Goal: Use online tool/utility: Utilize a website feature to perform a specific function

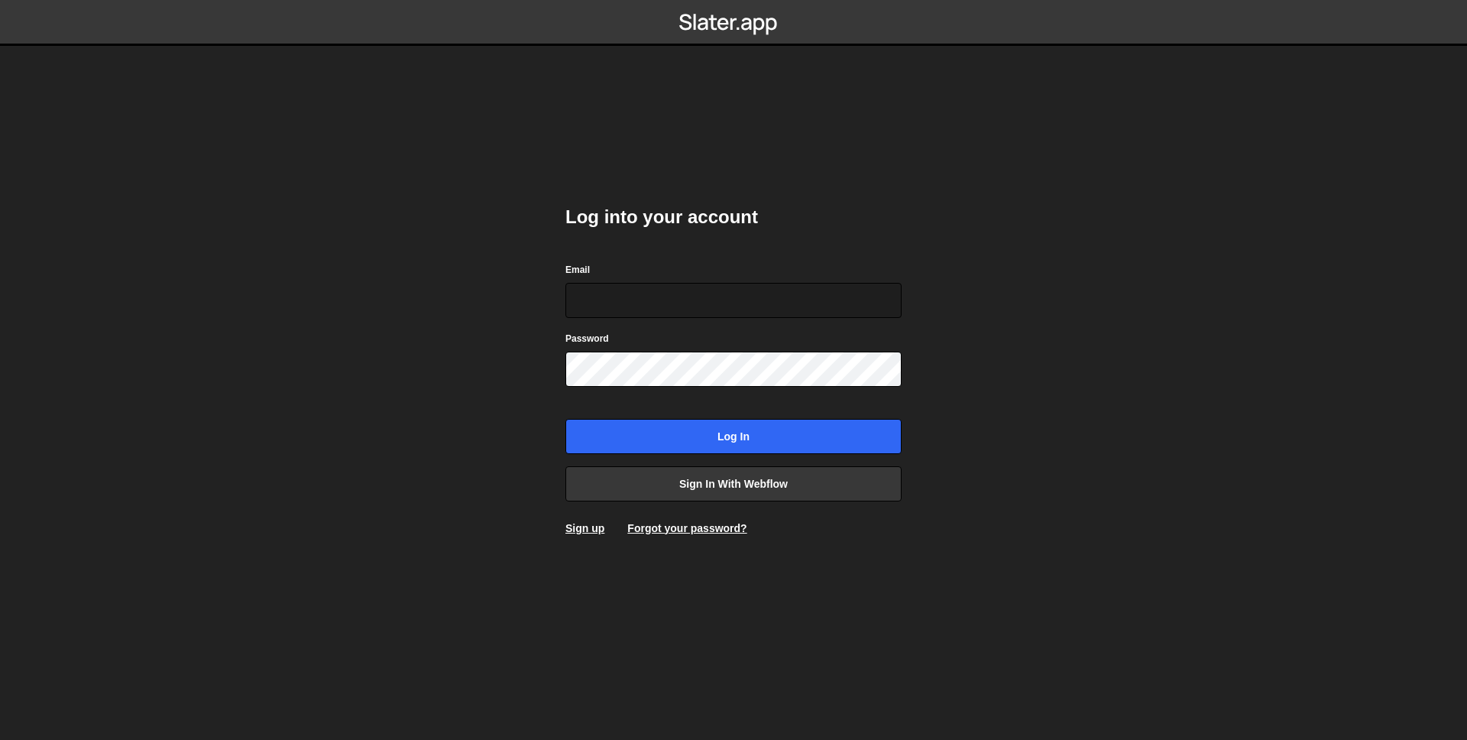
type input "[PERSON_NAME][EMAIL_ADDRESS][DOMAIN_NAME]"
click at [565, 419] on input "Log in" at bounding box center [733, 436] width 336 height 35
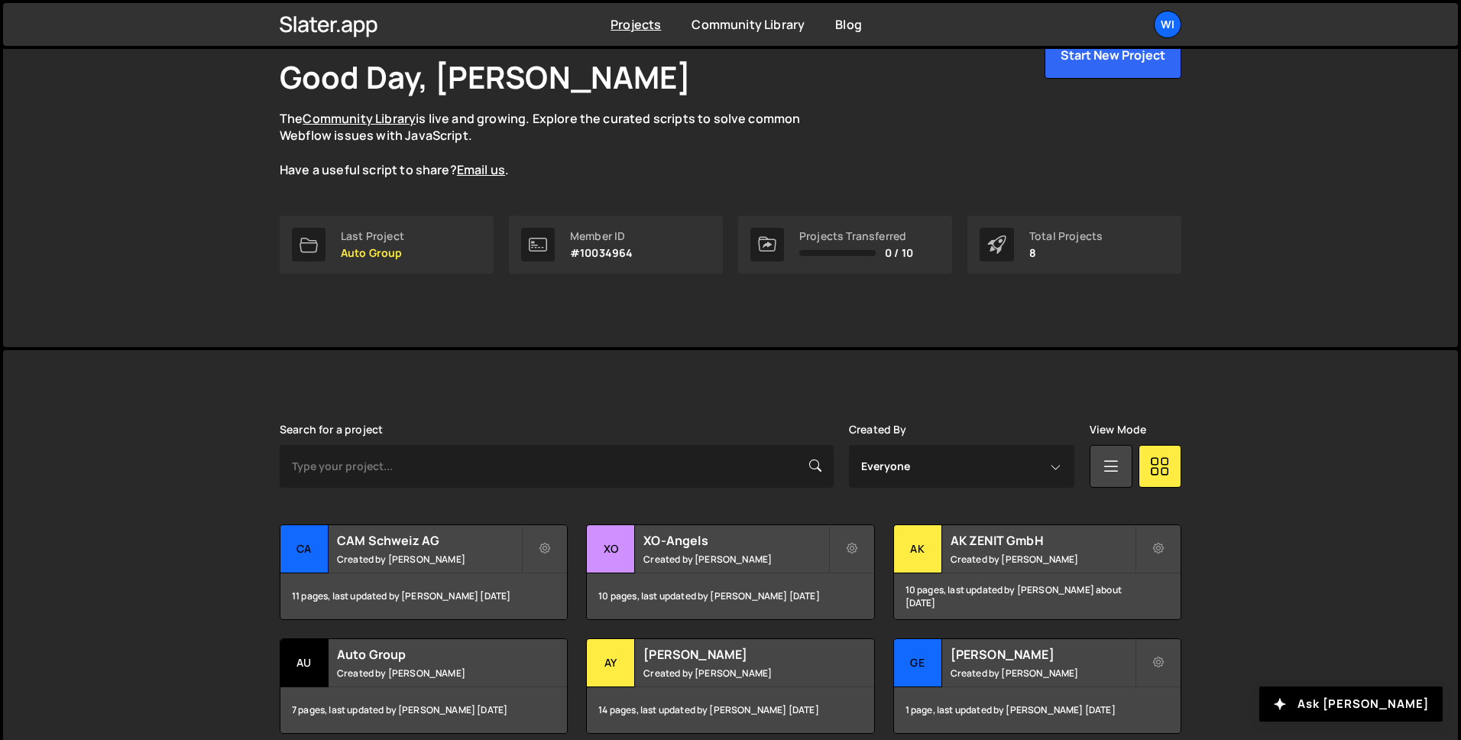
scroll to position [94, 0]
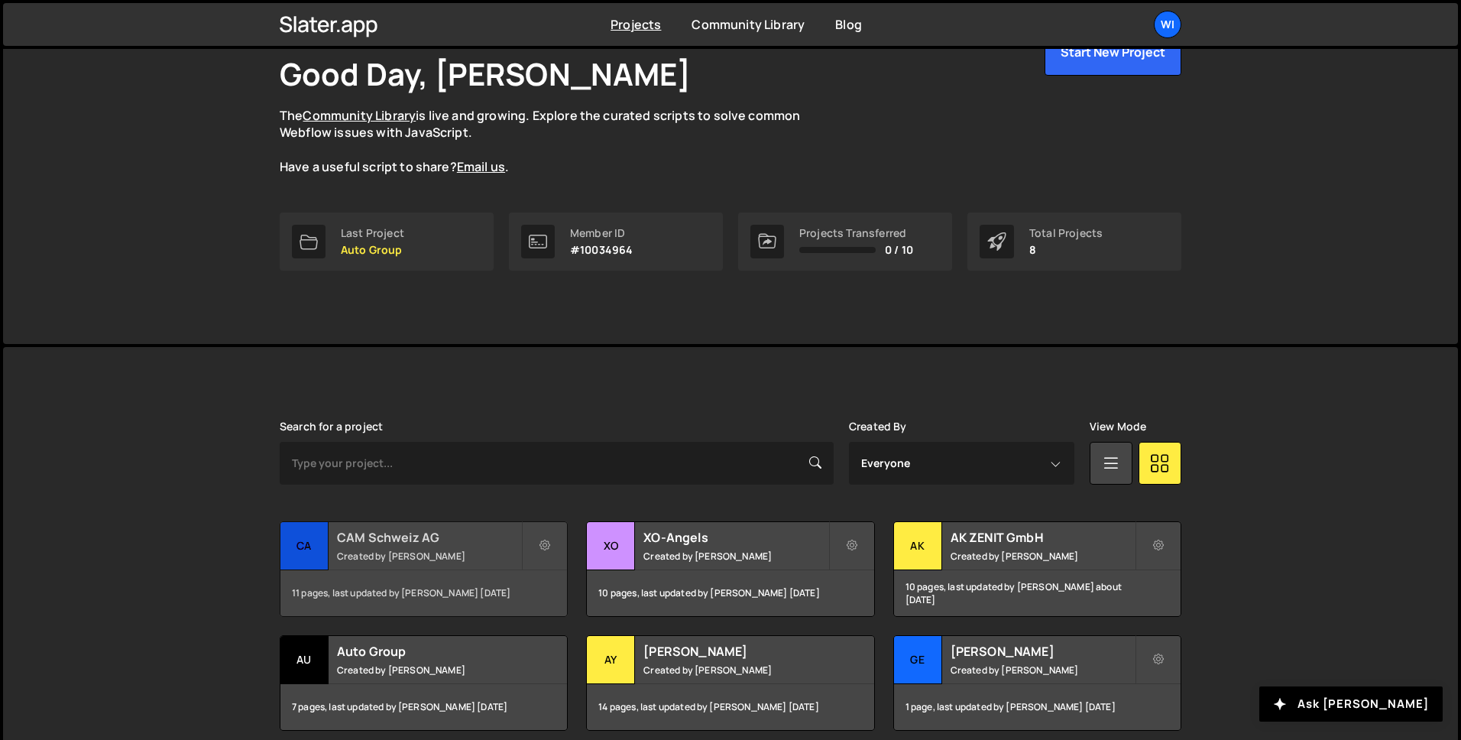
click at [362, 542] on h2 "CAM Schweiz AG" at bounding box center [429, 537] width 184 height 17
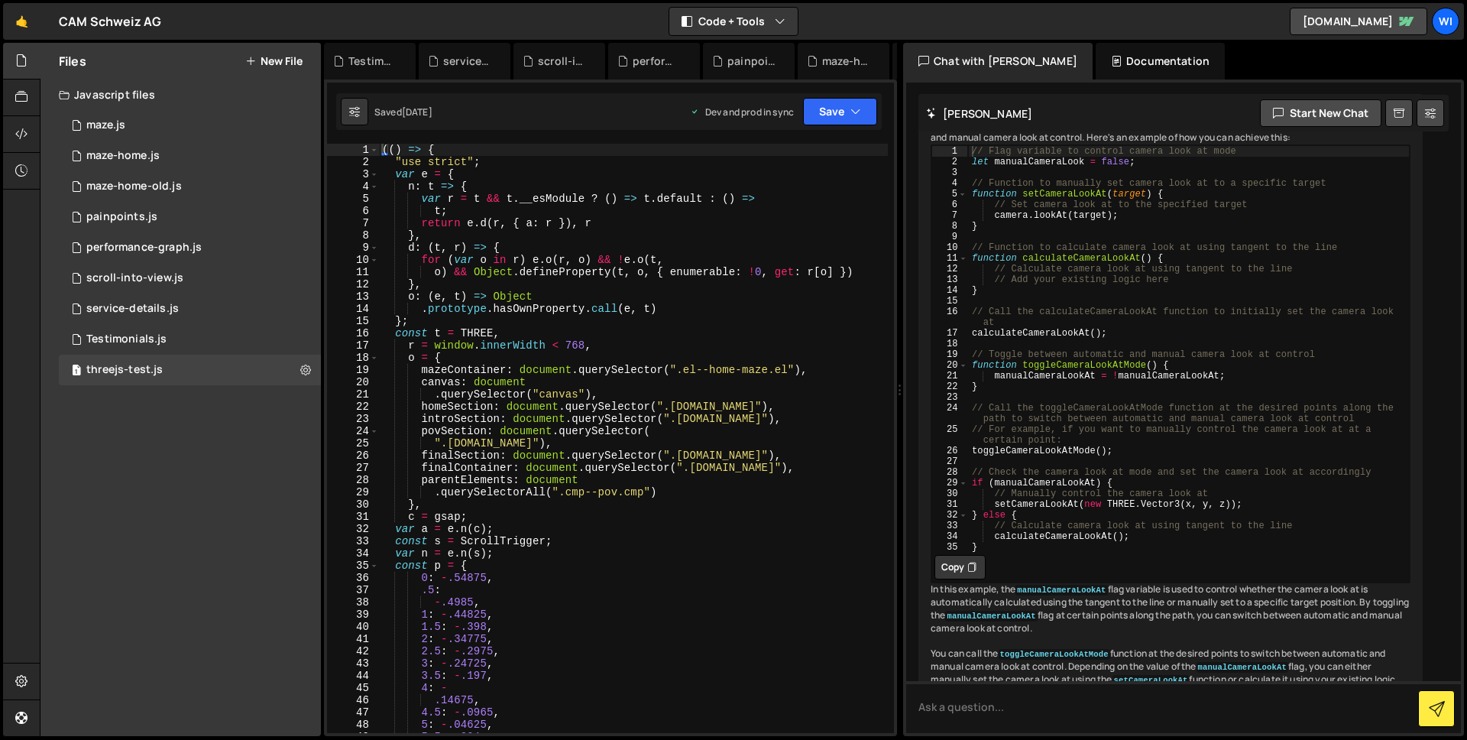
scroll to position [1917, 0]
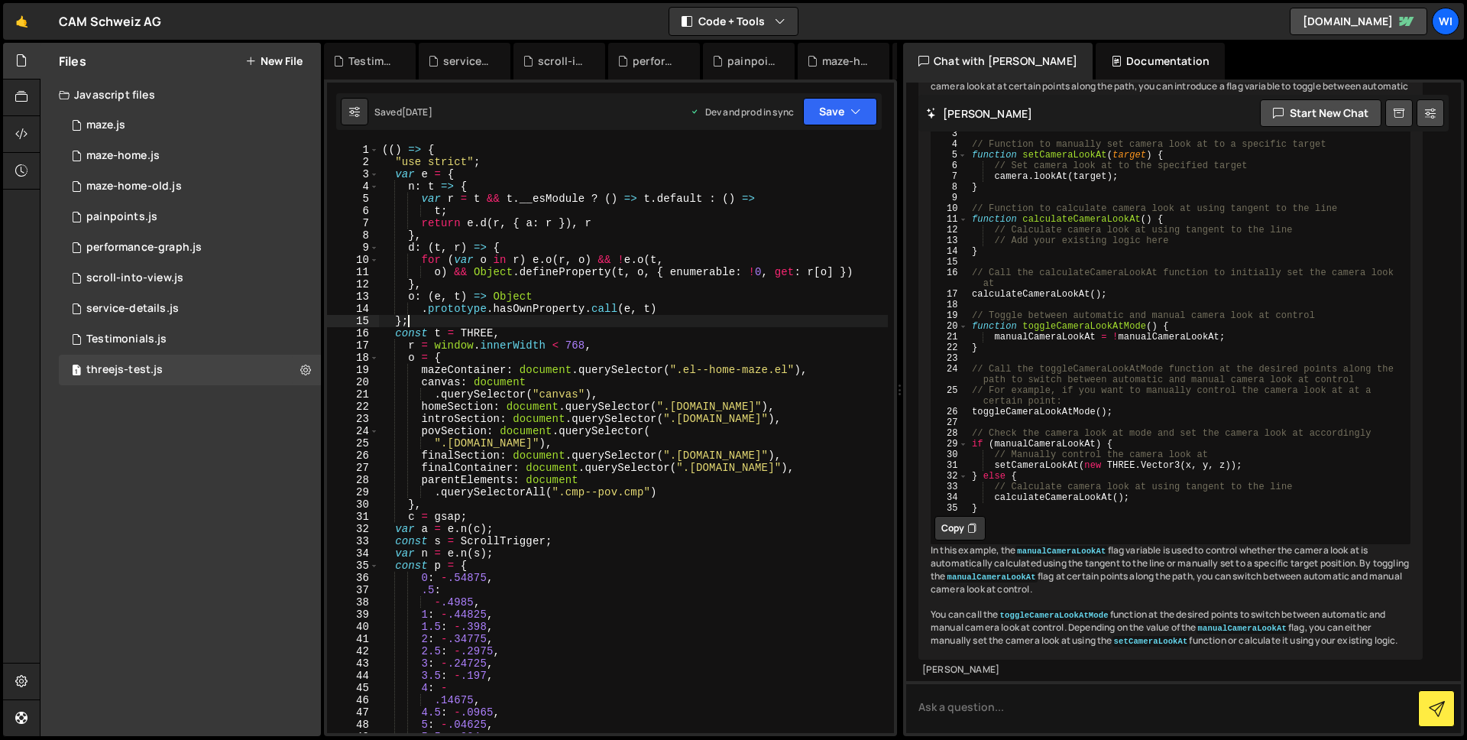
click at [652, 320] on div "(( ) => { "use strict" ; var e = { n : t => { var r = t && t . __esModule ? ( )…" at bounding box center [633, 450] width 509 height 613
click at [792, 388] on div "(( ) => { "use strict" ; var e = { n : t => { var r = t && t . __esModule ? ( )…" at bounding box center [633, 450] width 509 height 613
click at [668, 384] on div "(( ) => { "use strict" ; var e = { n : t => { var r = t && t . __esModule ? ( )…" at bounding box center [633, 450] width 509 height 613
click at [610, 241] on div "(( ) => { "use strict" ; var e = { n : t => { var r = t && t . __esModule ? ( )…" at bounding box center [633, 450] width 509 height 613
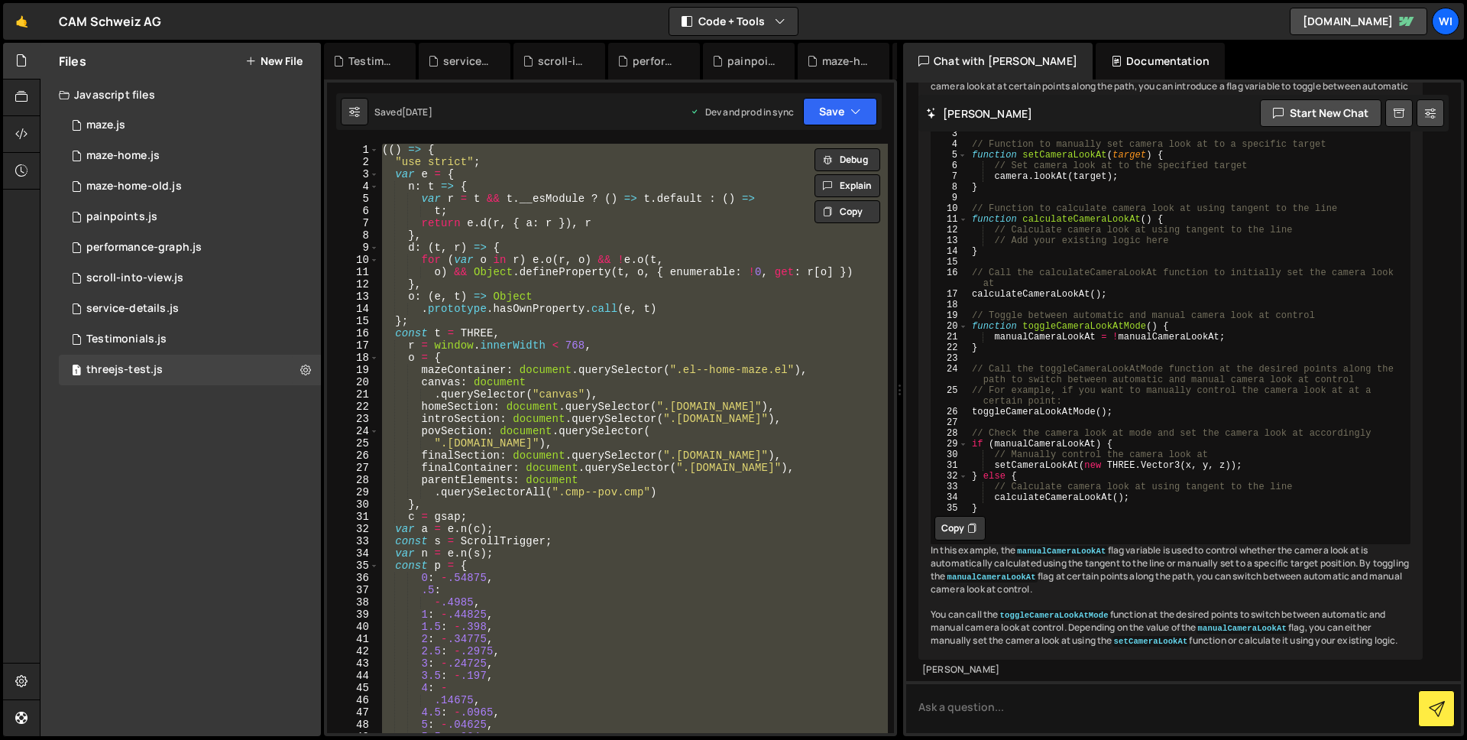
click at [610, 241] on div "(( ) => { "use strict" ; var e = { n : t => { var r = t && t . __esModule ? ( )…" at bounding box center [633, 438] width 509 height 589
paste textarea
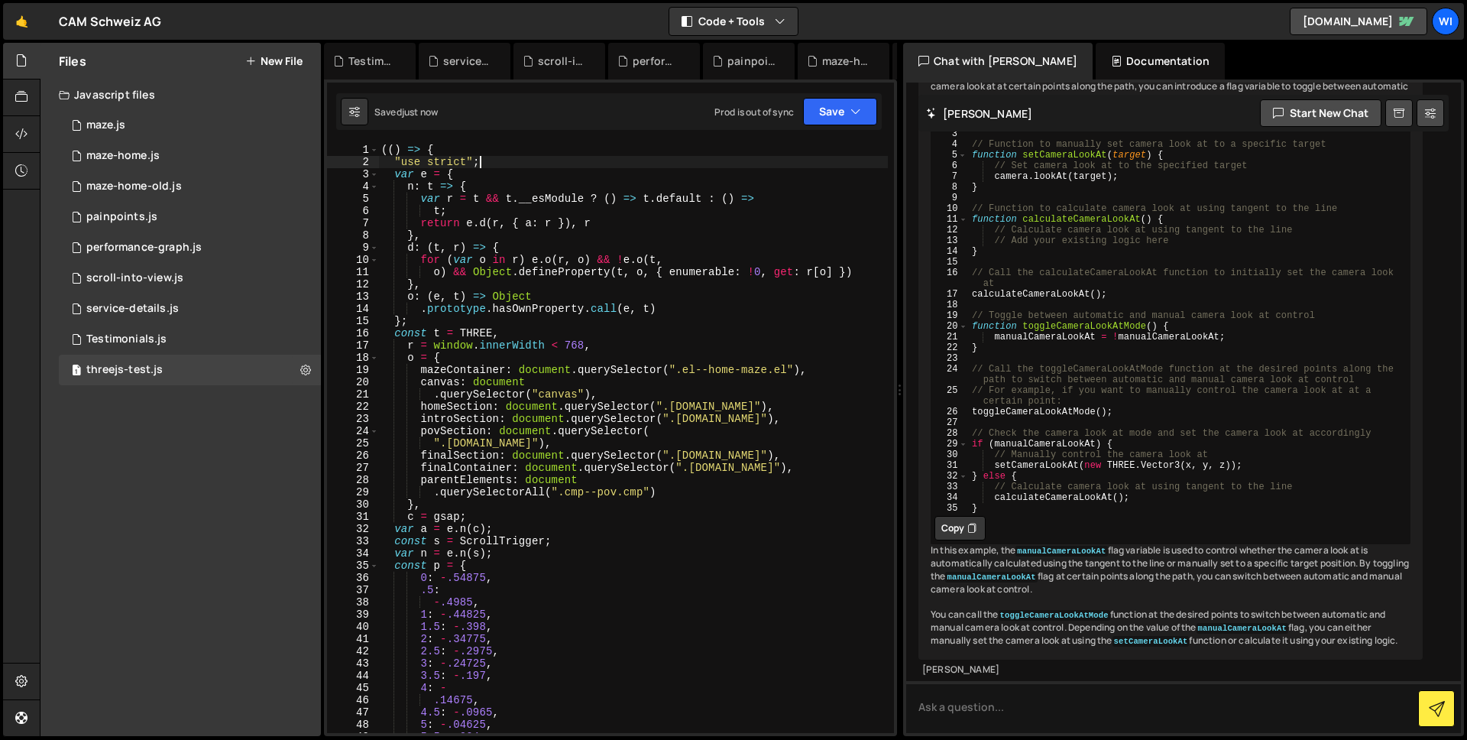
scroll to position [0, 0]
click at [410, 368] on div "(( ) => { "use strict" ; var e = { n : t => { var r = t && t . __esModule ? ( )…" at bounding box center [633, 450] width 510 height 613
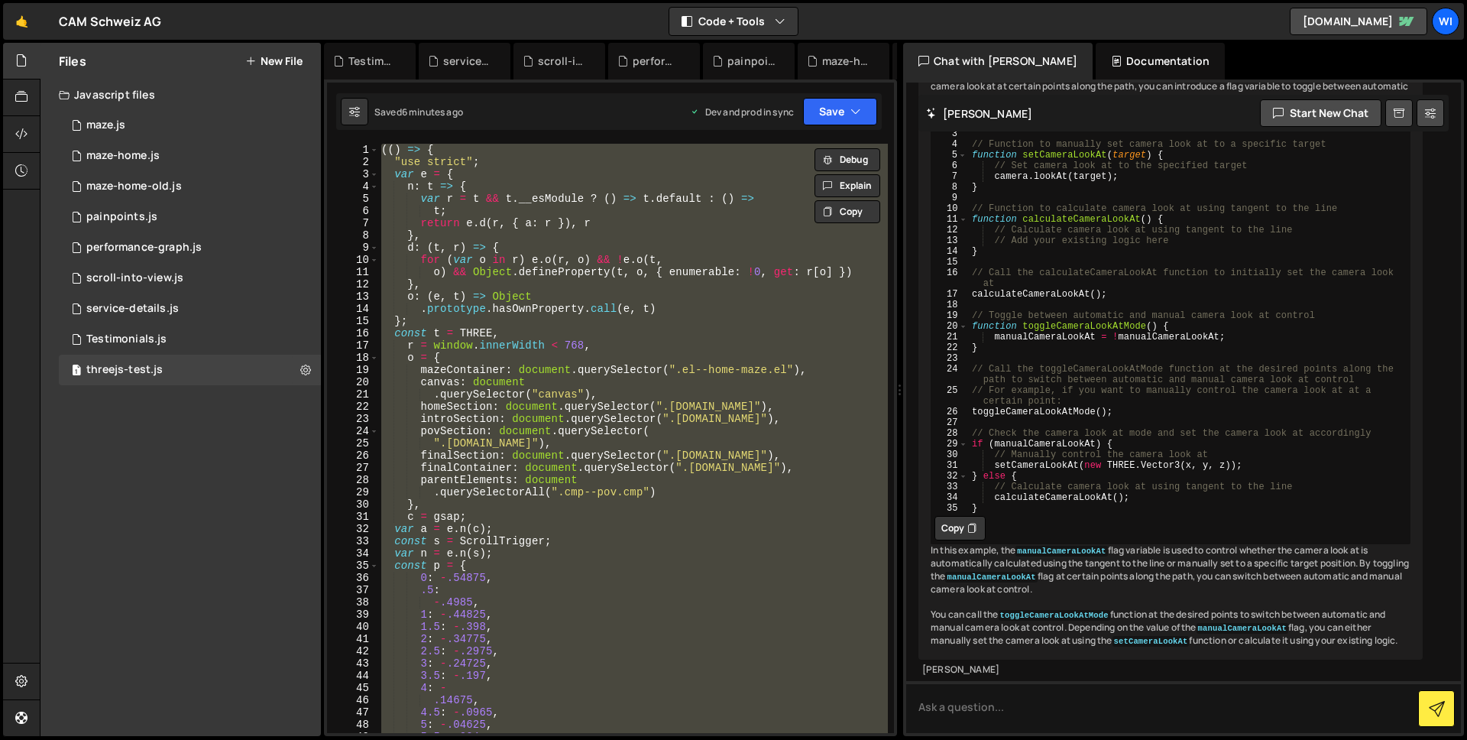
paste textarea
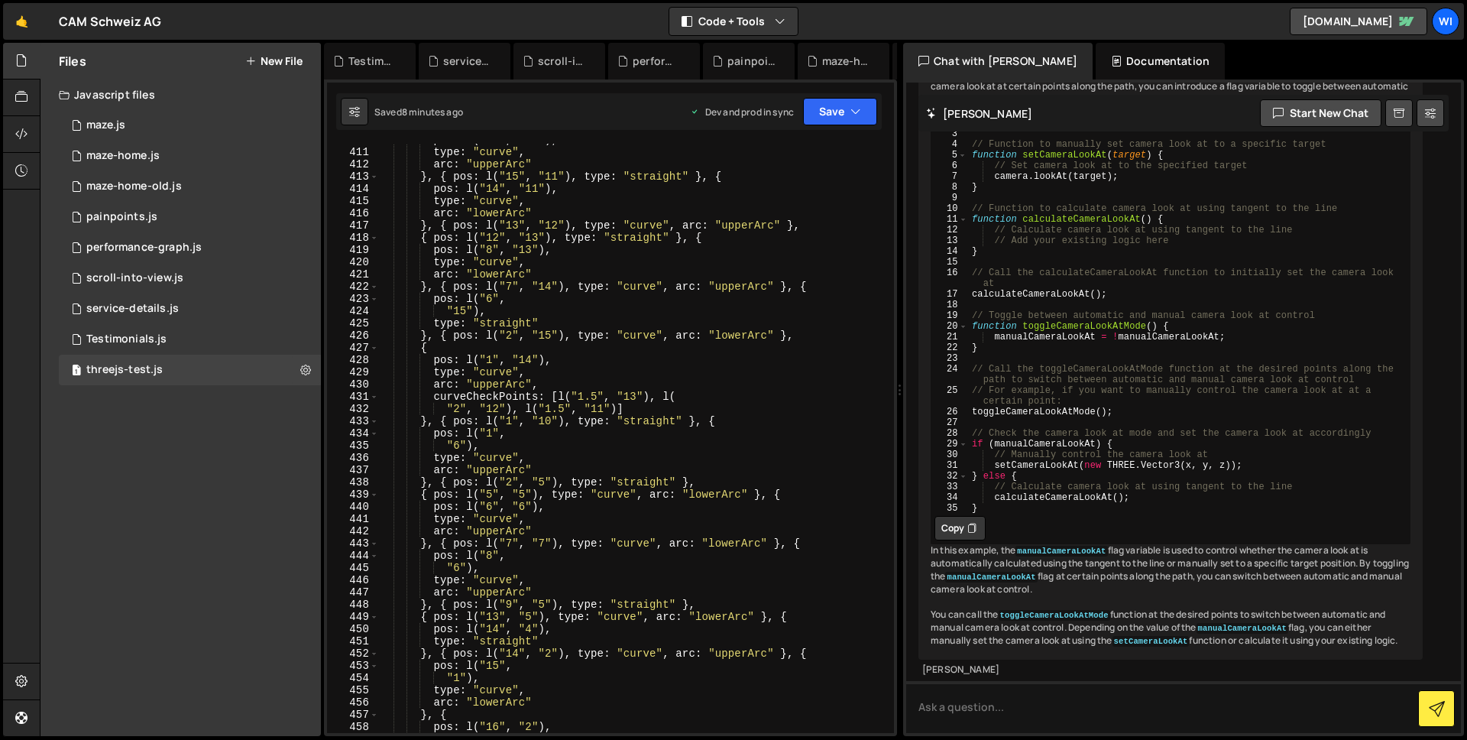
scroll to position [882, 0]
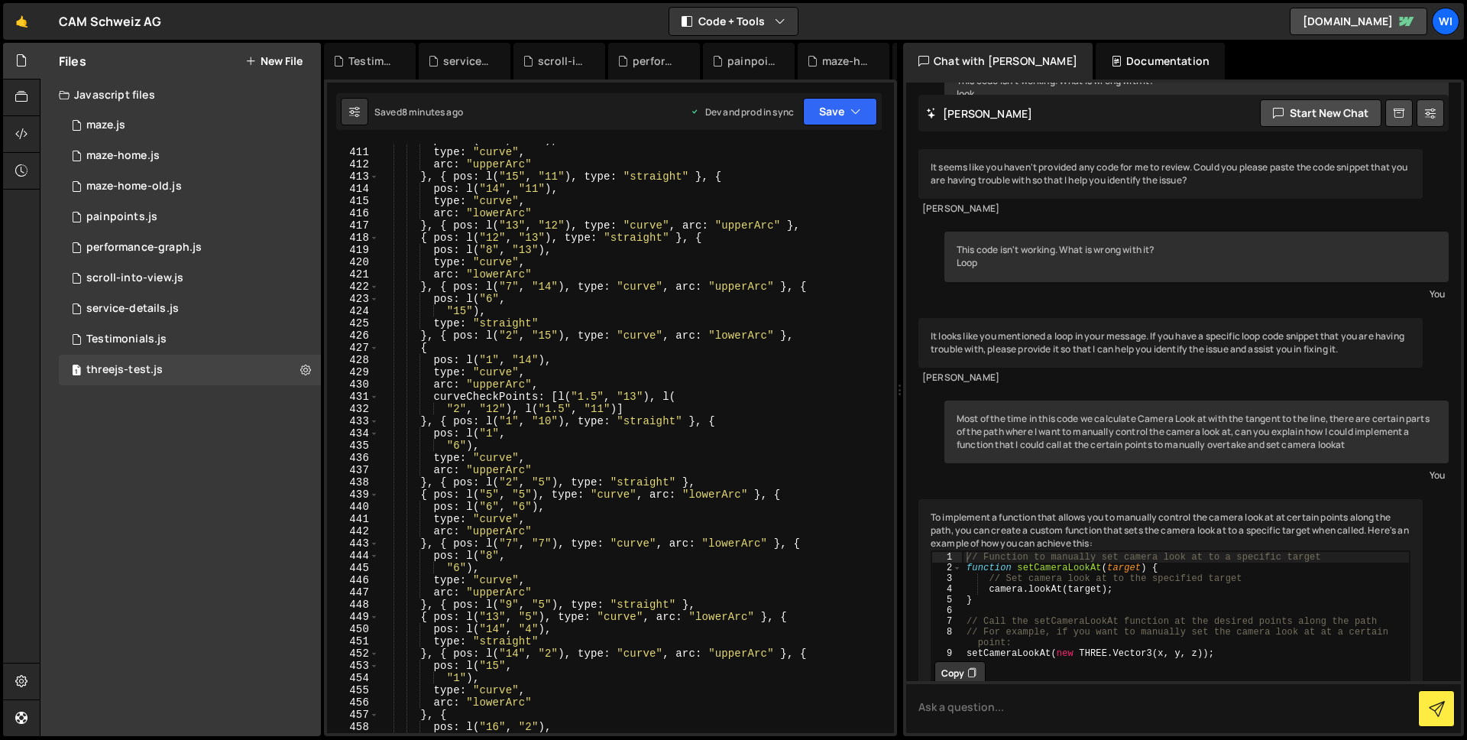
click at [550, 274] on div "pos : l ( "16" , "10" ) , type : "curve" , arc : "upperArc" } , { pos : l ( "15…" at bounding box center [633, 440] width 510 height 613
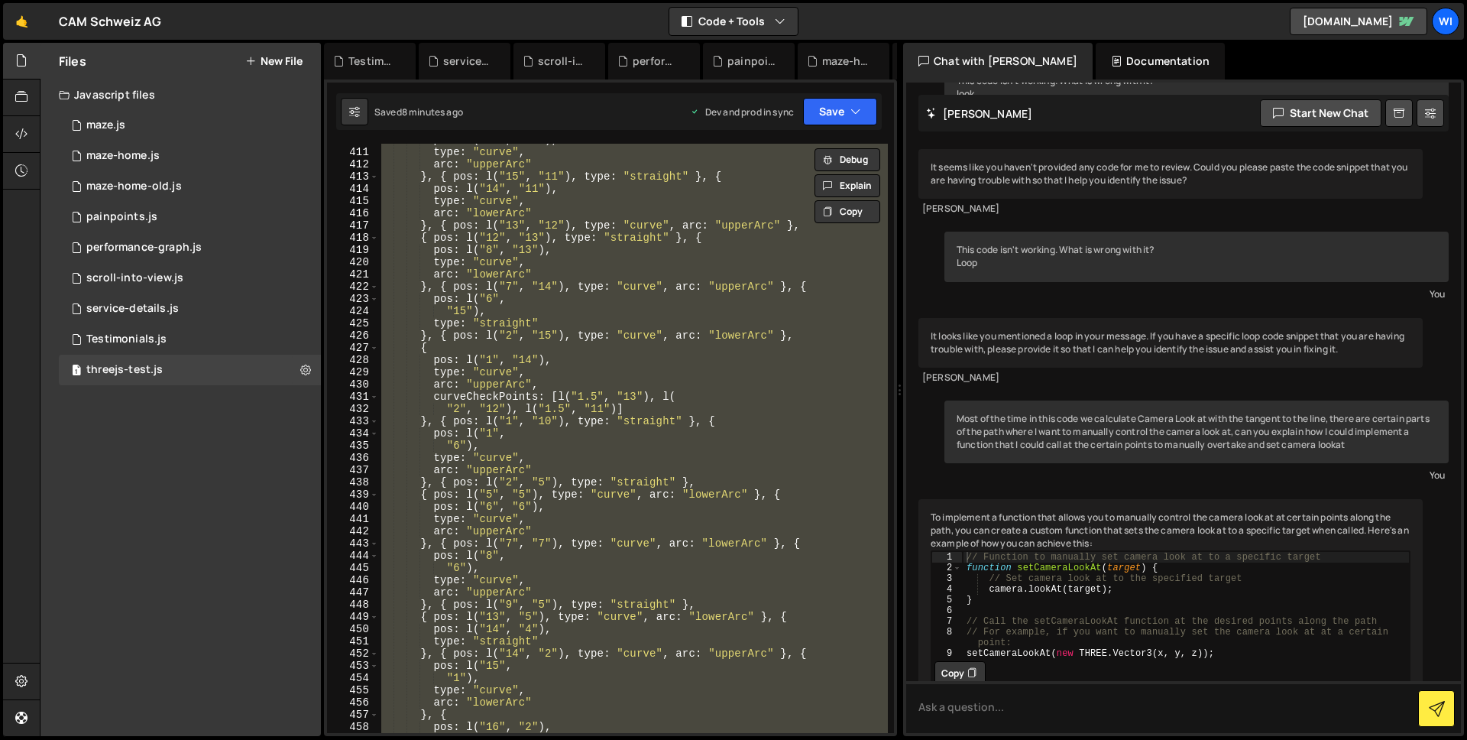
paste textarea
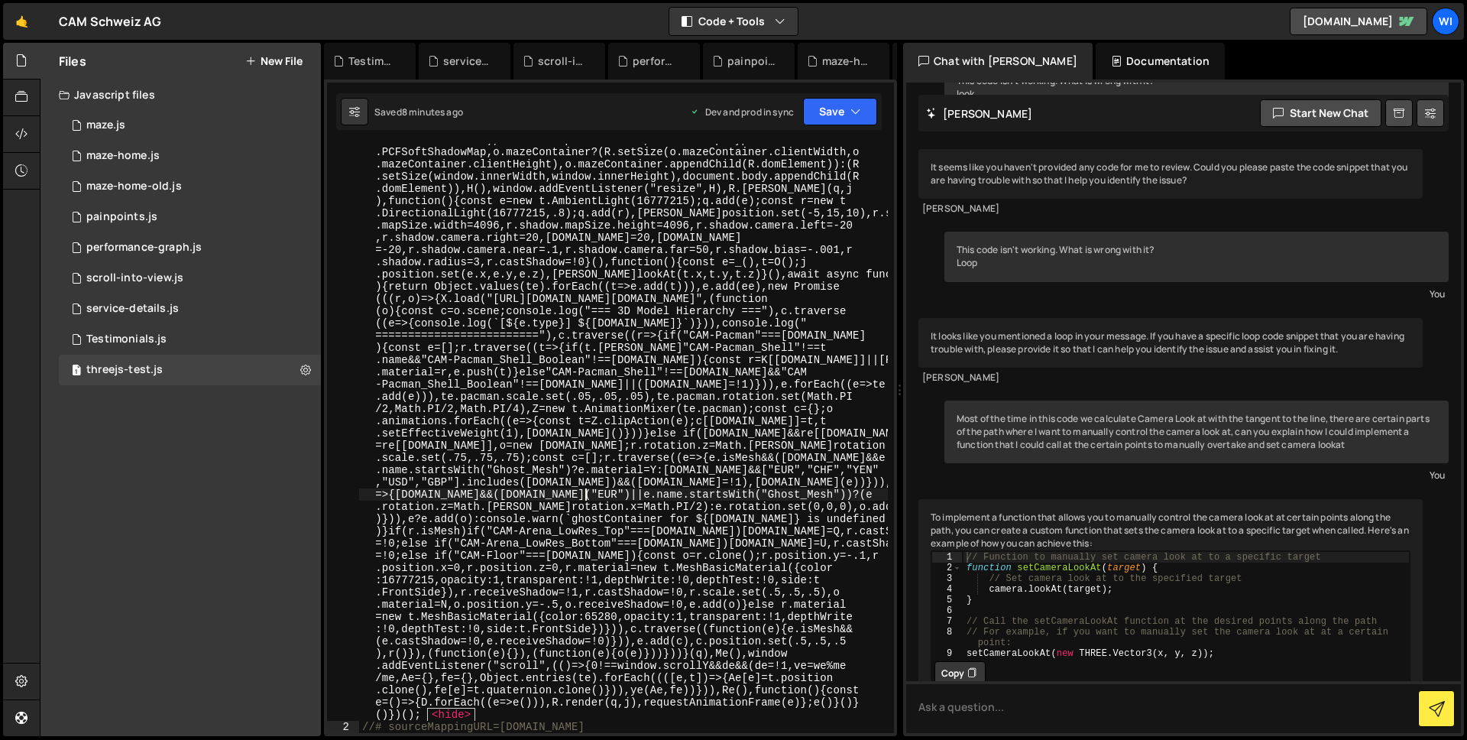
scroll to position [5132, 0]
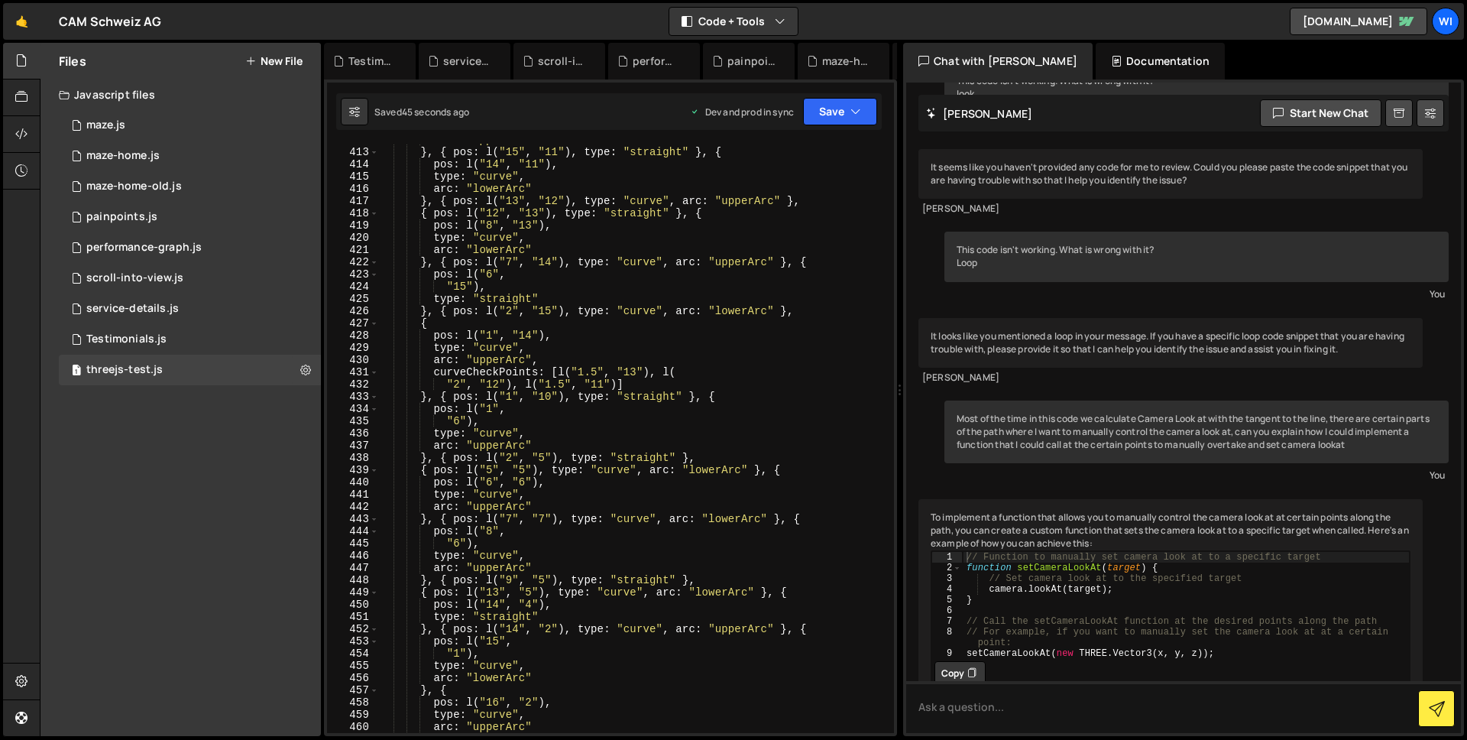
click at [555, 351] on div "arc : "upperArc" } , { pos : l ( "15" , "11" ) , type : "straight" } , { pos : …" at bounding box center [633, 440] width 510 height 613
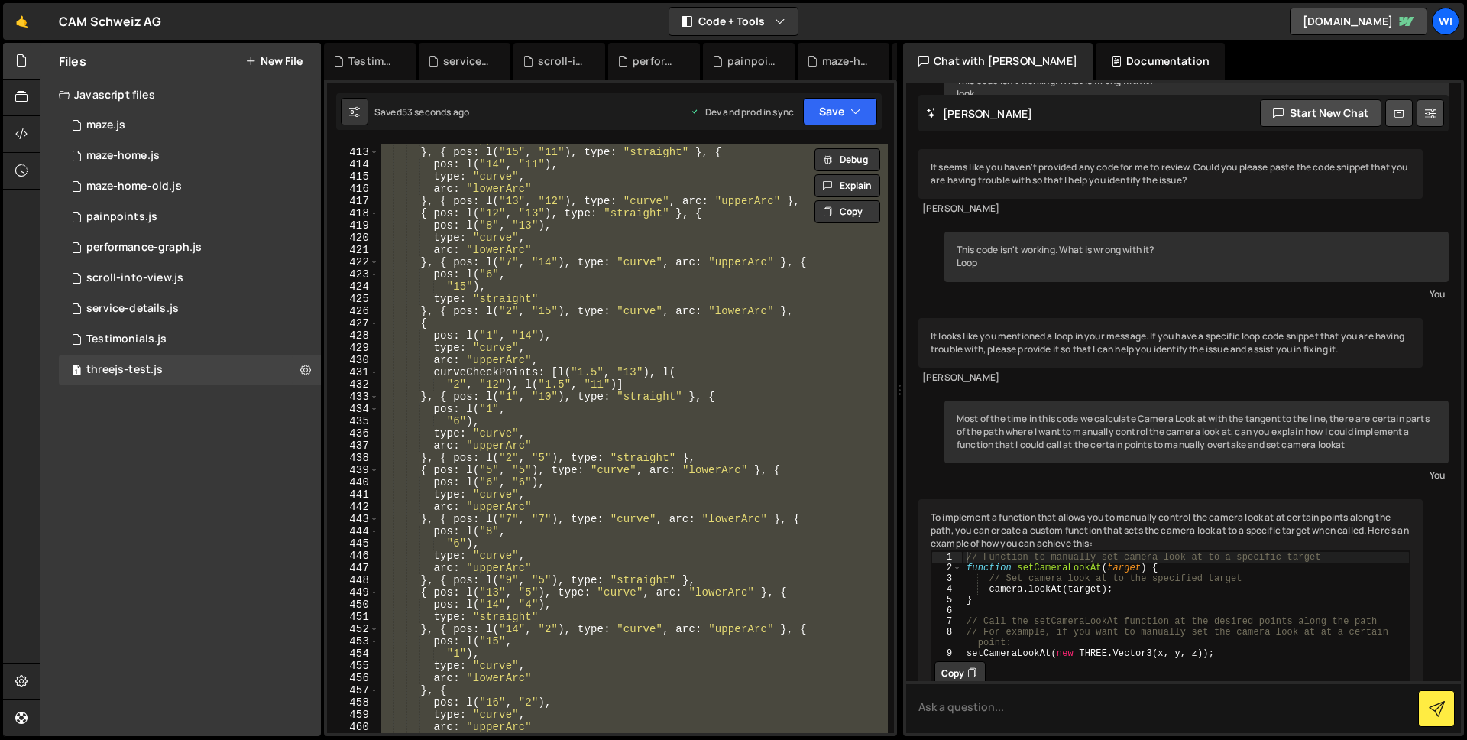
paste textarea
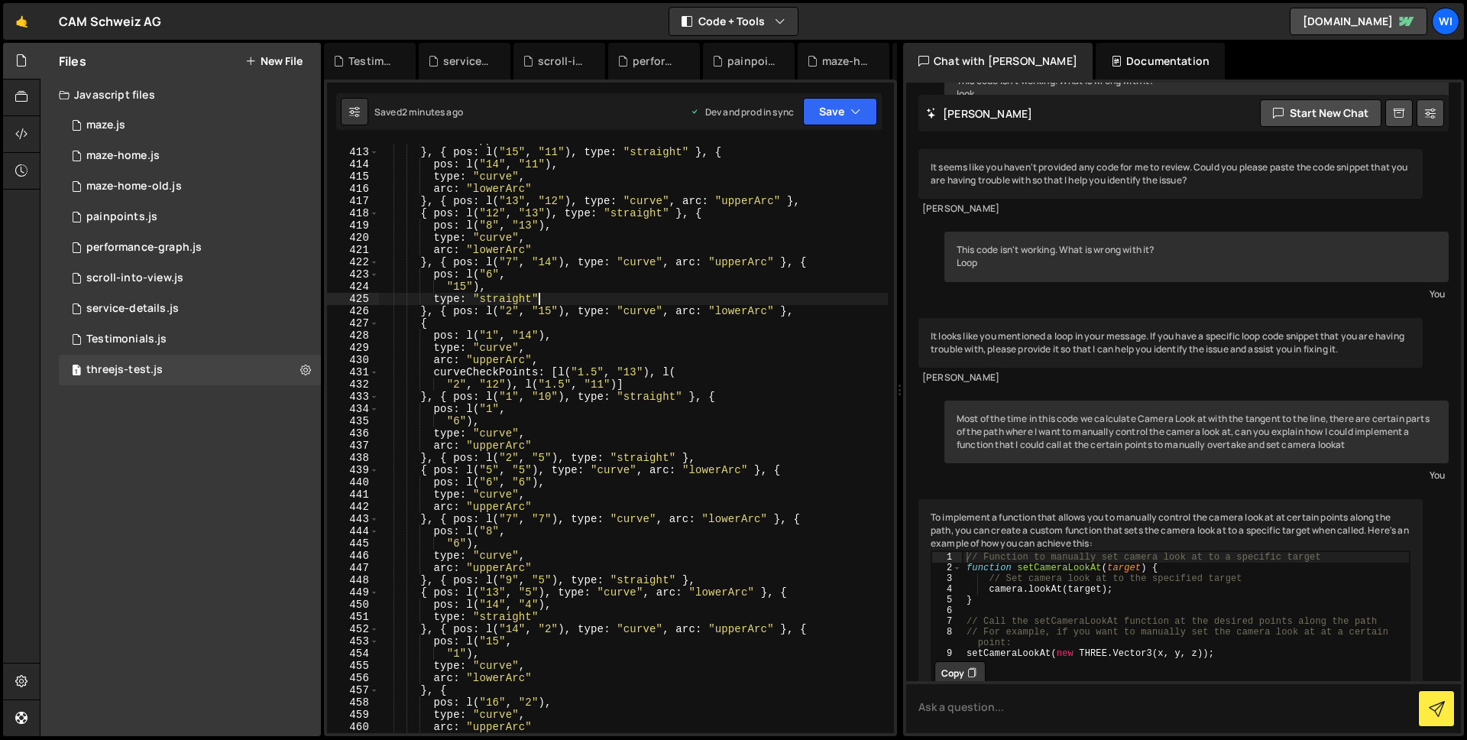
click at [539, 301] on div "arc : "upperArc" } , { pos : l ( "15" , "11" ) , type : "straight" } , { pos : …" at bounding box center [633, 440] width 510 height 613
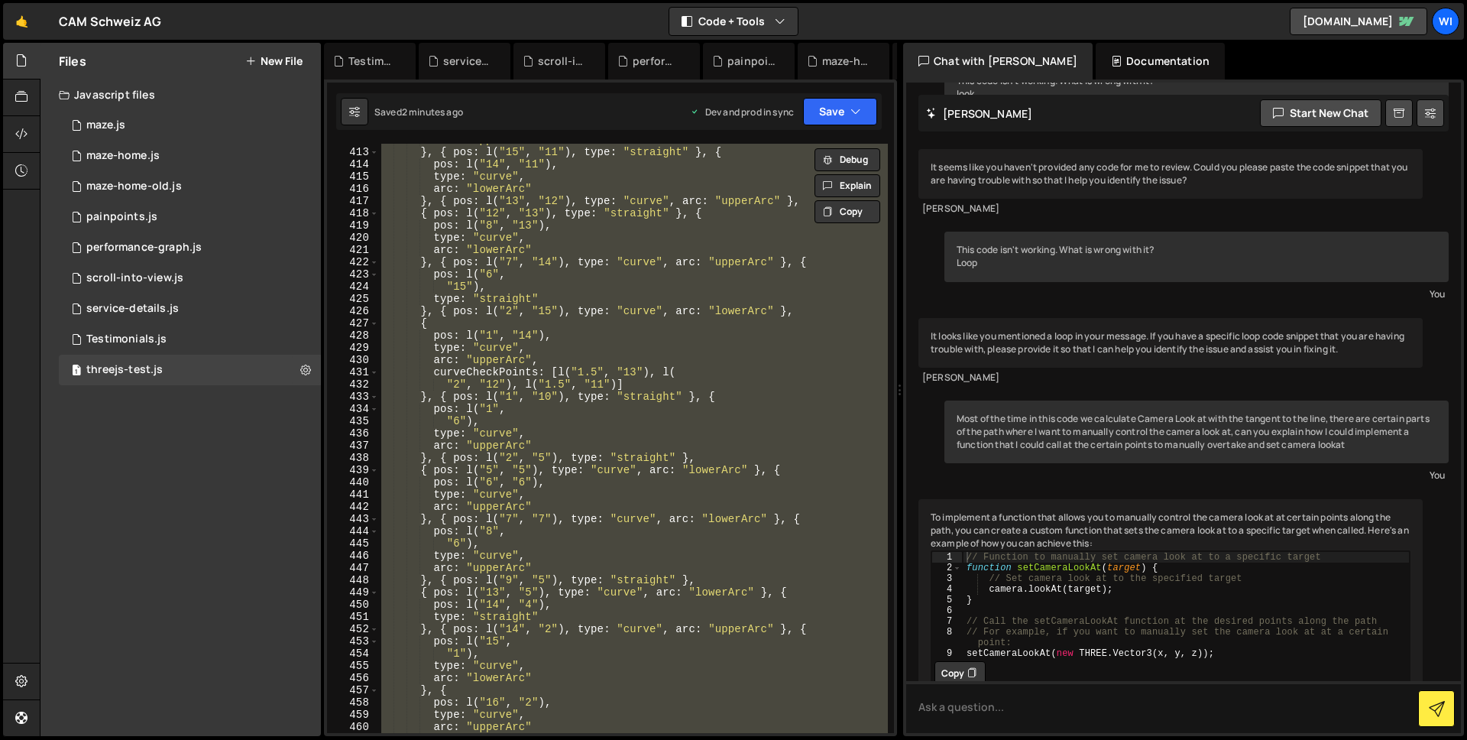
paste textarea
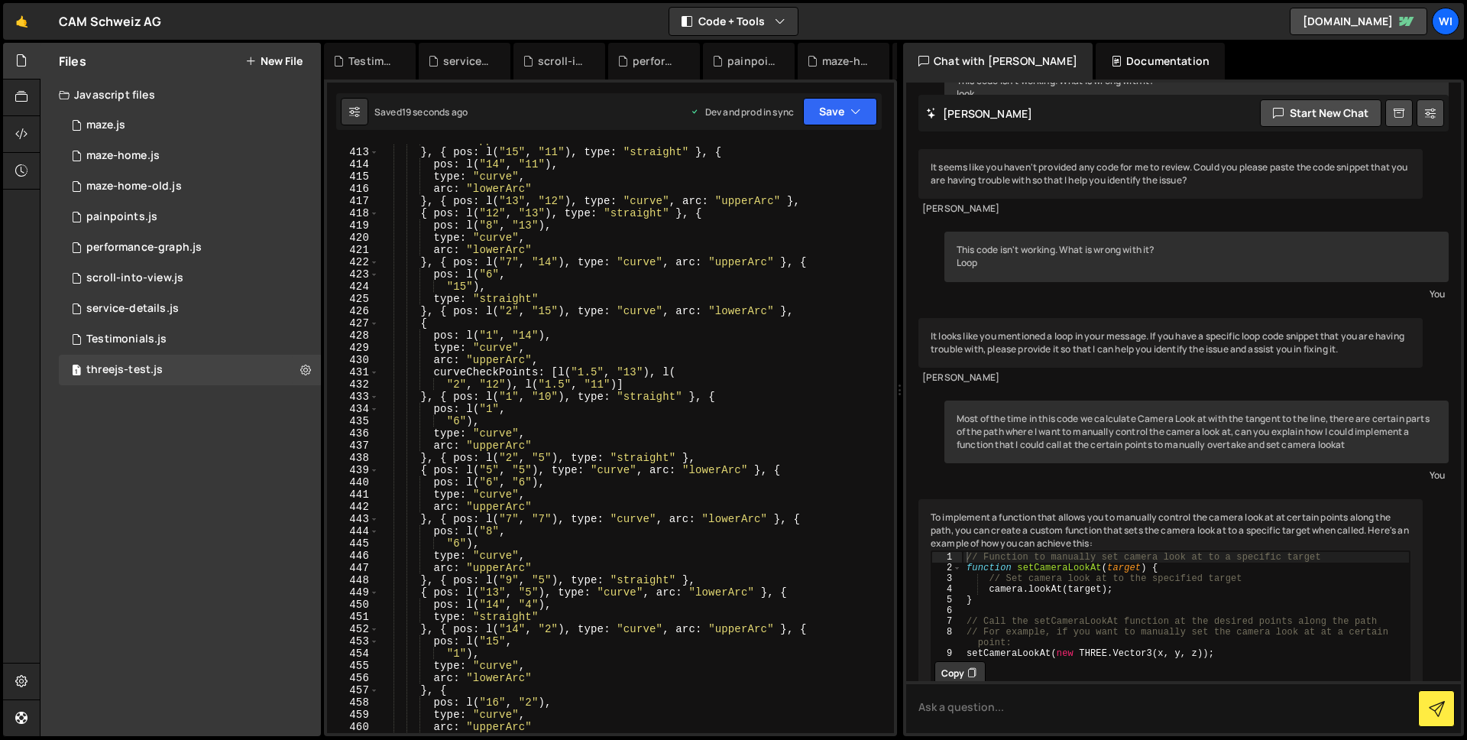
click at [643, 241] on div "arc : "upperArc" } , { pos : l ( "15" , "11" ) , type : "straight" } , { pos : …" at bounding box center [633, 440] width 510 height 613
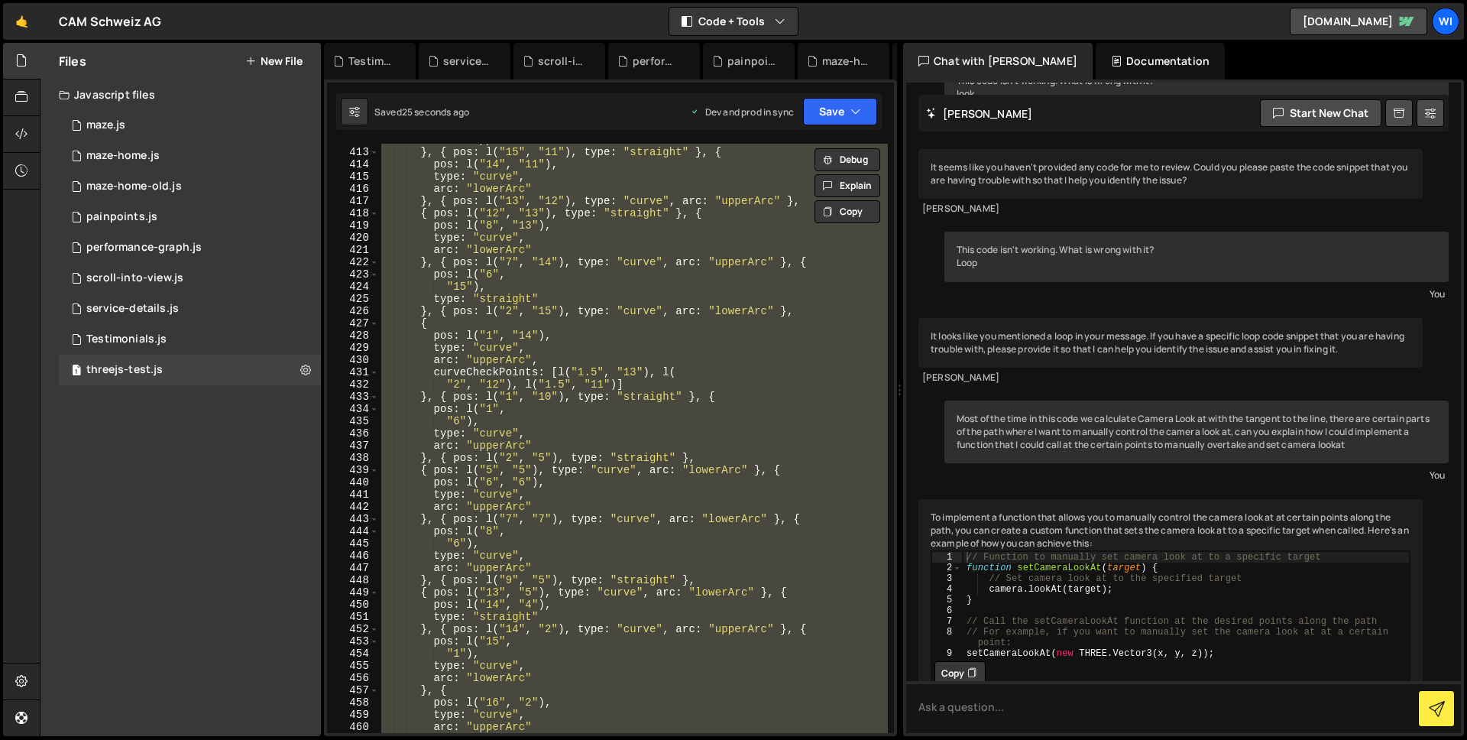
paste textarea
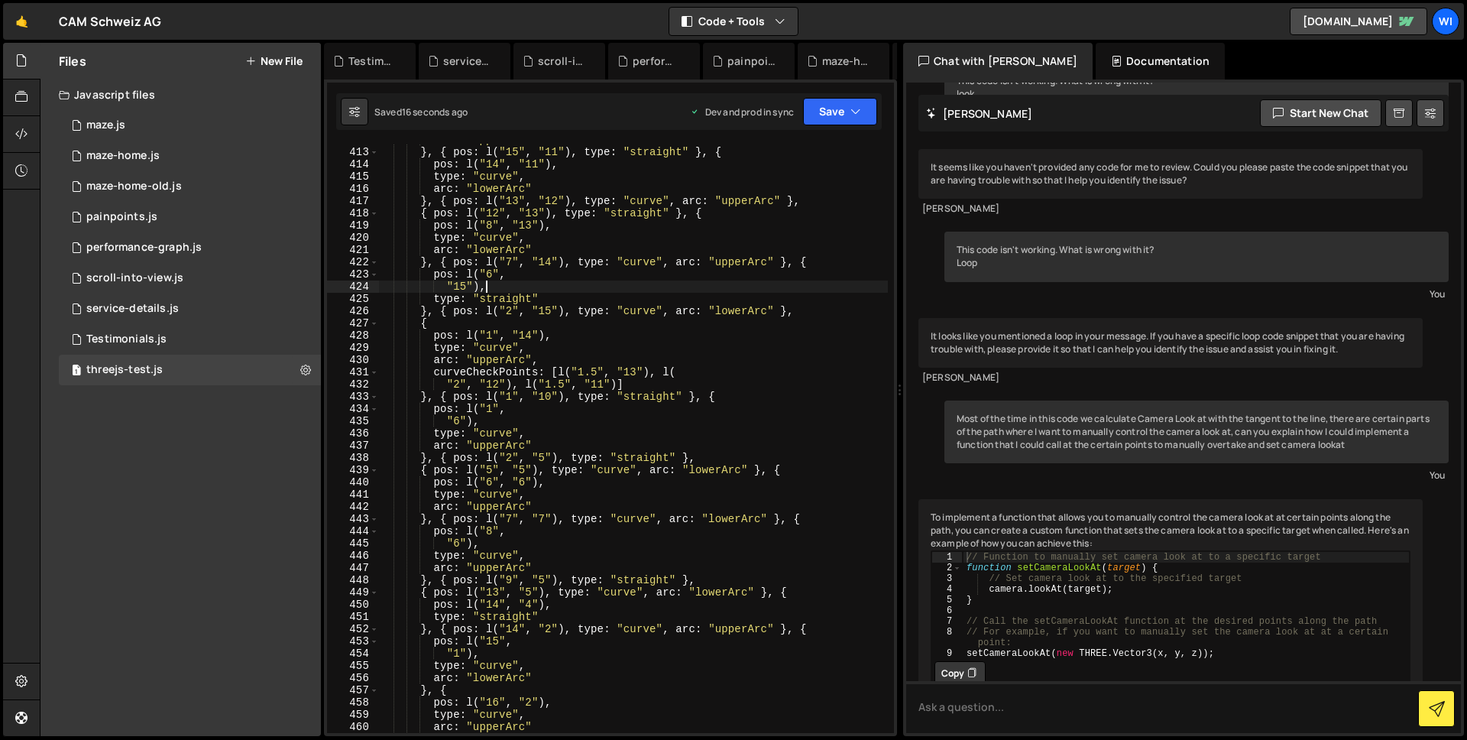
click at [555, 281] on div "arc : "upperArc" } , { pos : l ( "15" , "11" ) , type : "straight" } , { pos : …" at bounding box center [633, 440] width 510 height 613
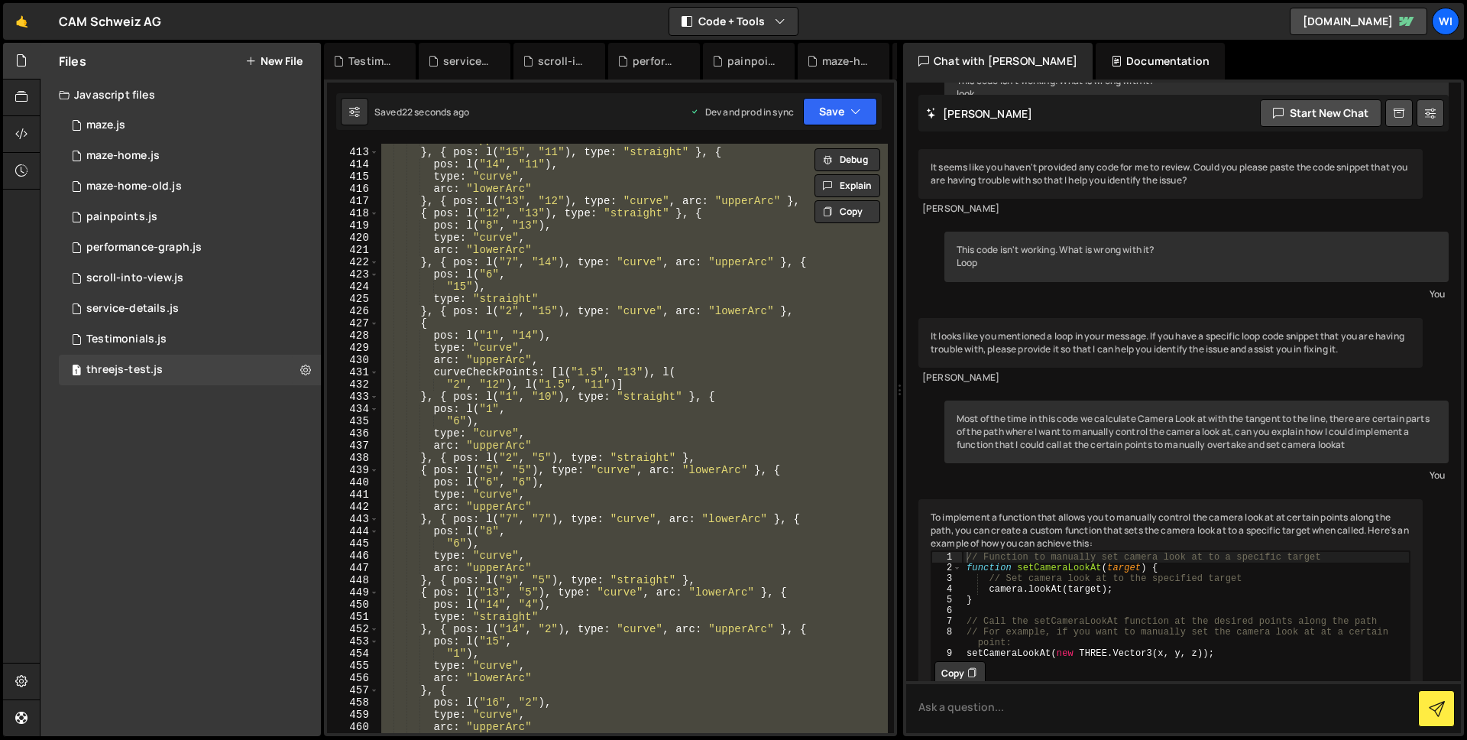
paste textarea
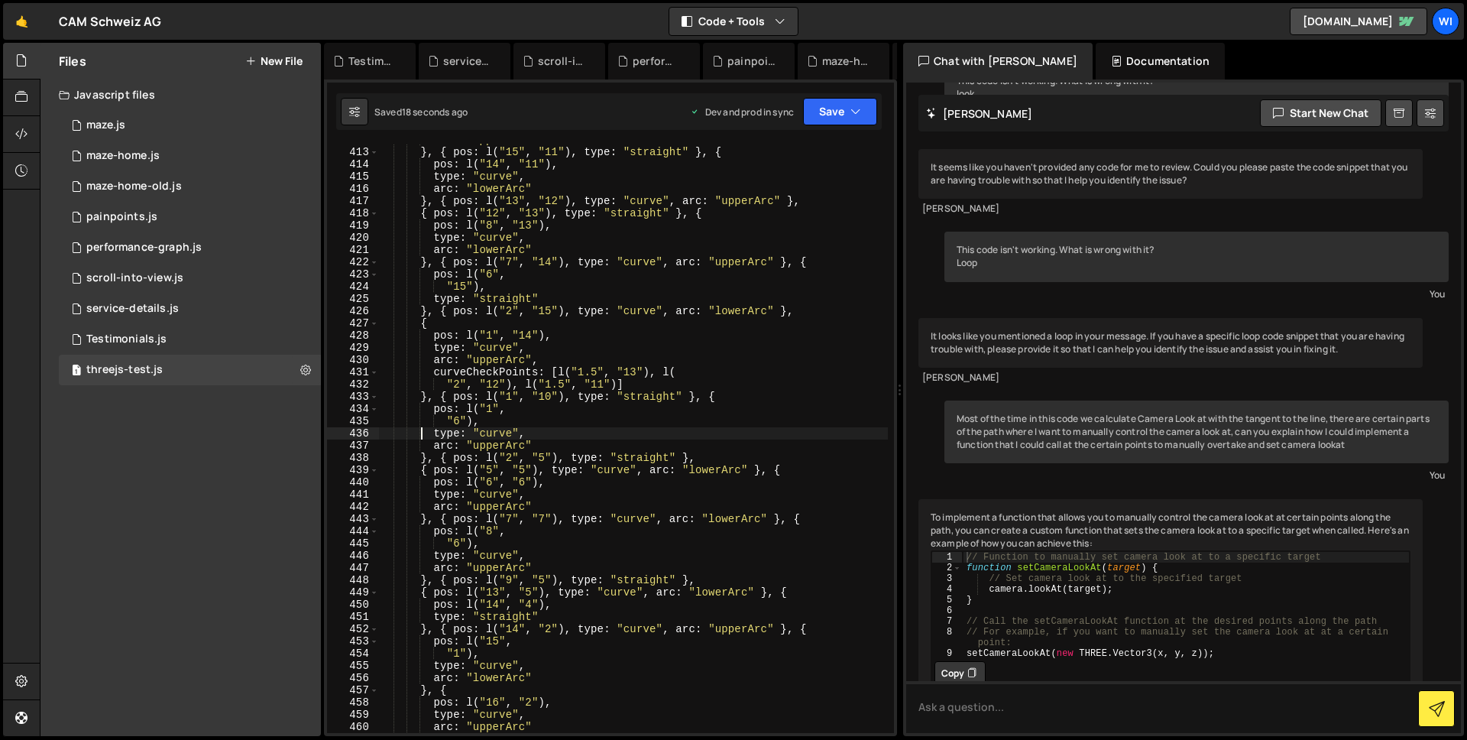
click at [422, 438] on div "arc : "upperArc" } , { pos : l ( "15" , "11" ) , type : "straight" } , { pos : …" at bounding box center [633, 440] width 510 height 613
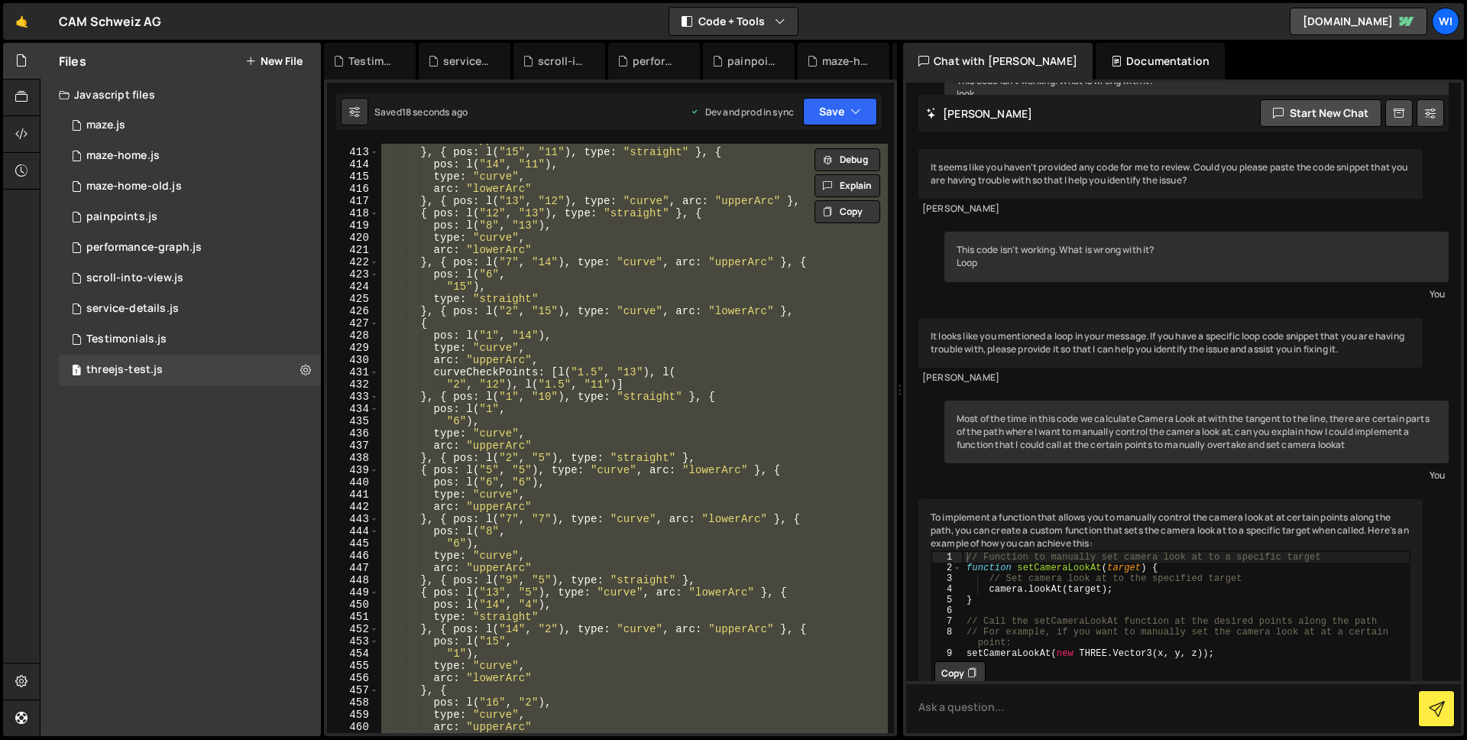
paste textarea "Math.PI"
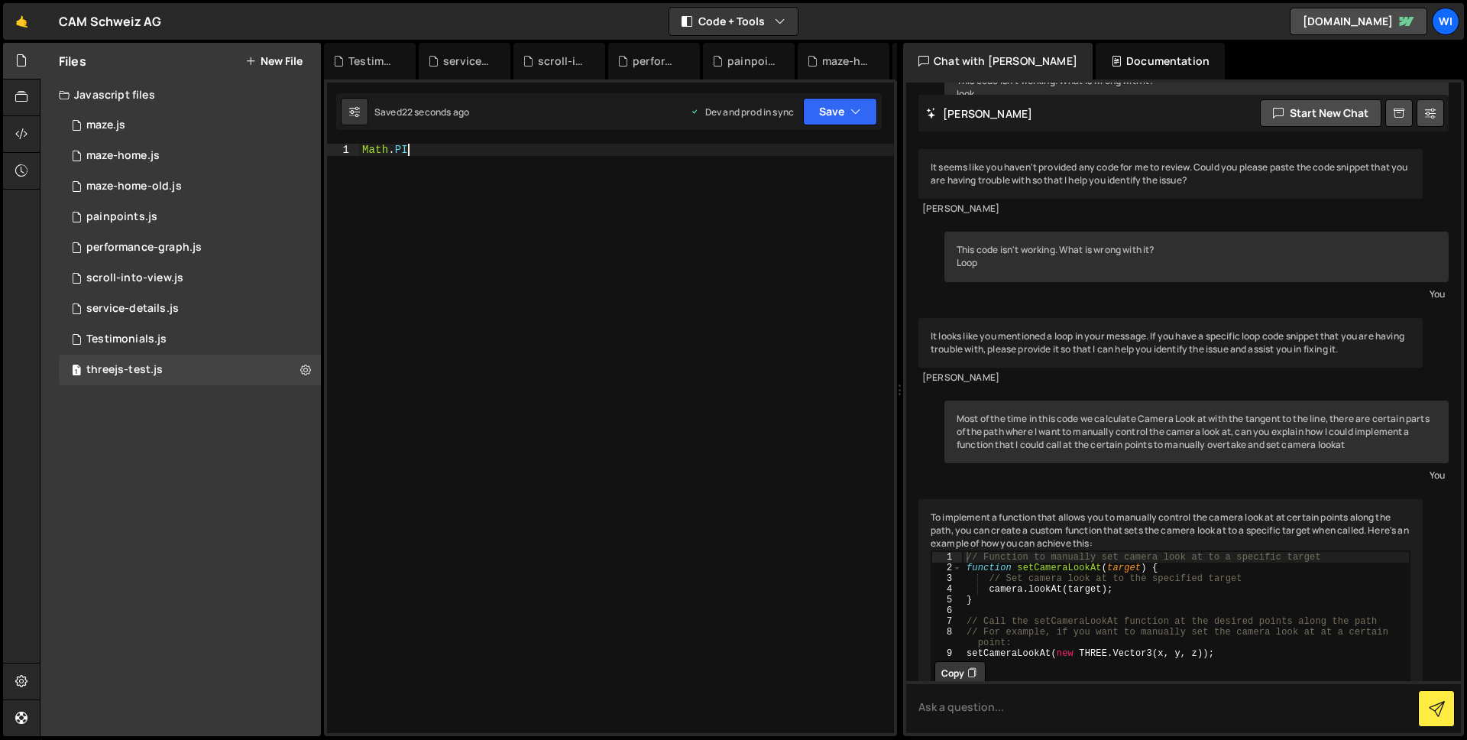
paste textarea "Math.PI"
paste textarea
paste textarea "//# sourceMappingURL=[DOMAIN_NAME]"
type textarea "//# sourceMappingURL=[DOMAIN_NAME]"
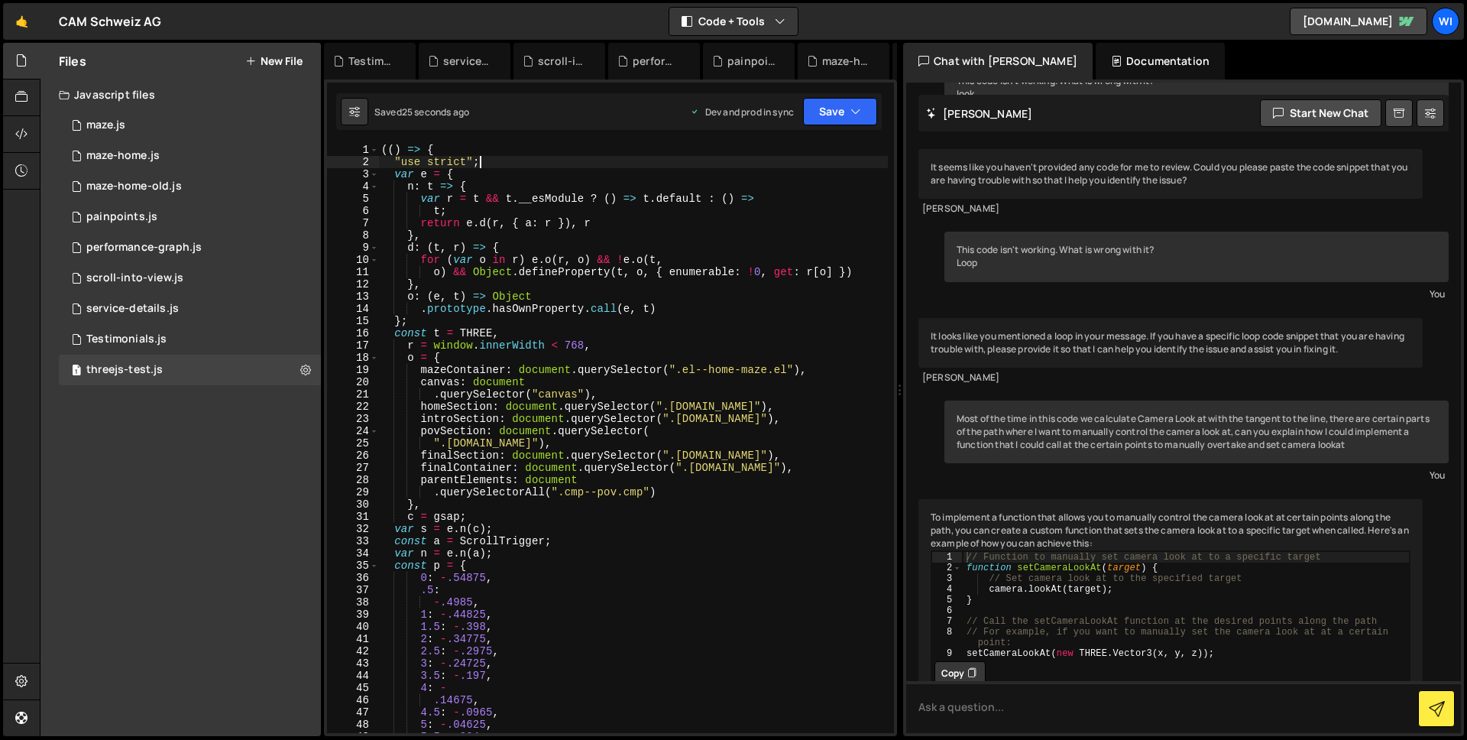
scroll to position [0, 0]
click at [457, 238] on div "(( ) => { "use strict" ; var e = { n : t => { var r = t && t . __esModule ? ( )…" at bounding box center [633, 450] width 510 height 613
paste textarea
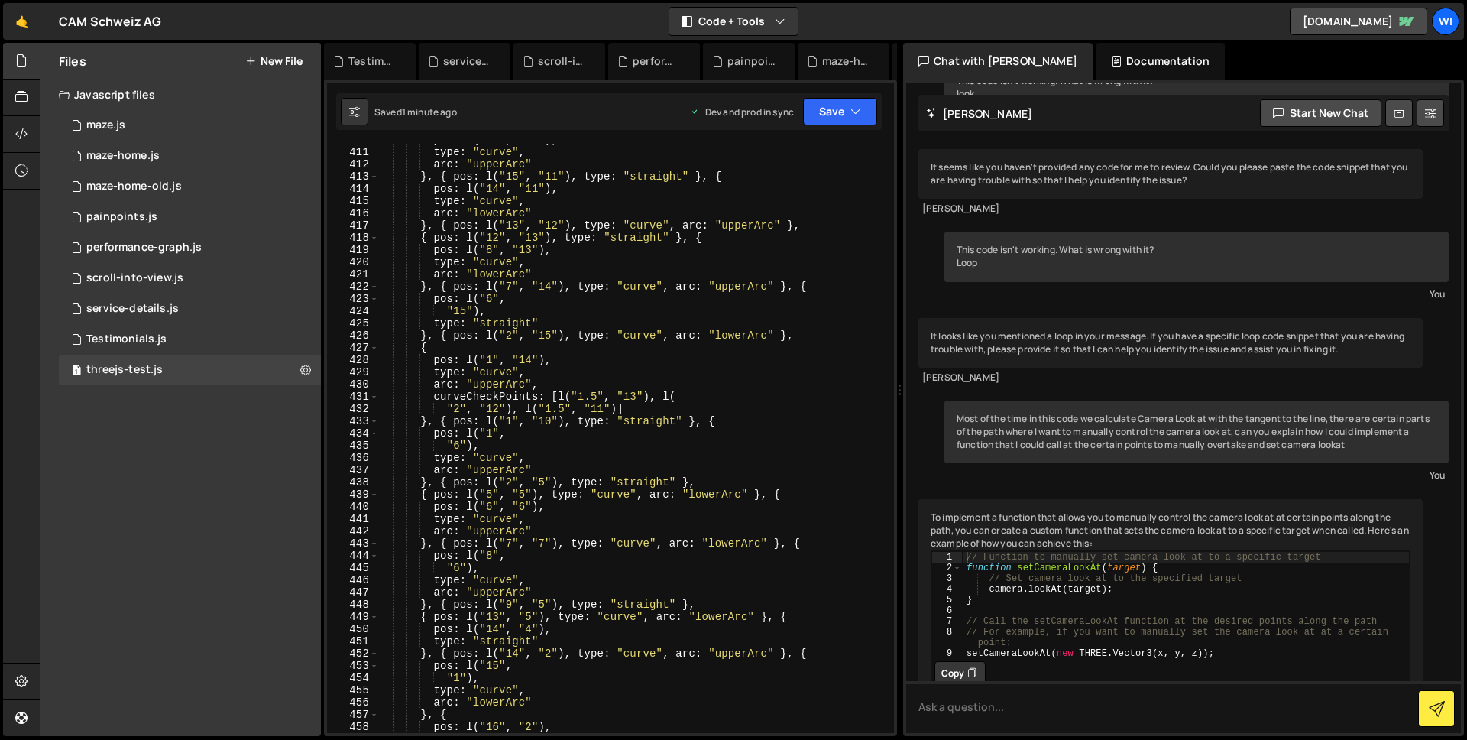
click at [539, 356] on div "pos : l ( "16" , "10" ) , type : "curve" , arc : "upperArc" } , { pos : l ( "15…" at bounding box center [633, 440] width 510 height 613
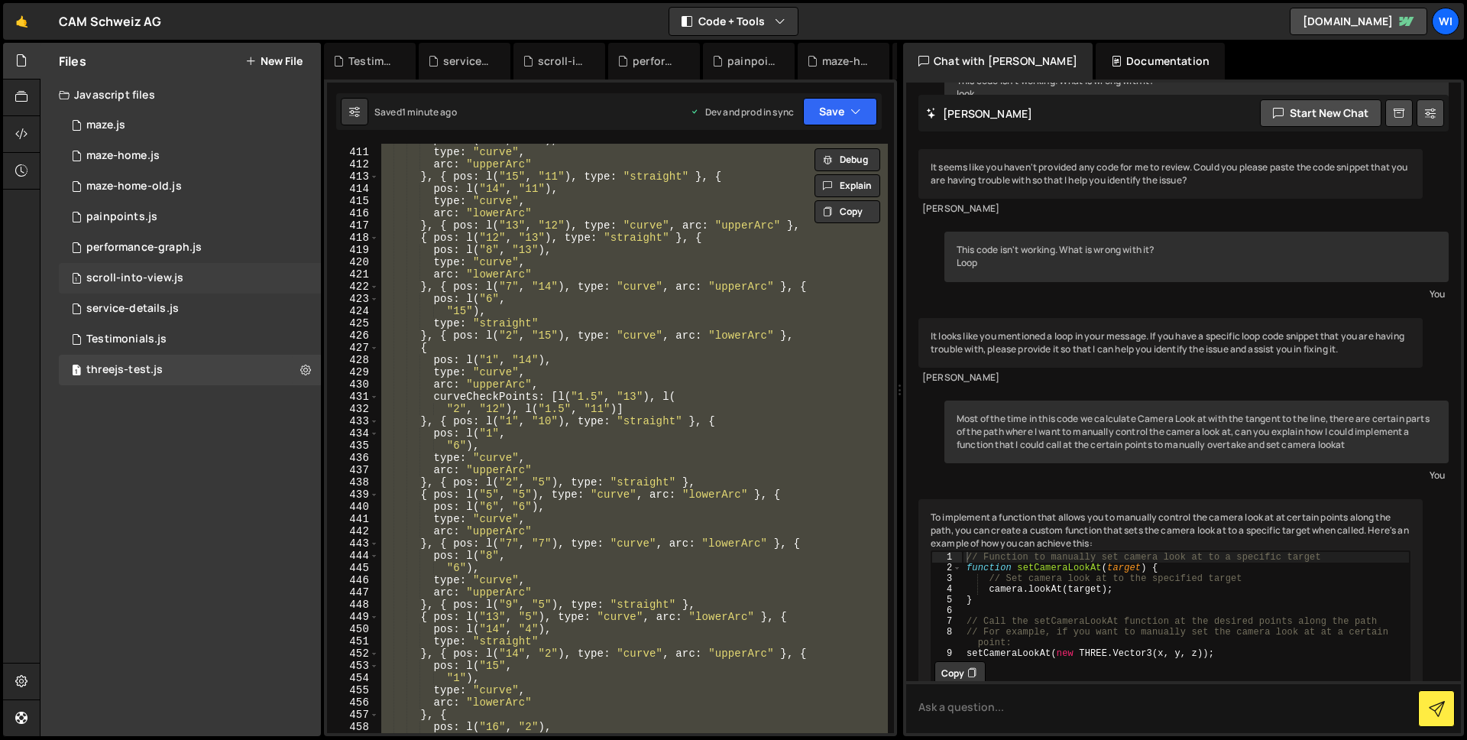
paste textarea
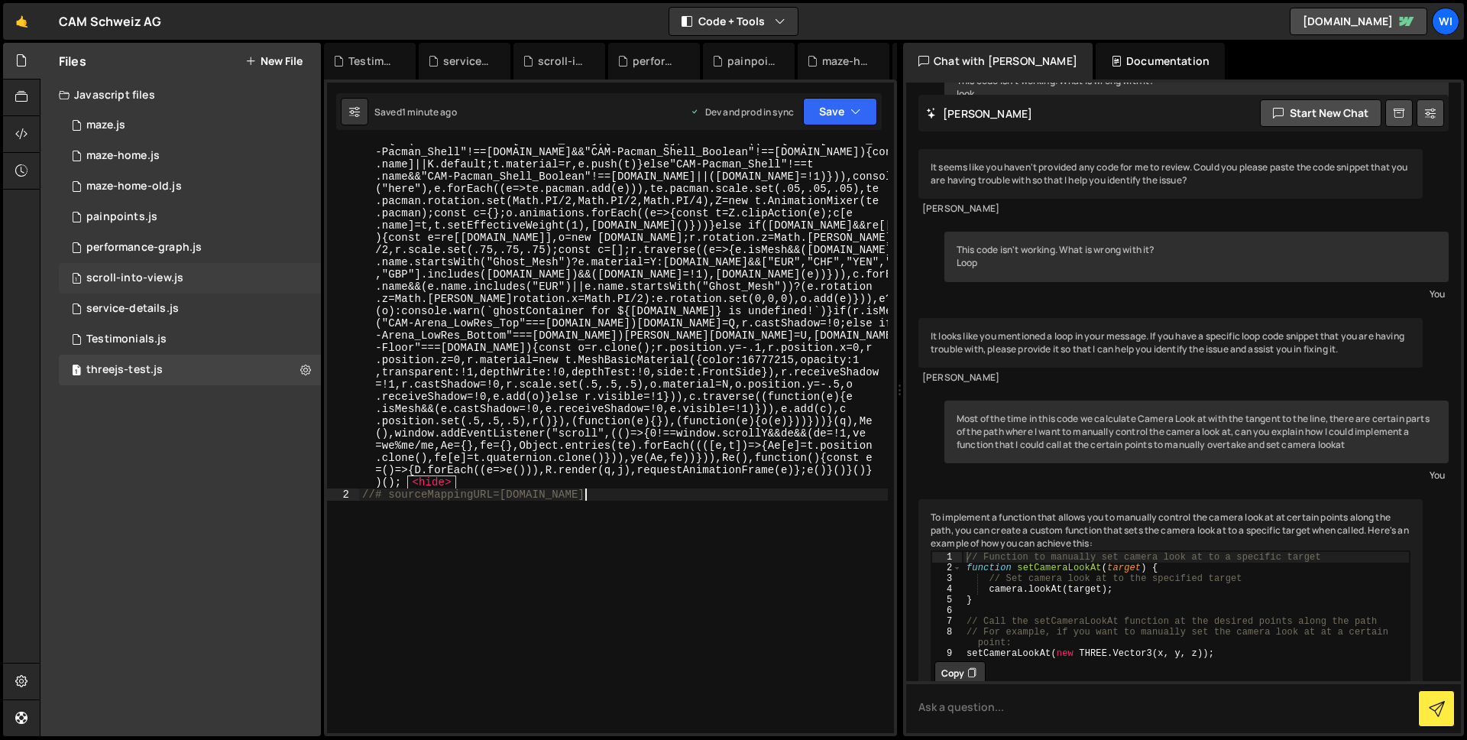
scroll to position [5120, 0]
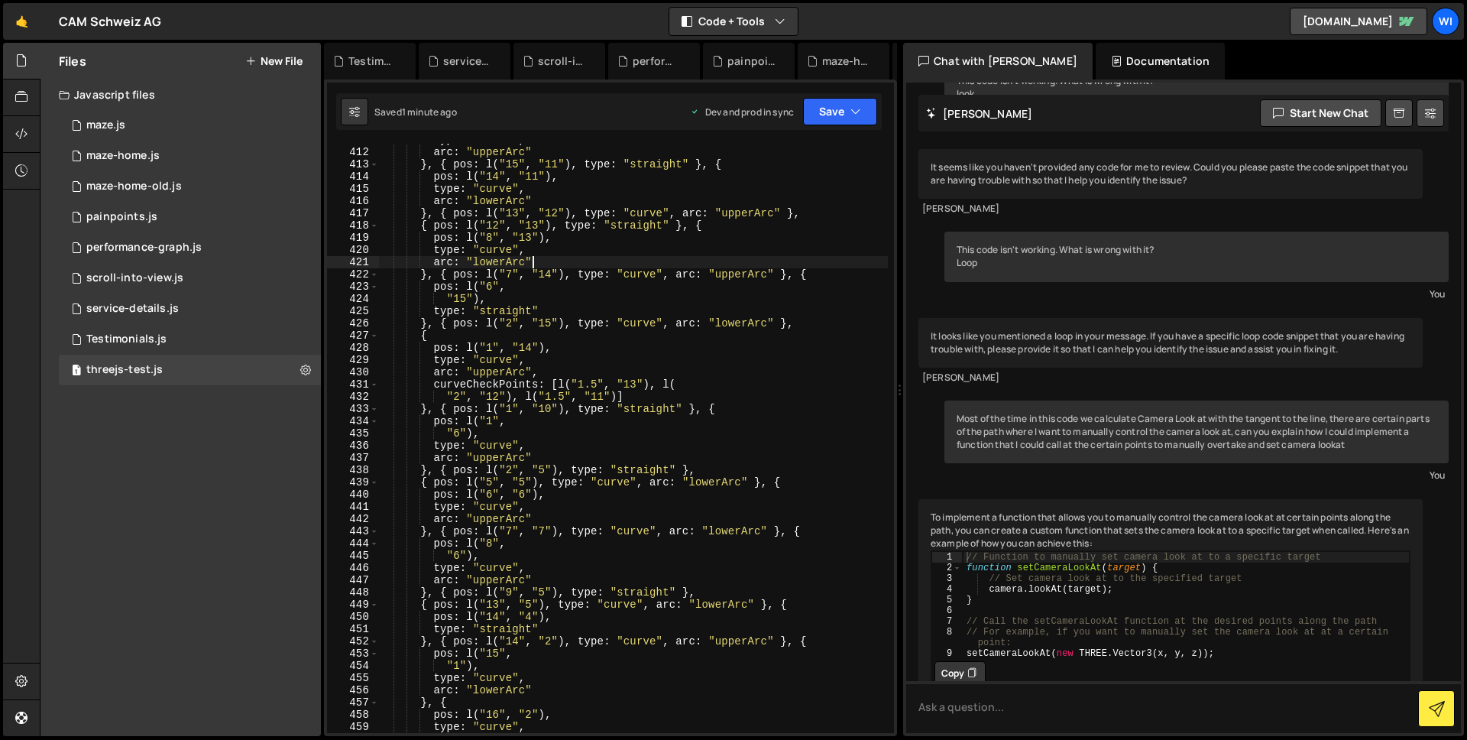
click at [617, 259] on div "type : "curve" , arc : "upperArc" } , { pos : l ( "15" , "11" ) , type : "strai…" at bounding box center [633, 440] width 510 height 613
paste textarea "//# sourceMappingURL=[DOMAIN_NAME]"
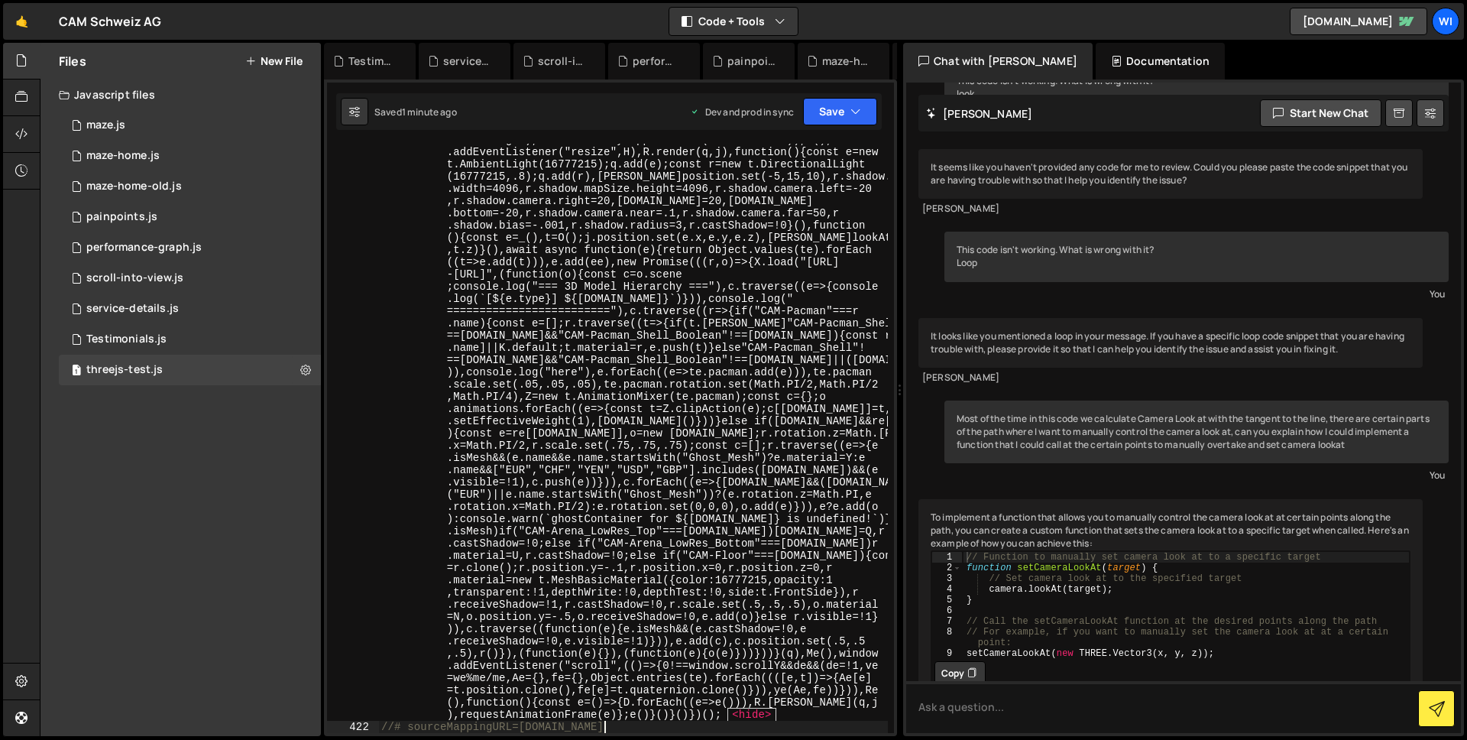
paste textarea
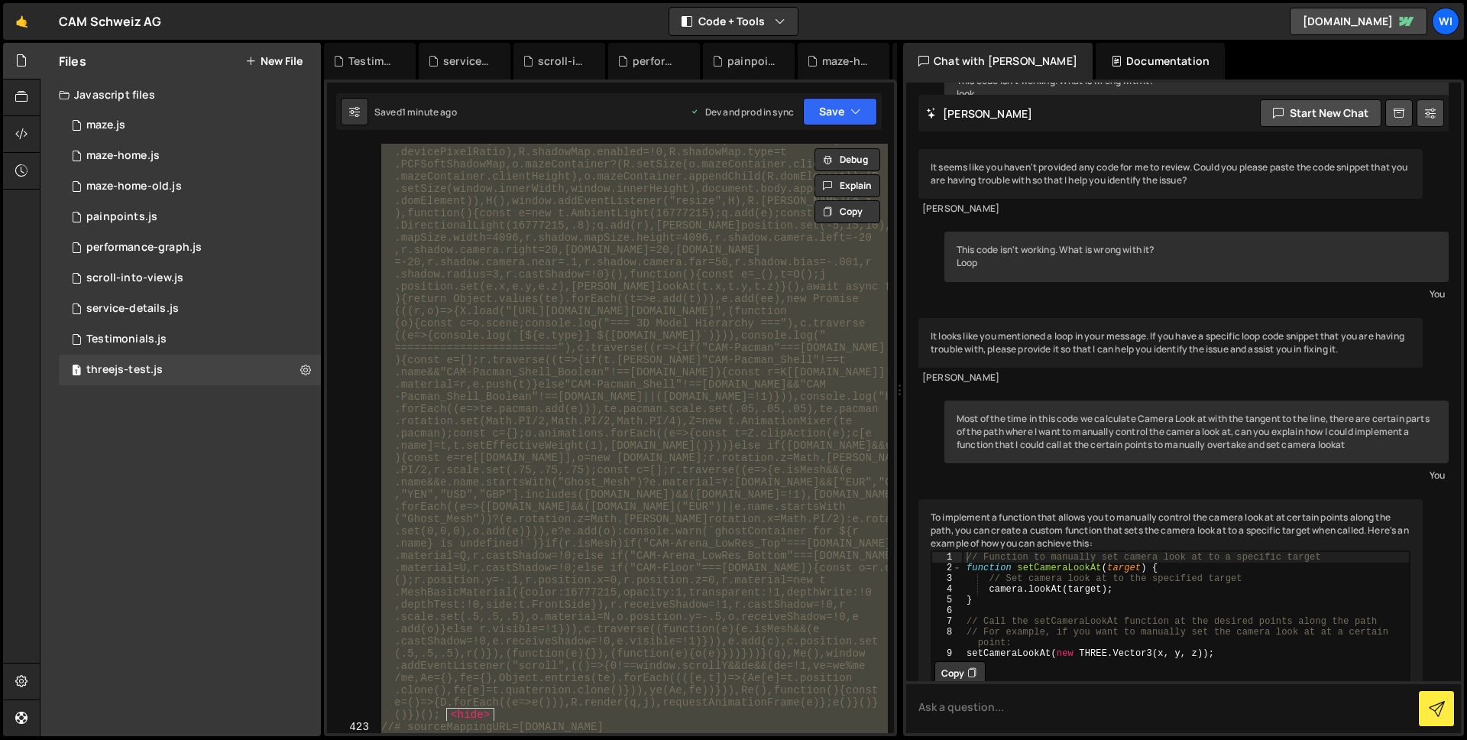
paste textarea
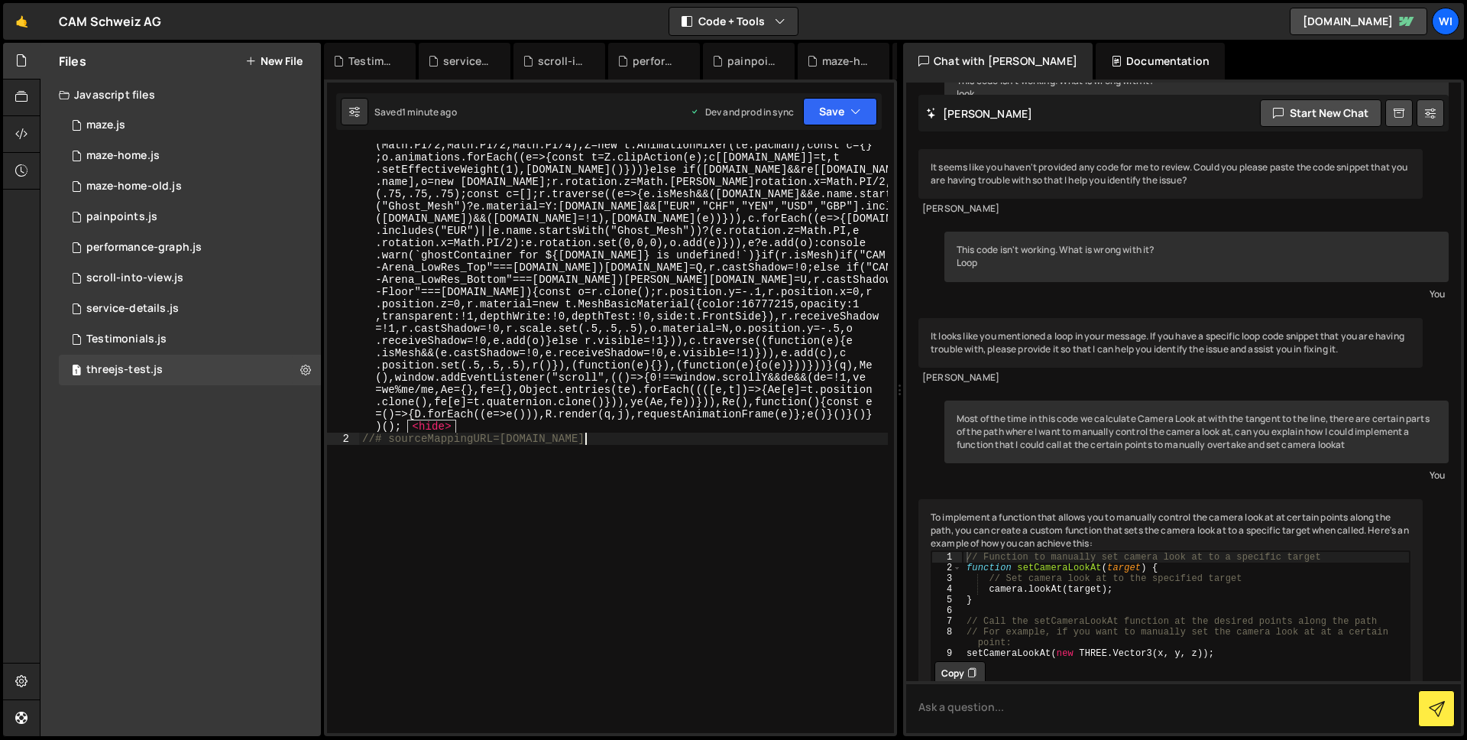
scroll to position [5164, 0]
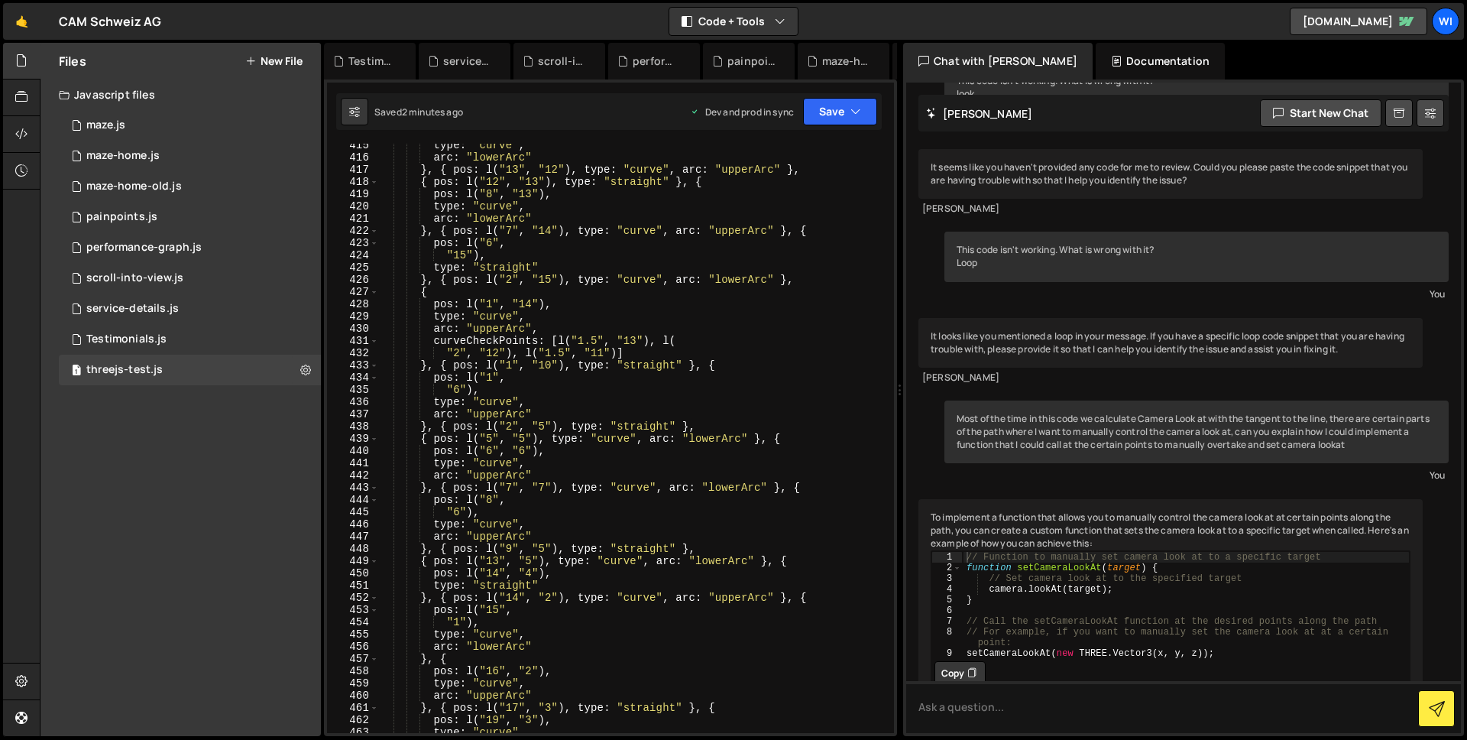
click at [454, 317] on div "type : "curve" , arc : "lowerArc" } , { pos : l ( "13" , "12" ) , type : "curve…" at bounding box center [633, 445] width 510 height 613
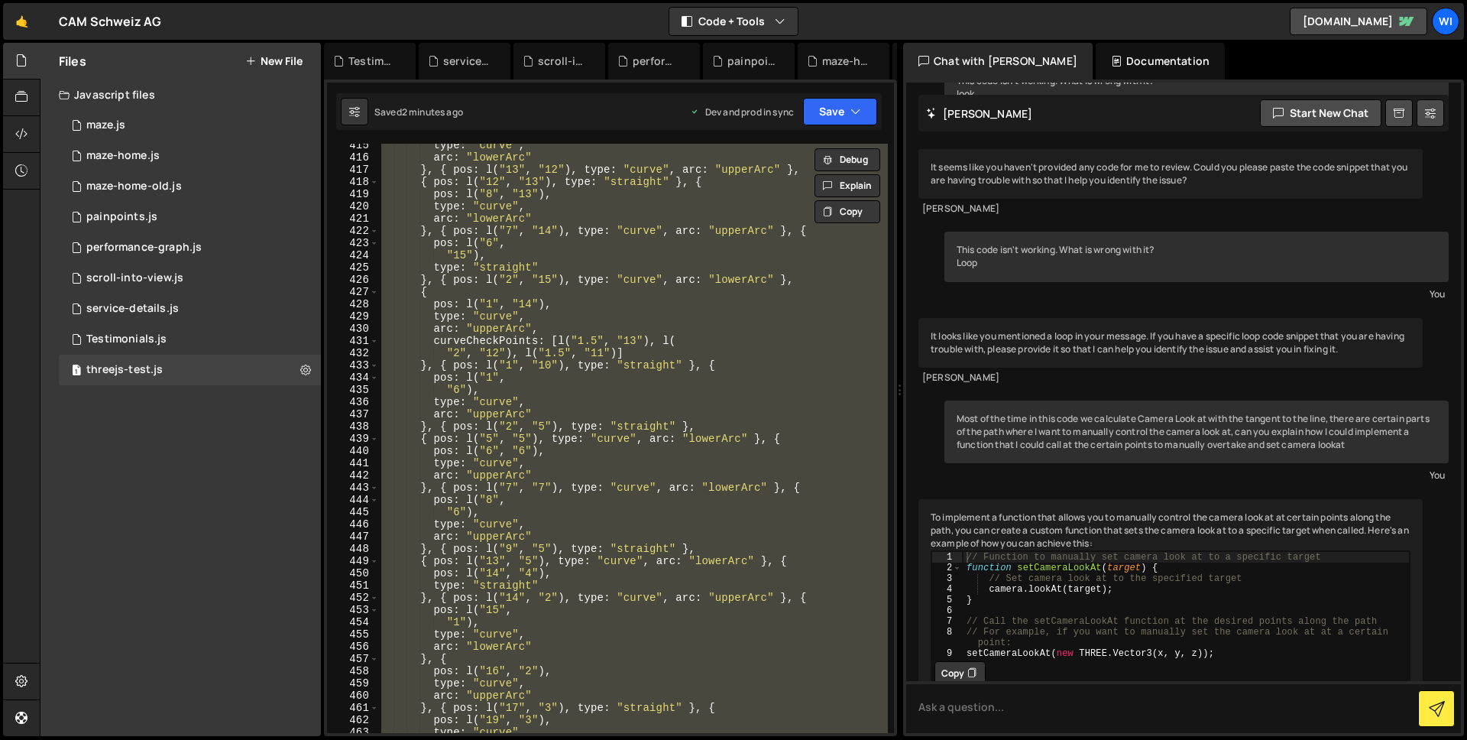
paste textarea
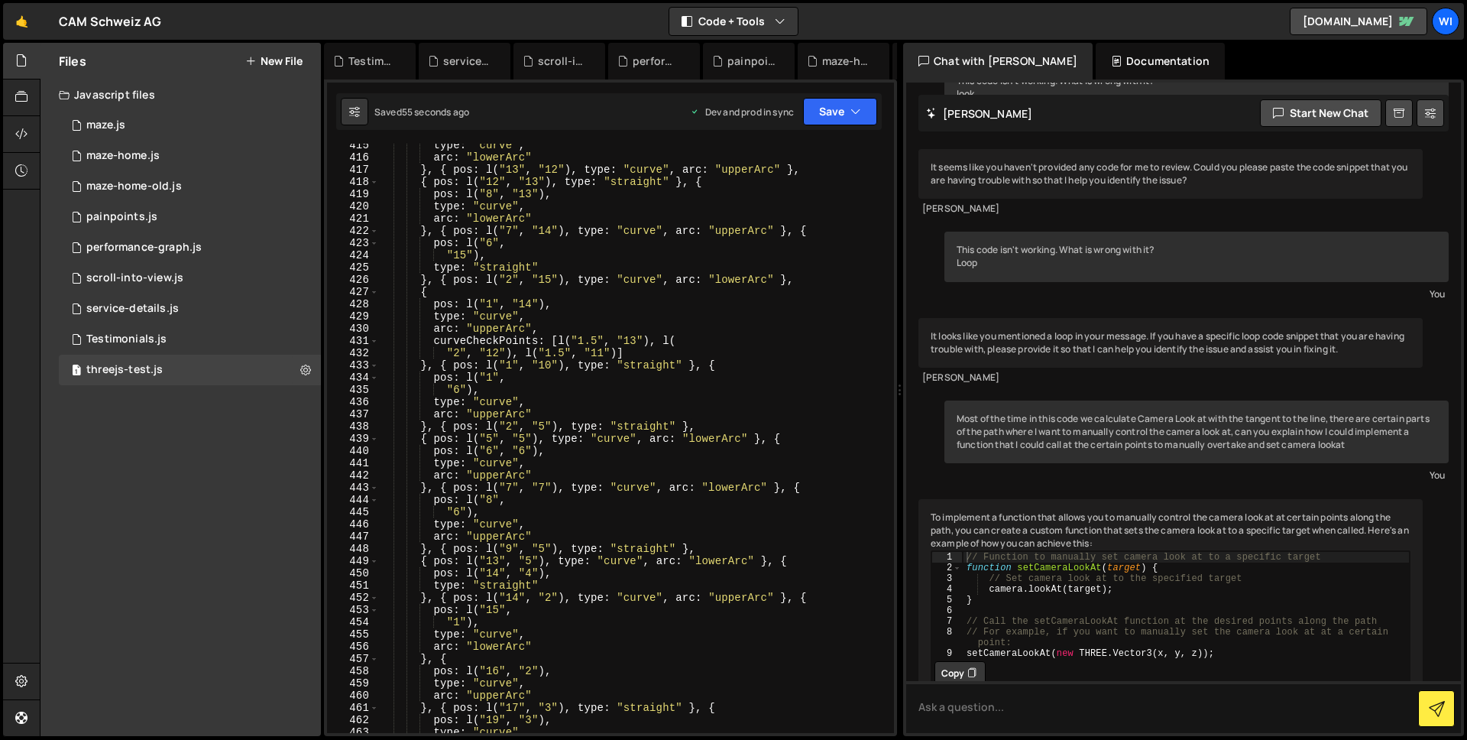
click at [833, 396] on div "type : "curve" , arc : "lowerArc" } , { pos : l ( "13" , "12" ) , type : "curve…" at bounding box center [633, 445] width 510 height 613
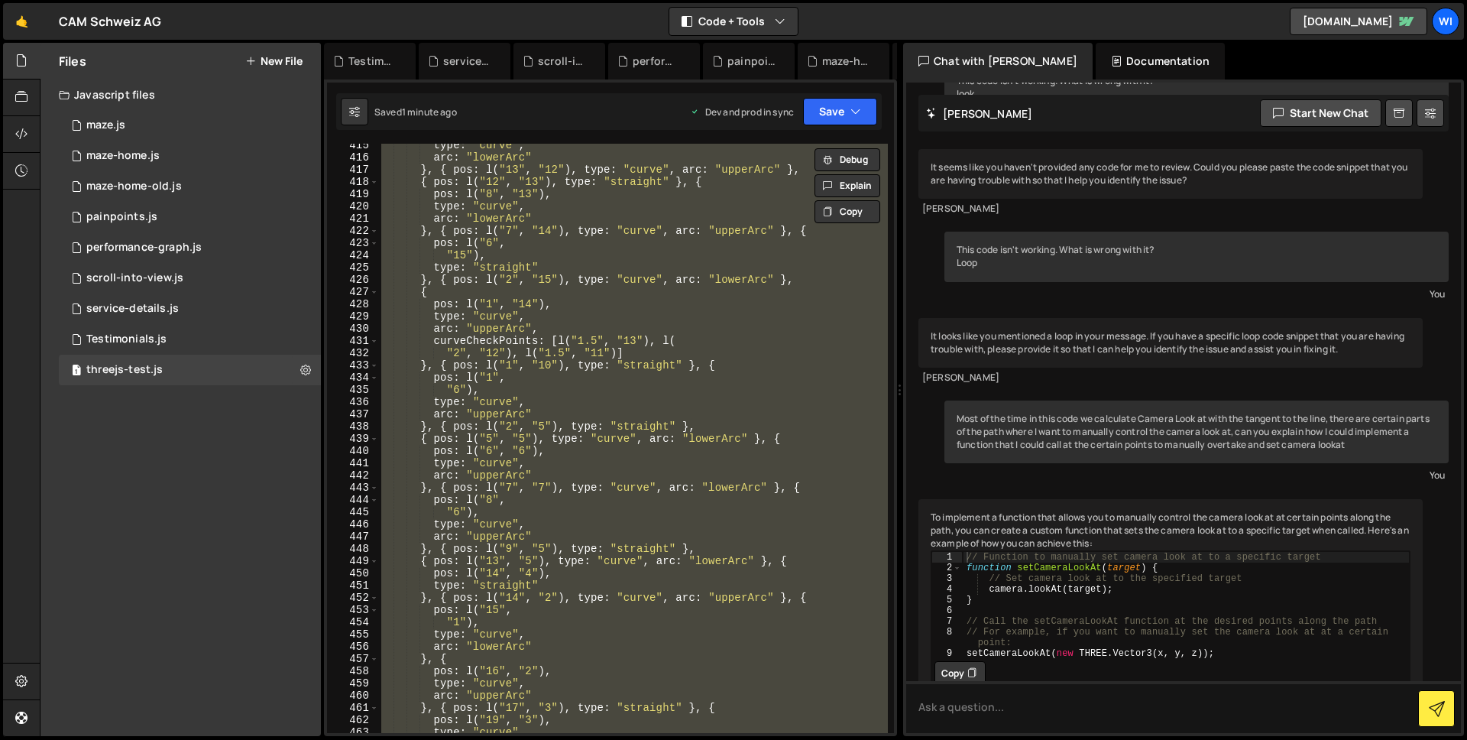
paste textarea
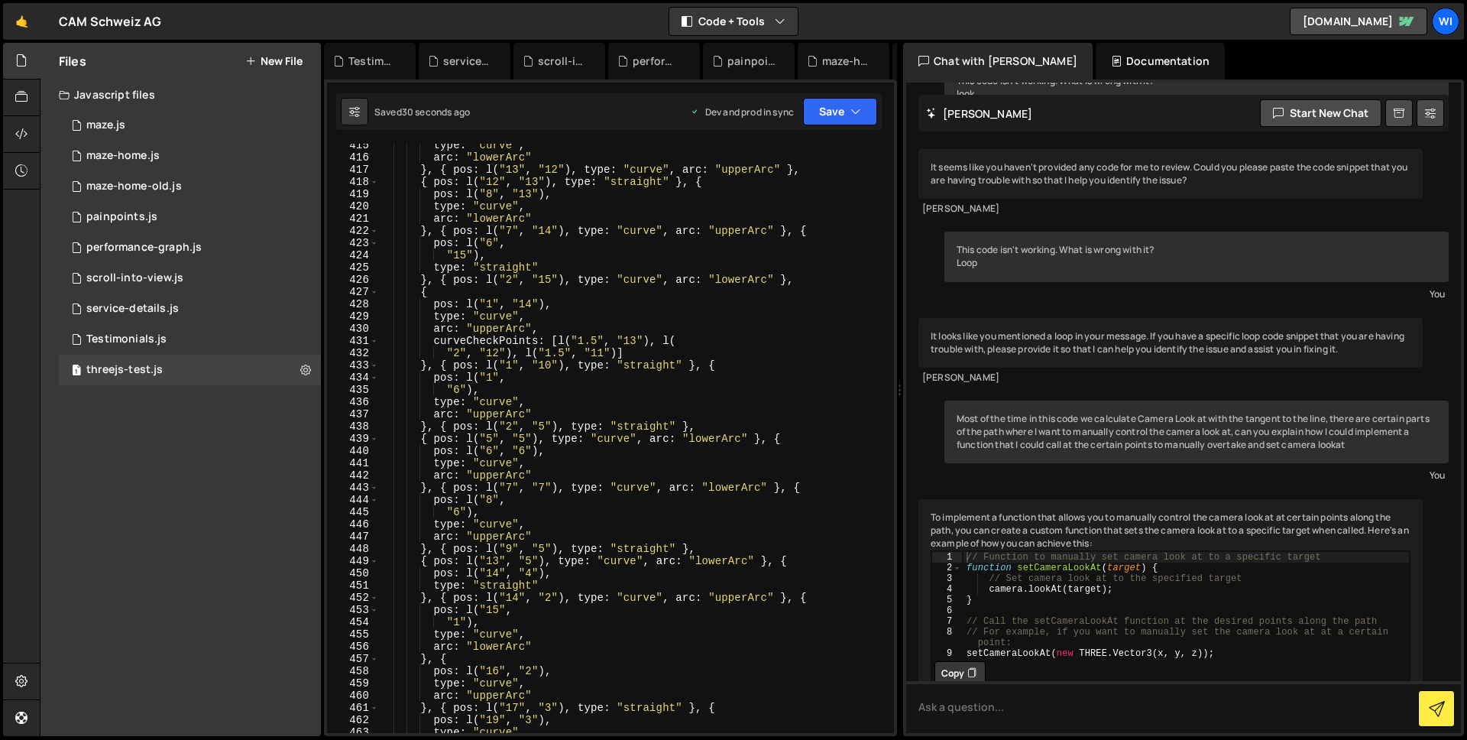
click at [830, 178] on div "type : "curve" , arc : "lowerArc" } , { pos : l ( "13" , "12" ) , type : "curve…" at bounding box center [633, 445] width 510 height 613
click at [830, 178] on div "Debug Explain Copy Testimonials.js service-details.js scroll-into-view.js perfo…" at bounding box center [610, 390] width 573 height 694
click at [724, 237] on div "type : "curve" , arc : "lowerArc" } , { pos : l ( "13" , "12" ) , type : "curve…" at bounding box center [633, 445] width 510 height 613
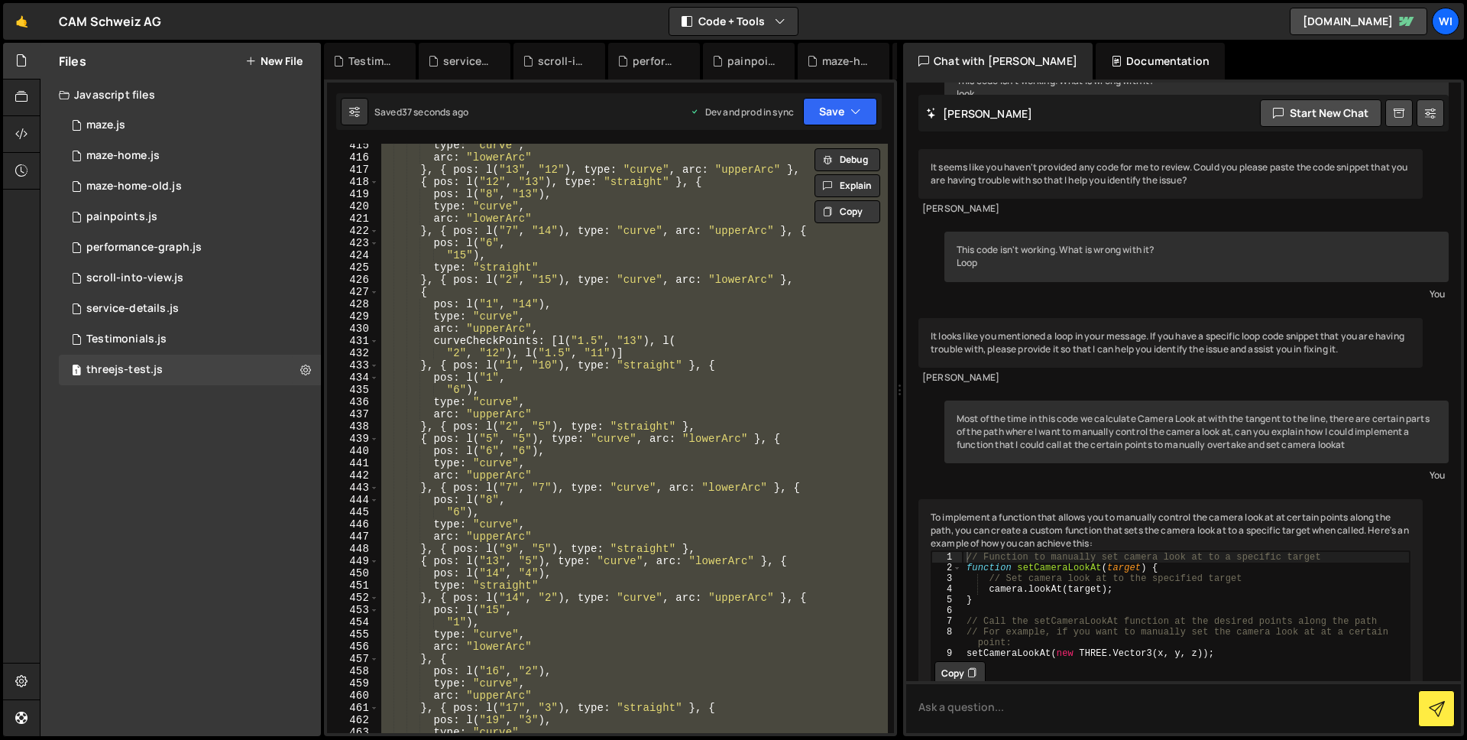
paste textarea
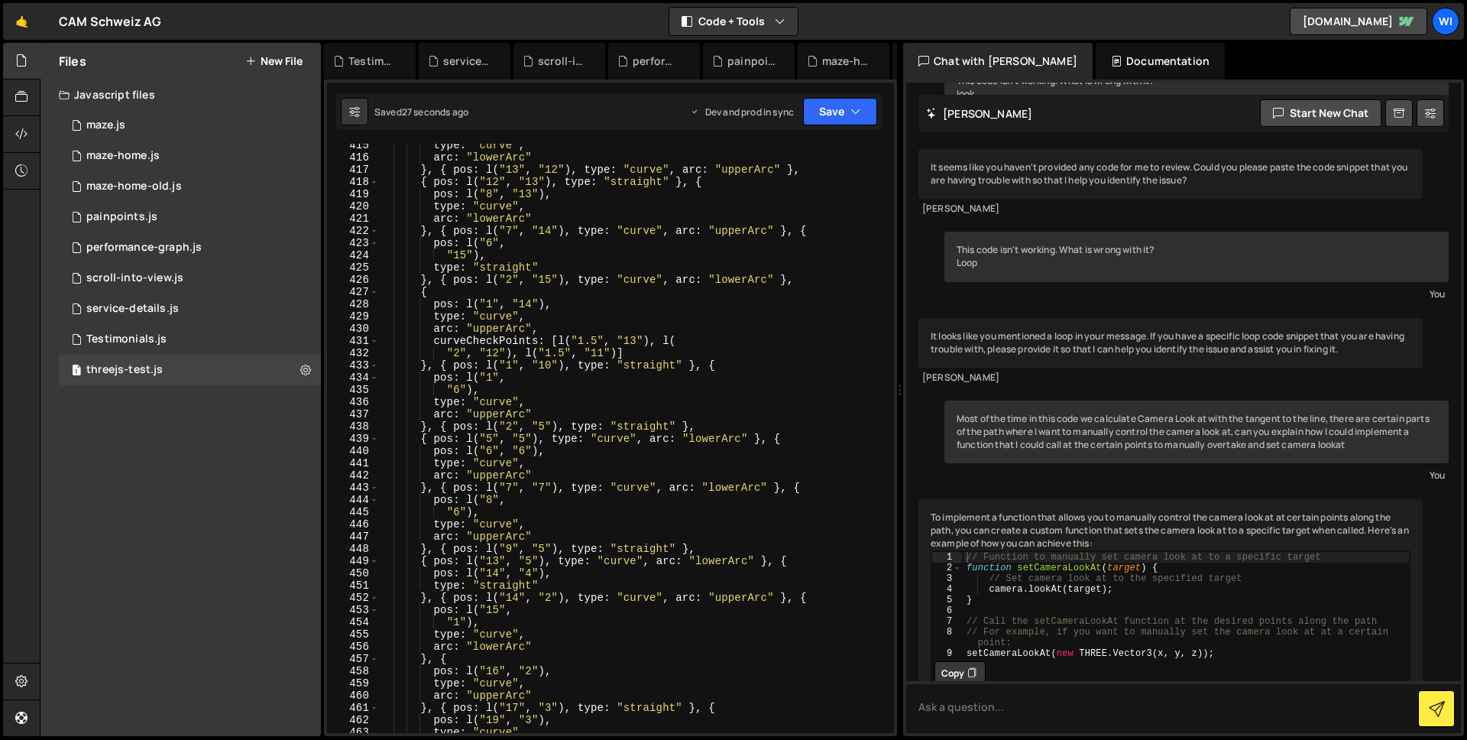
click at [429, 283] on div "type : "curve" , arc : "lowerArc" } , { pos : l ( "13" , "12" ) , type : "curve…" at bounding box center [633, 445] width 510 height 613
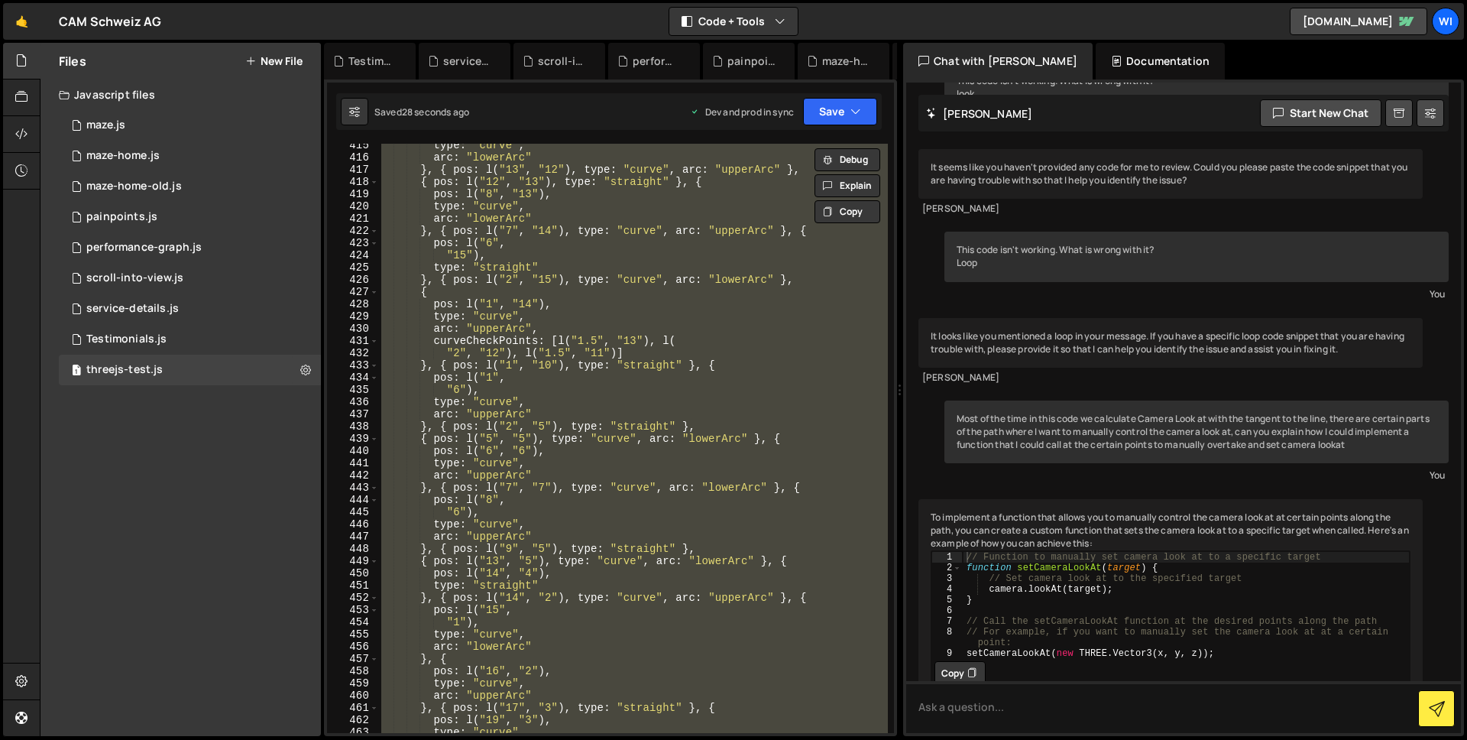
paste textarea "CAM-Pacman_Backframe"
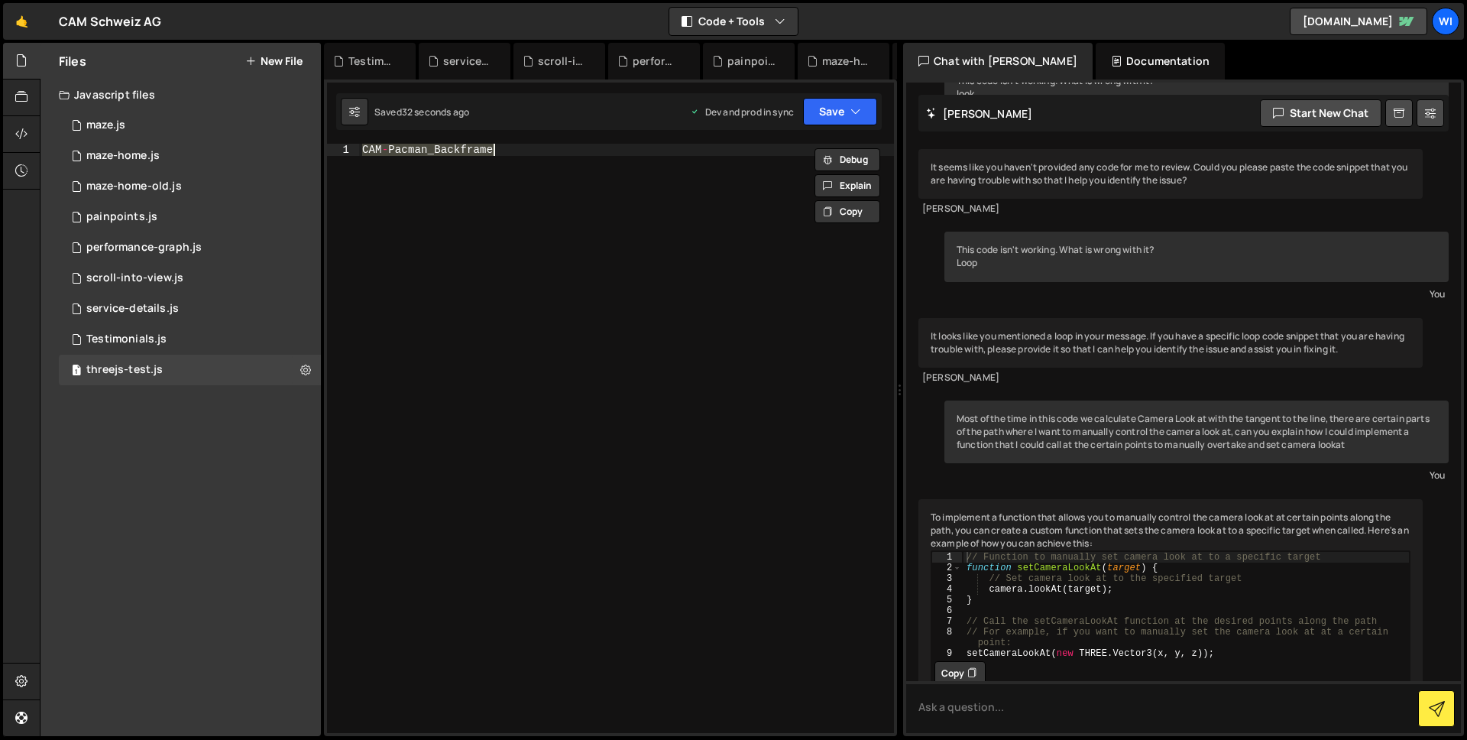
paste textarea "//# sourceMappingURL=[DOMAIN_NAME]"
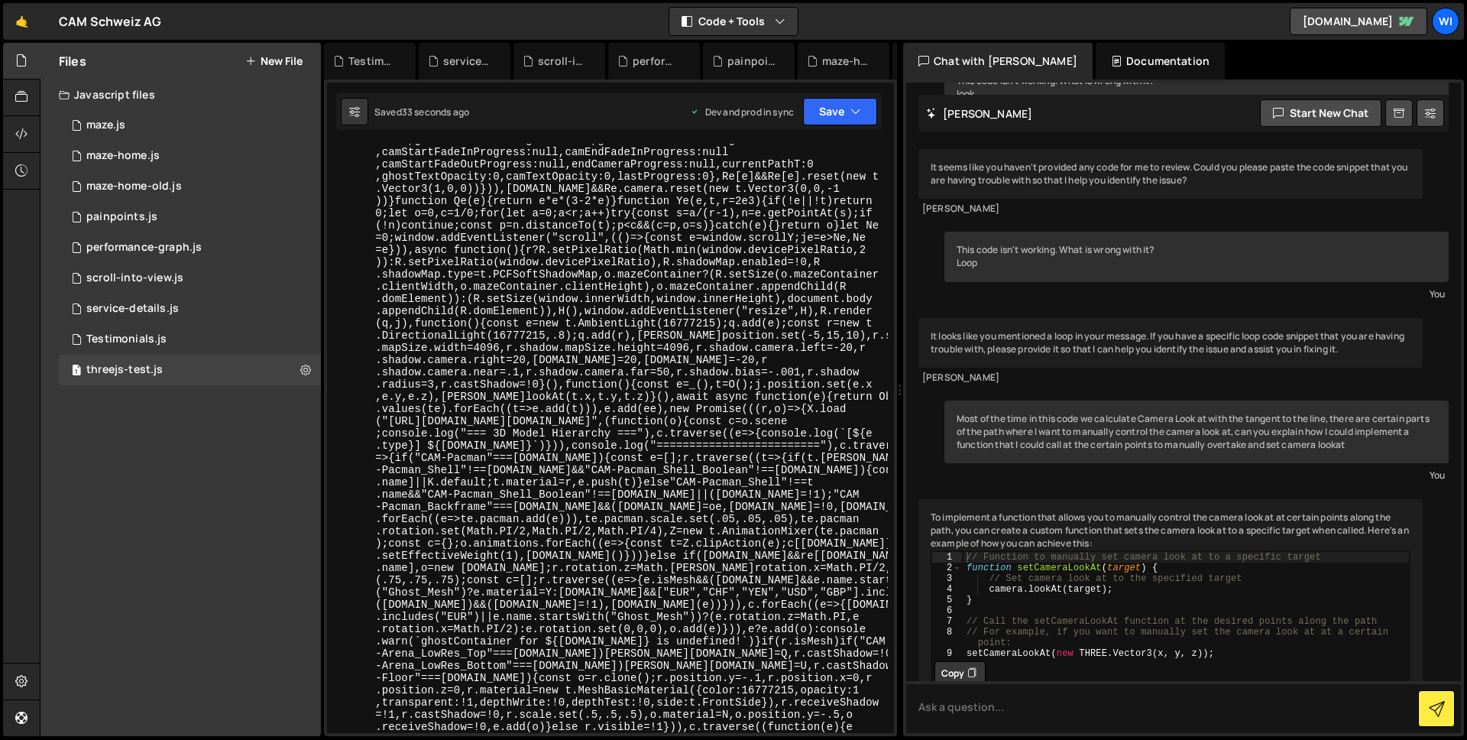
scroll to position [4802, 0]
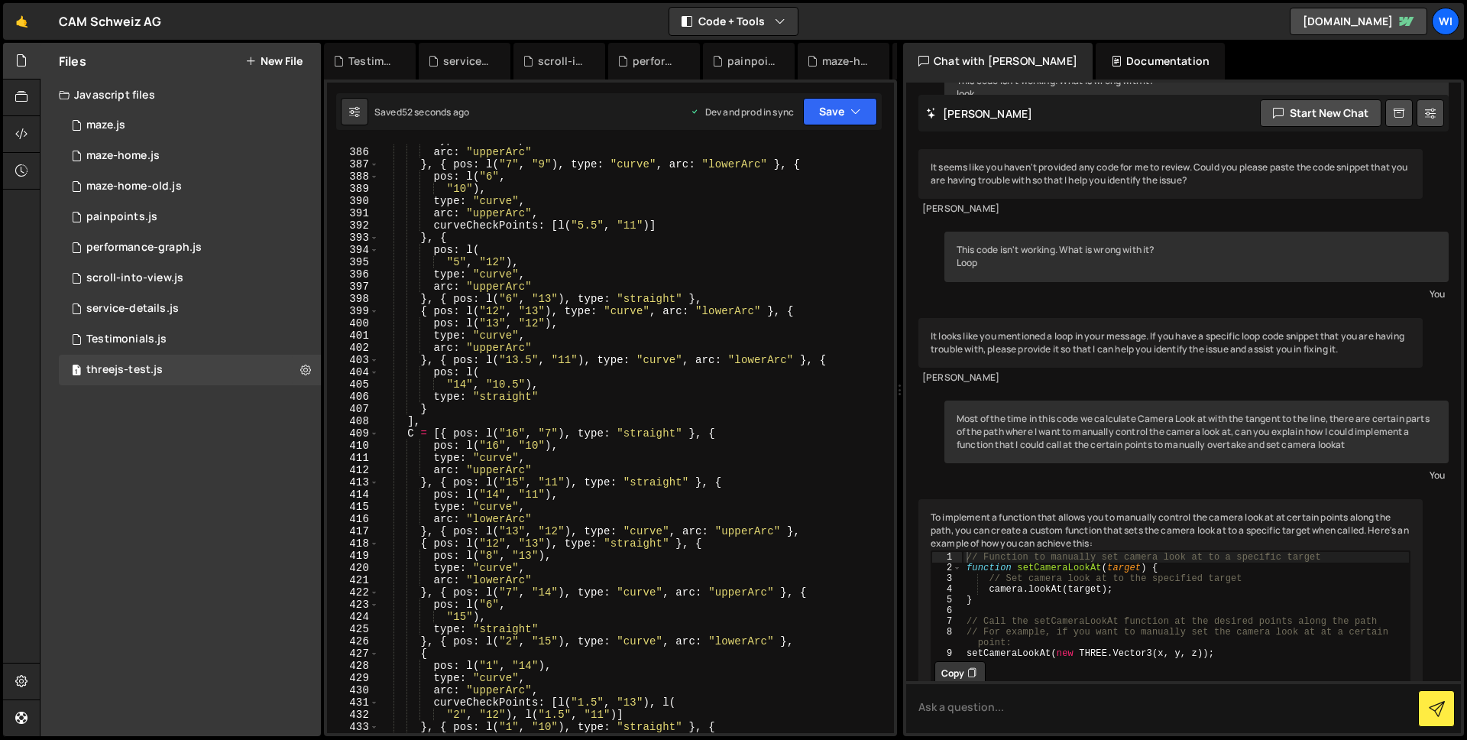
click at [774, 283] on div "type : "curve" , arc : "upperArc" } , { pos : l ( "7" , "9" ) , type : "curve" …" at bounding box center [633, 440] width 510 height 613
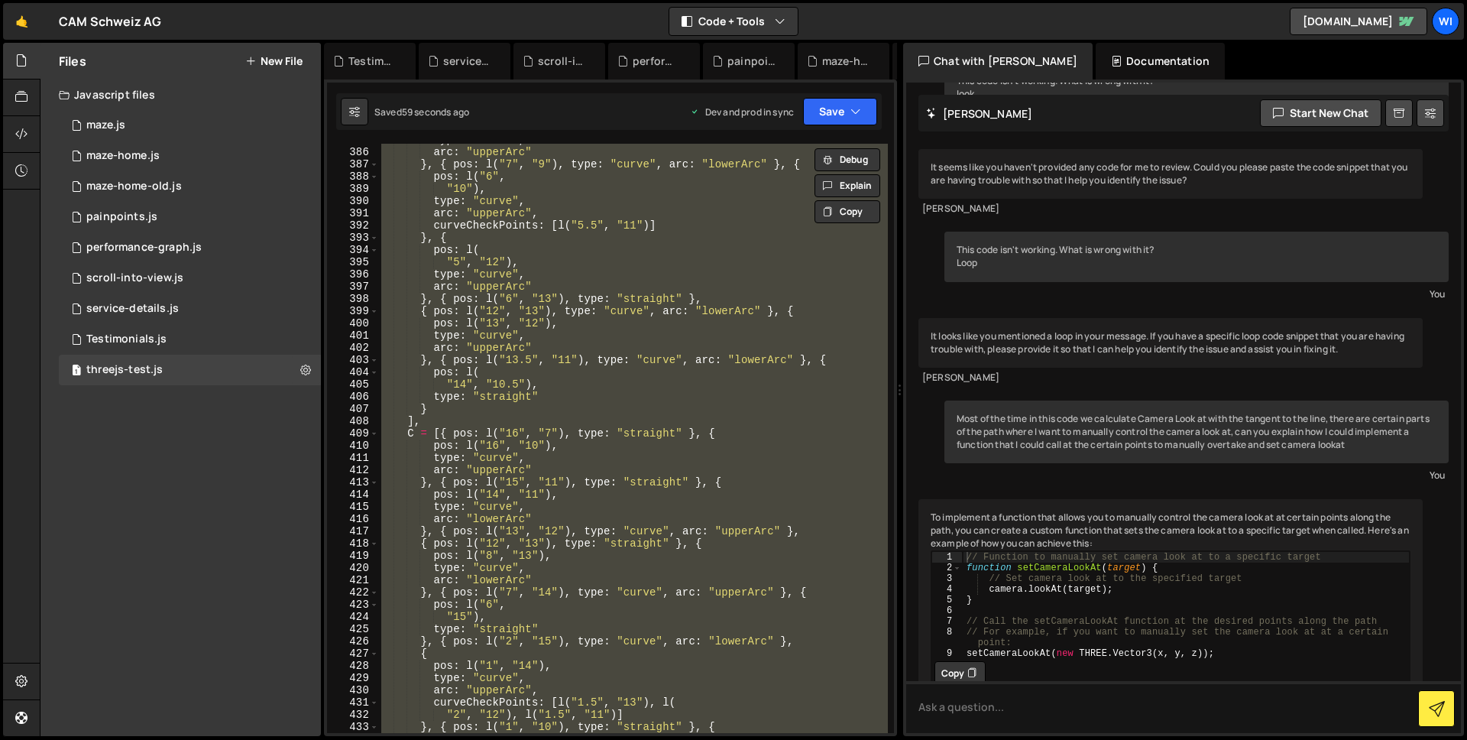
paste textarea
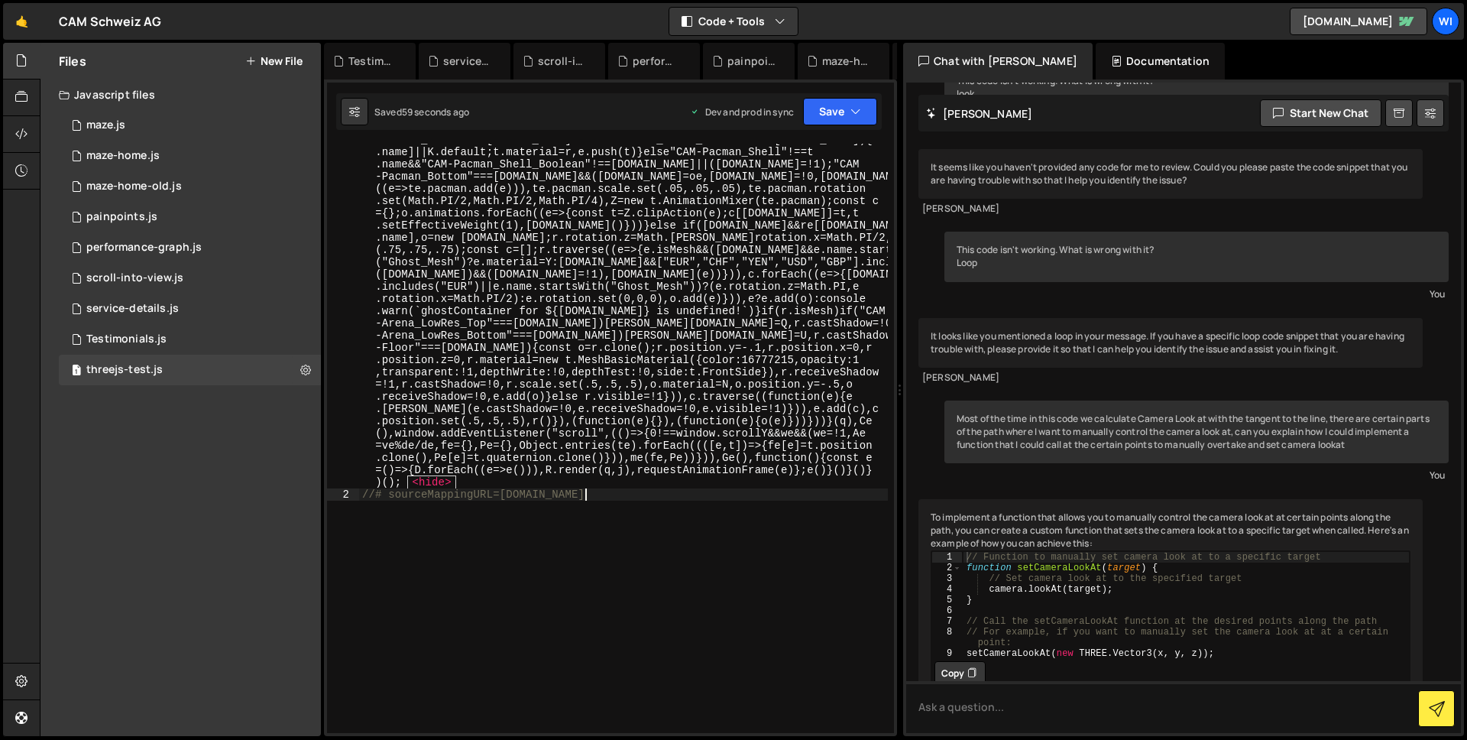
scroll to position [5132, 0]
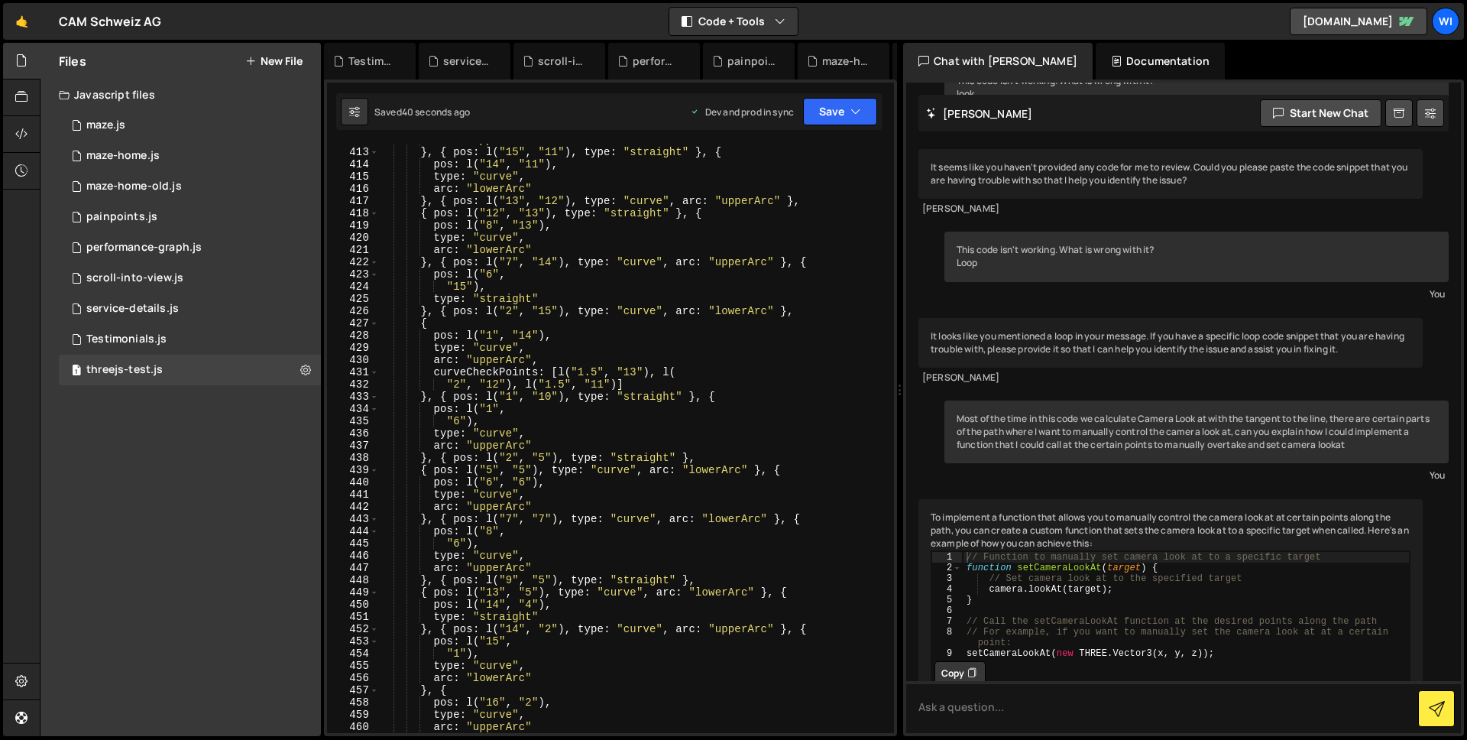
click at [792, 351] on div "arc : "upperArc" } , { pos : l ( "15" , "11" ) , type : "straight" } , { pos : …" at bounding box center [633, 440] width 510 height 613
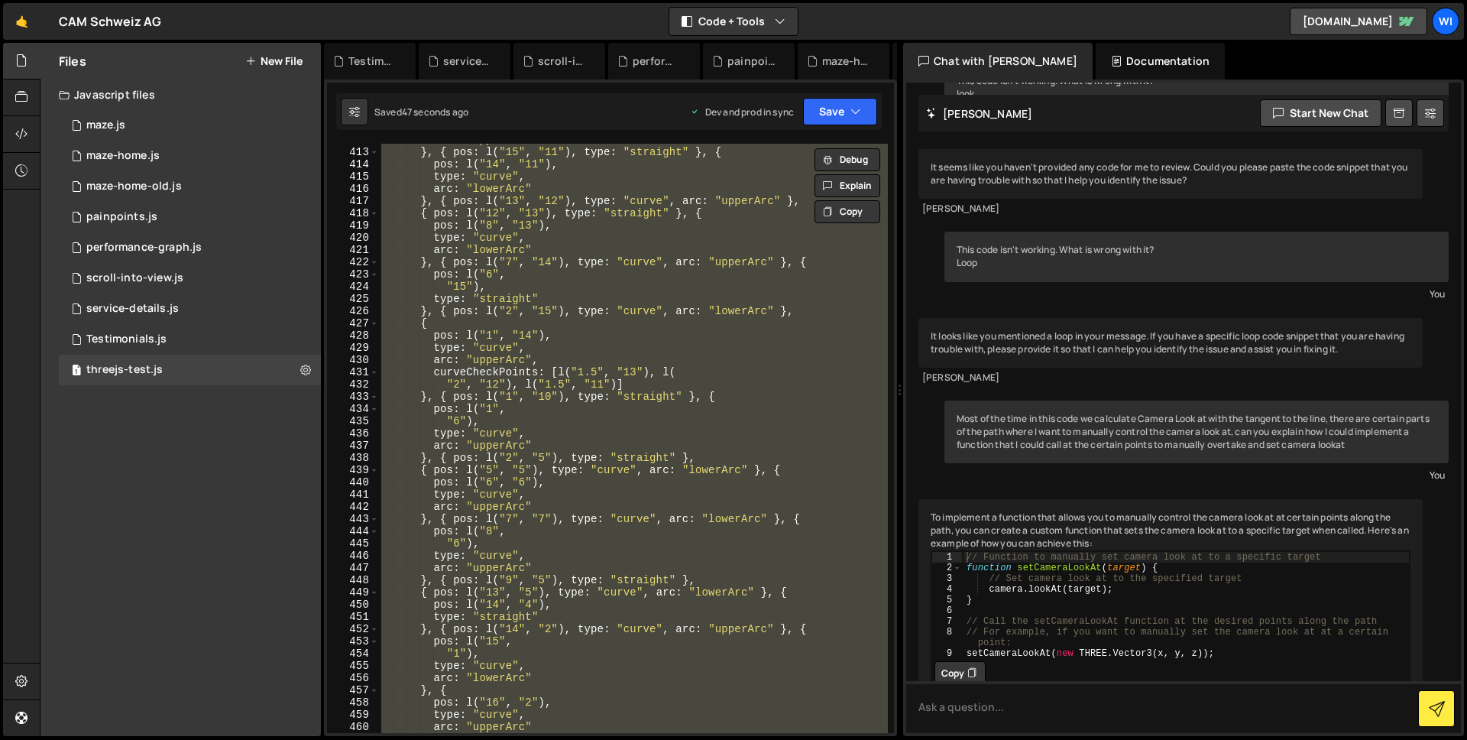
paste textarea
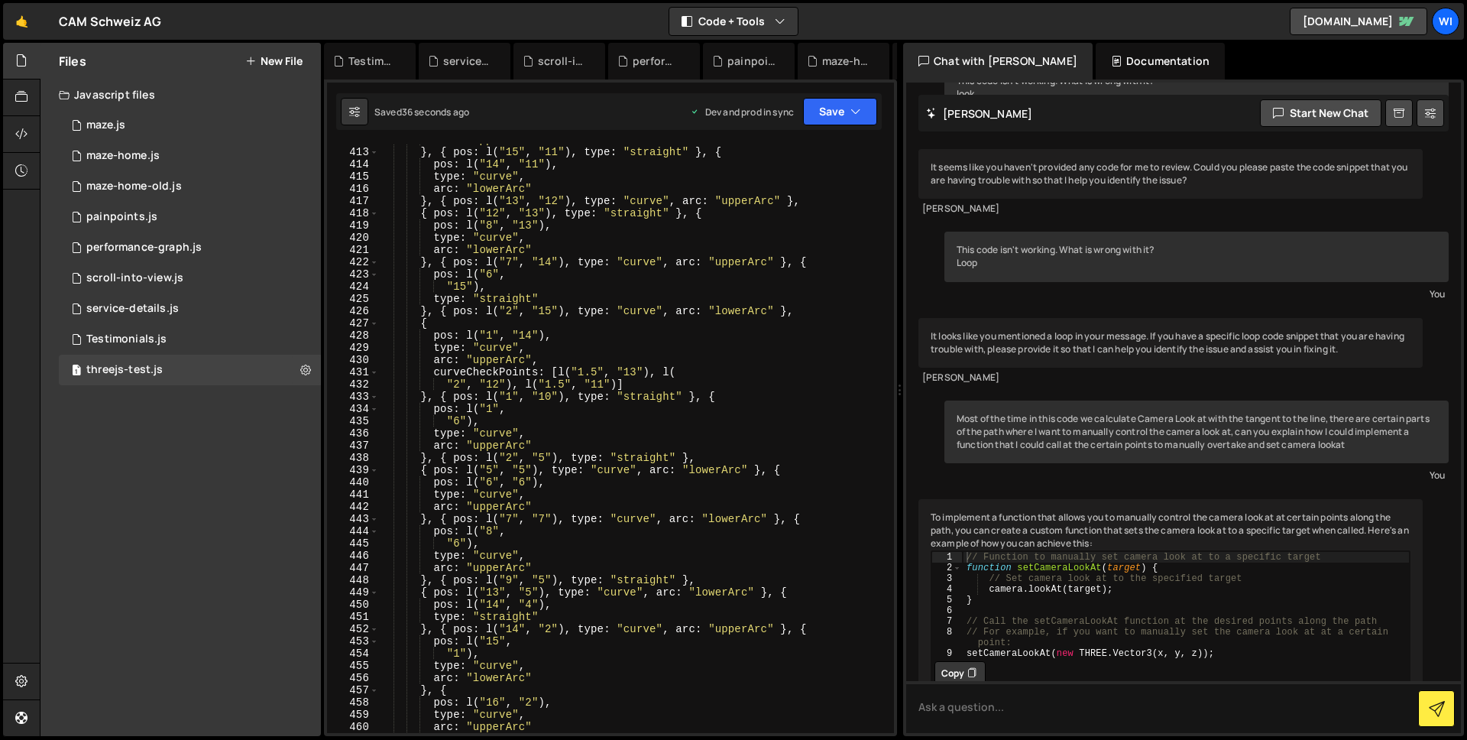
click at [721, 319] on div "arc : "upperArc" } , { pos : l ( "15" , "11" ) , type : "straight" } , { pos : …" at bounding box center [633, 440] width 510 height 613
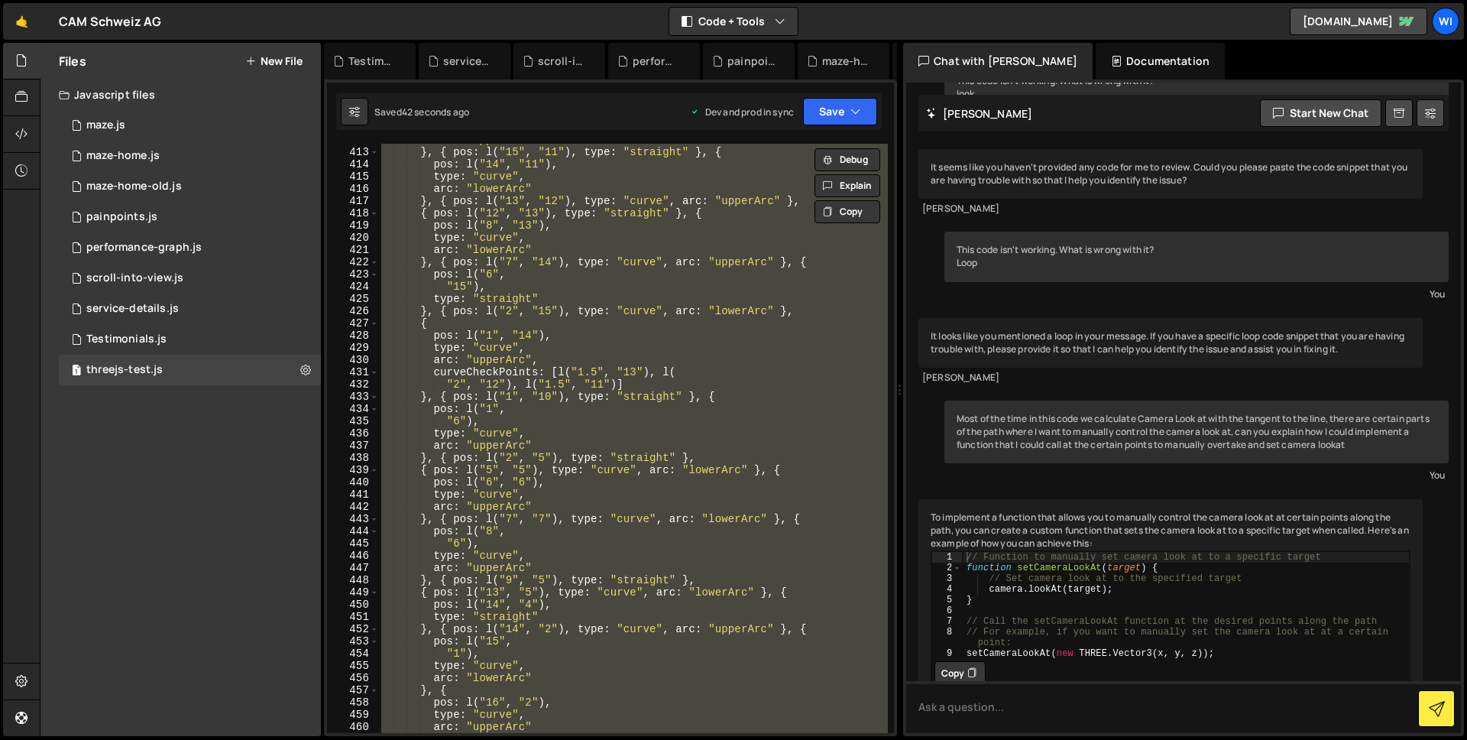
paste textarea
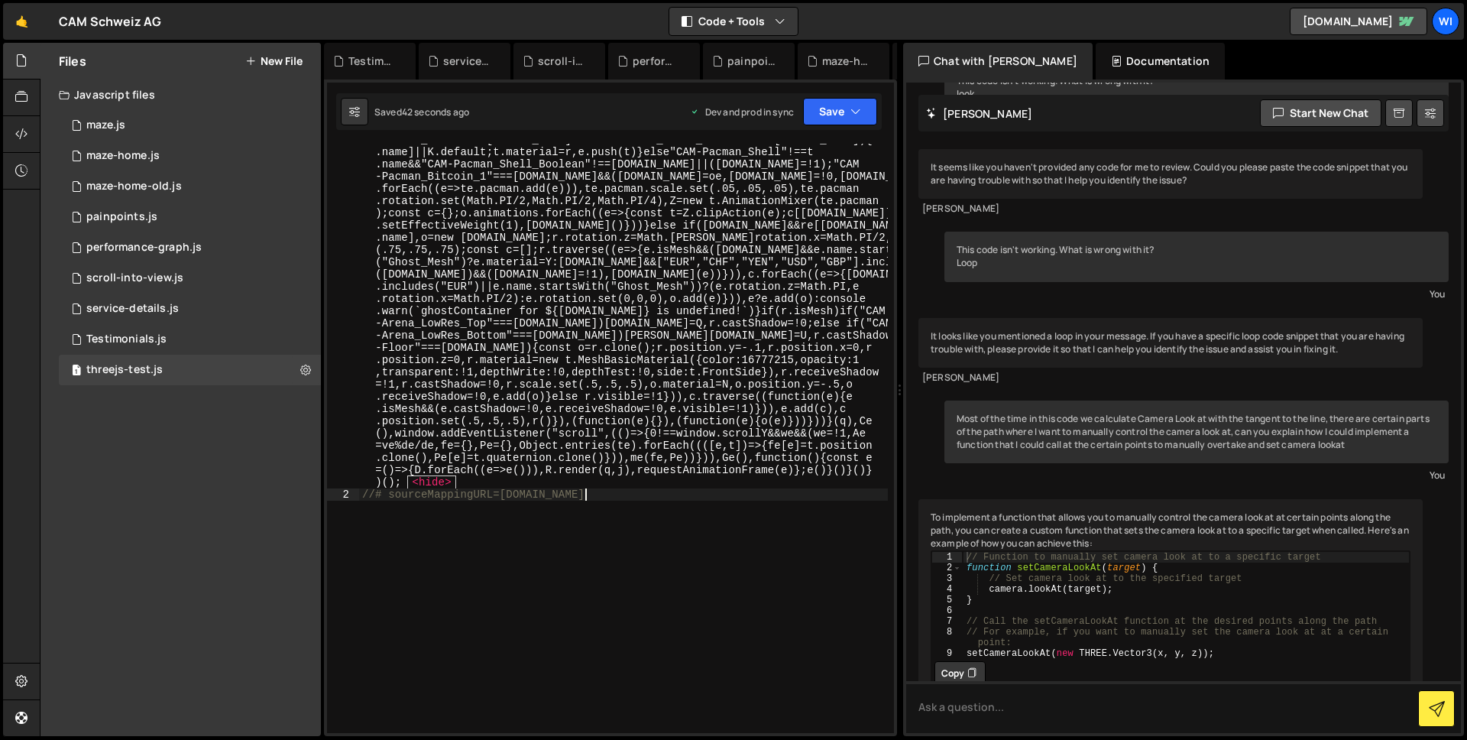
scroll to position [5144, 0]
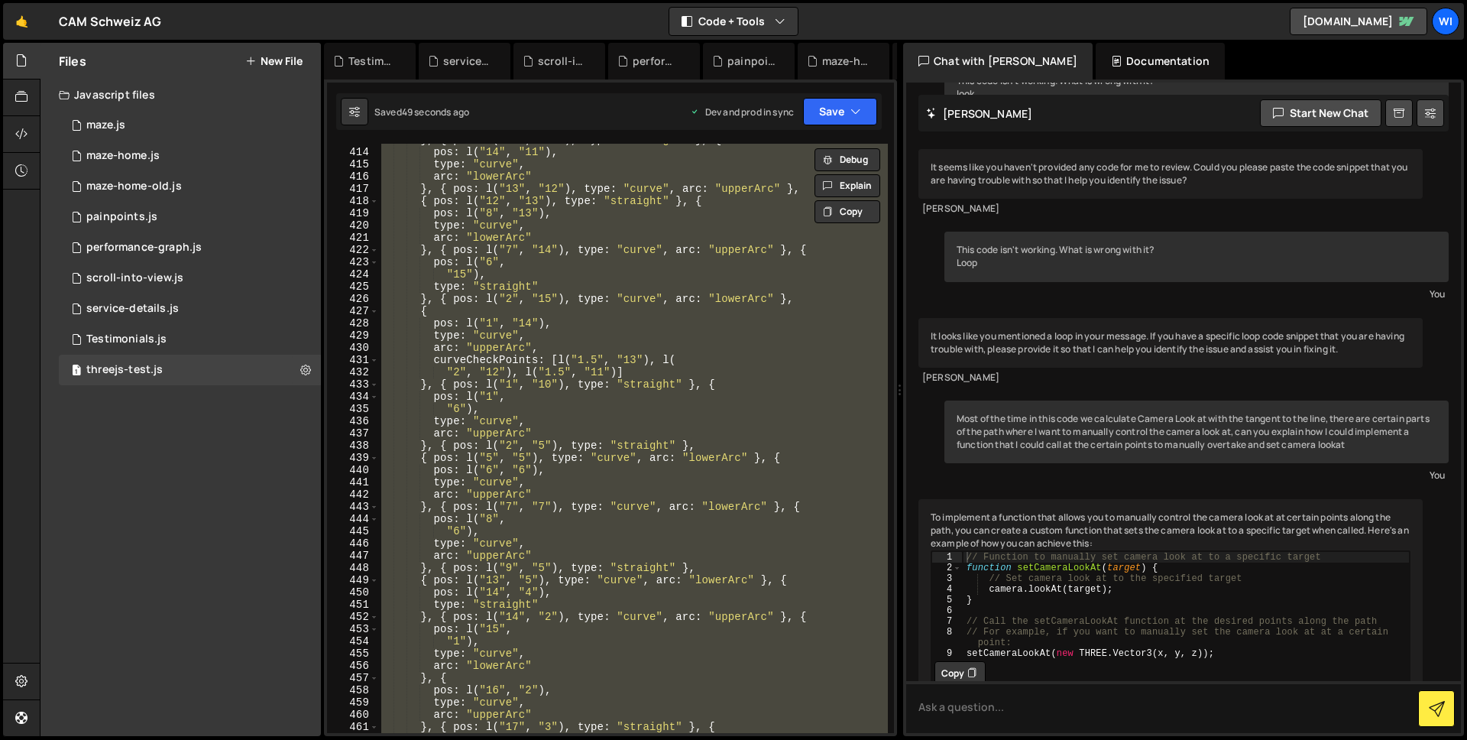
paste textarea
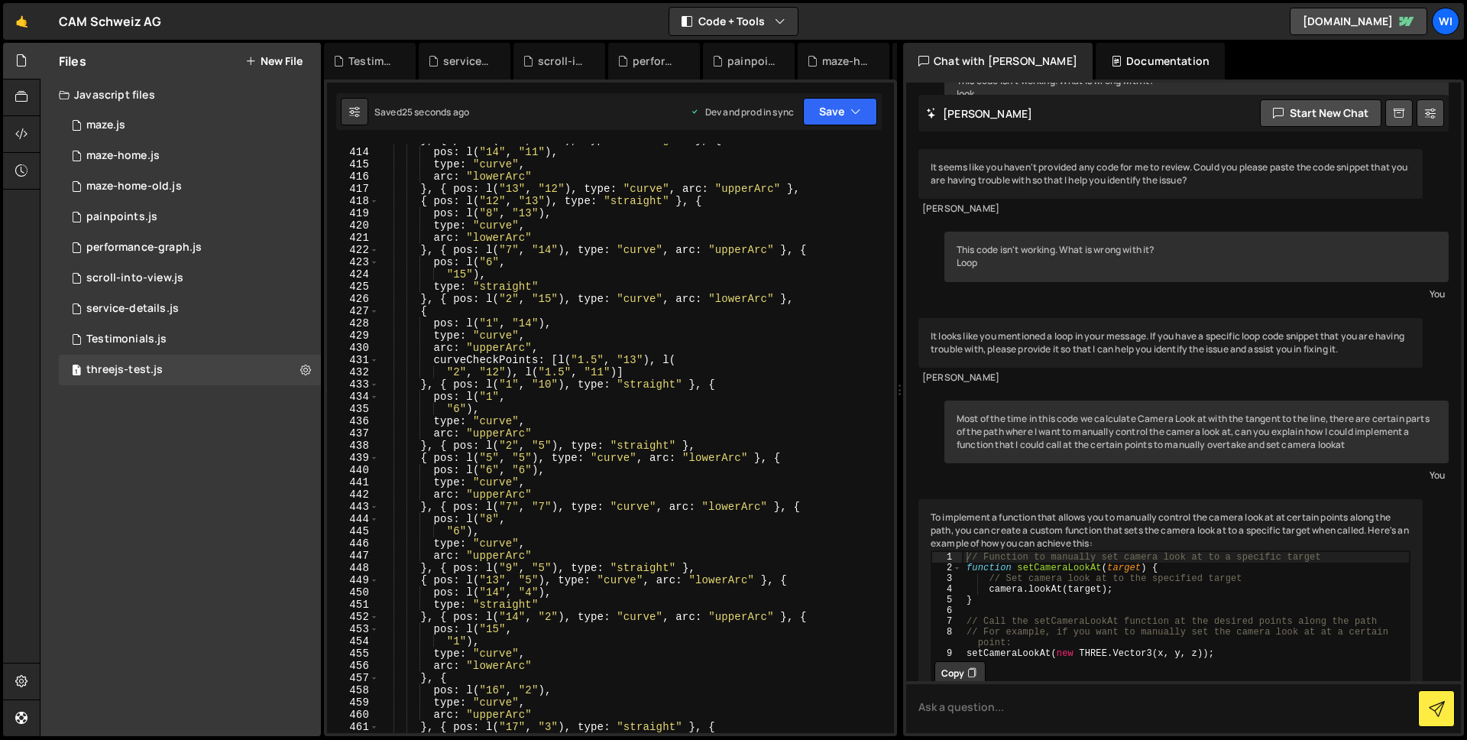
click at [621, 405] on div "} , { pos : l ( "15" , "11" ) , type : "straight" } , { pos : l ( "14" , "11" )…" at bounding box center [633, 440] width 510 height 613
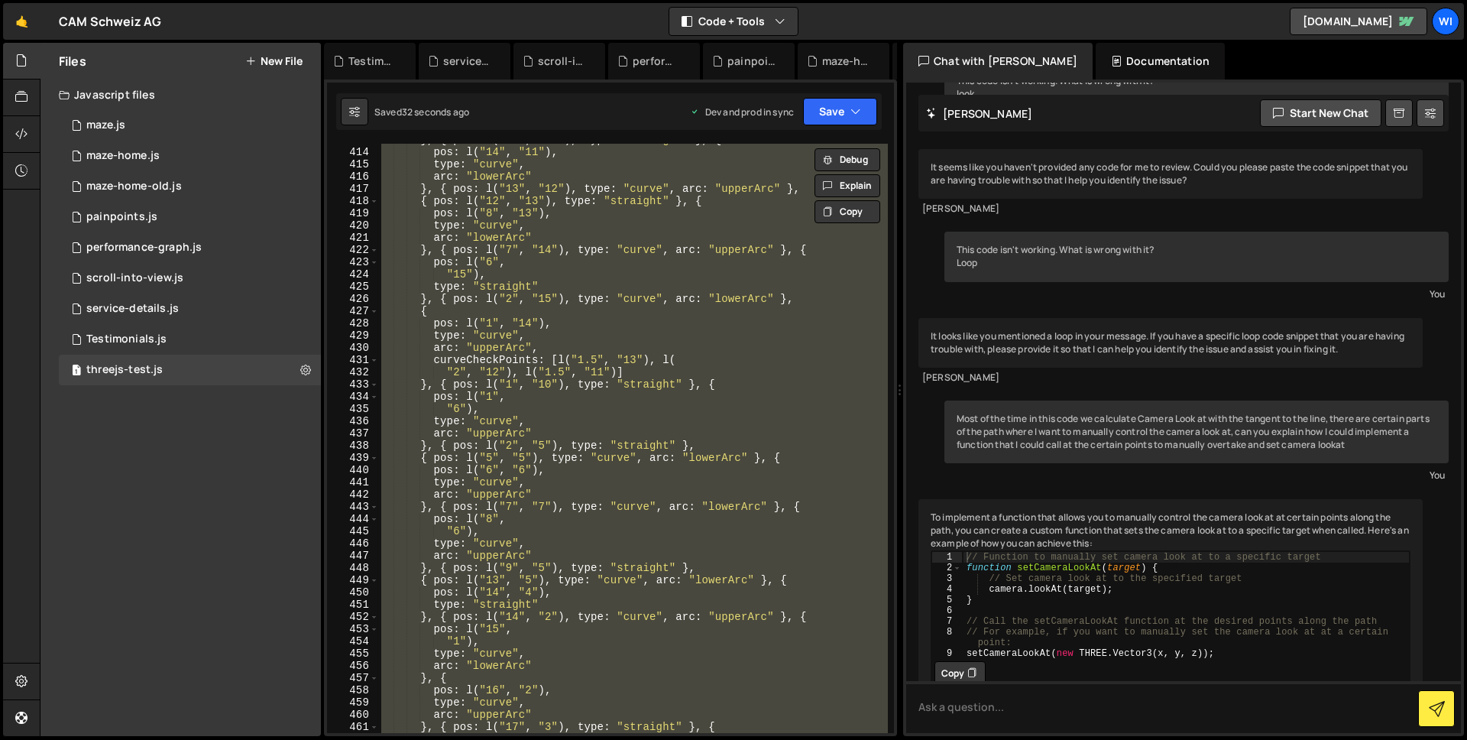
paste textarea
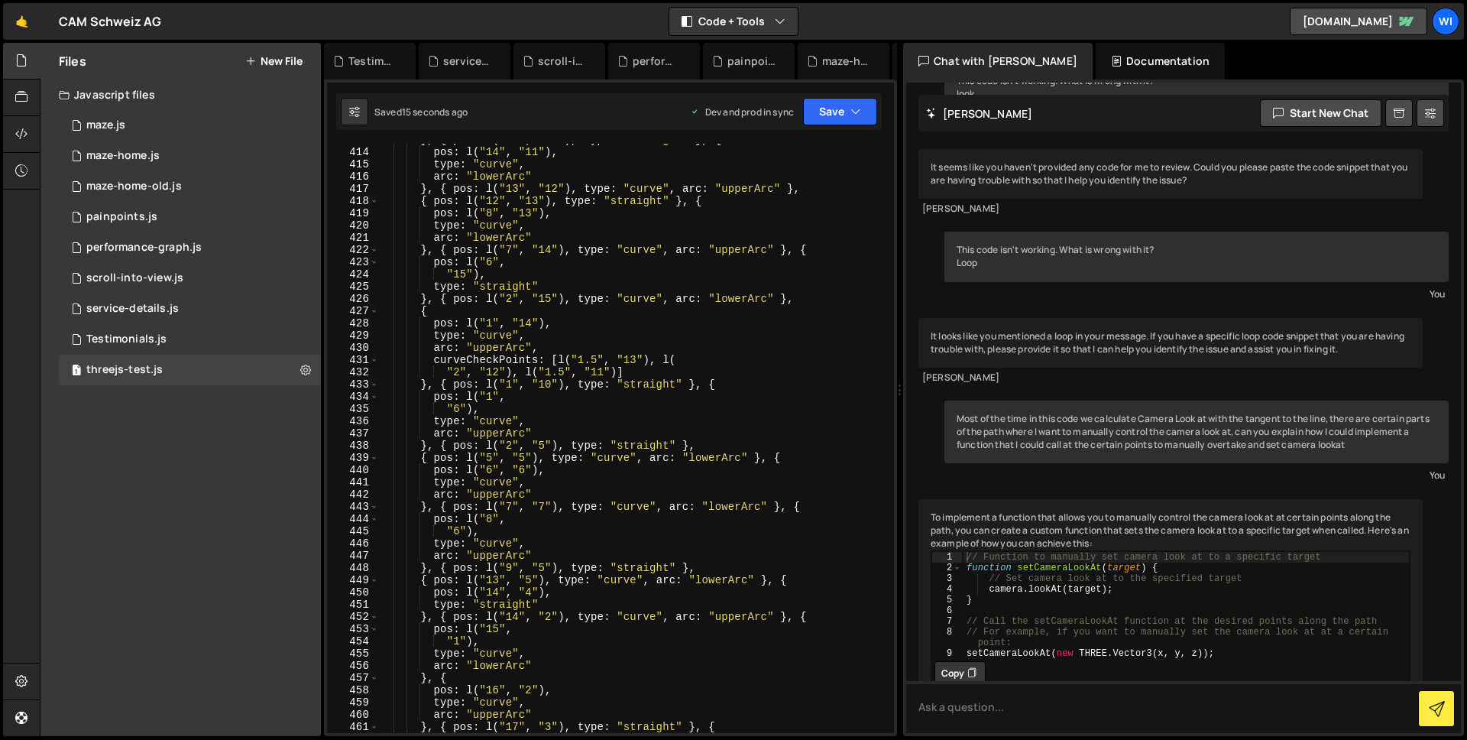
click at [386, 247] on div "} , { pos : l ( "15" , "11" ) , type : "straight" } , { pos : l ( "14" , "11" )…" at bounding box center [633, 440] width 510 height 613
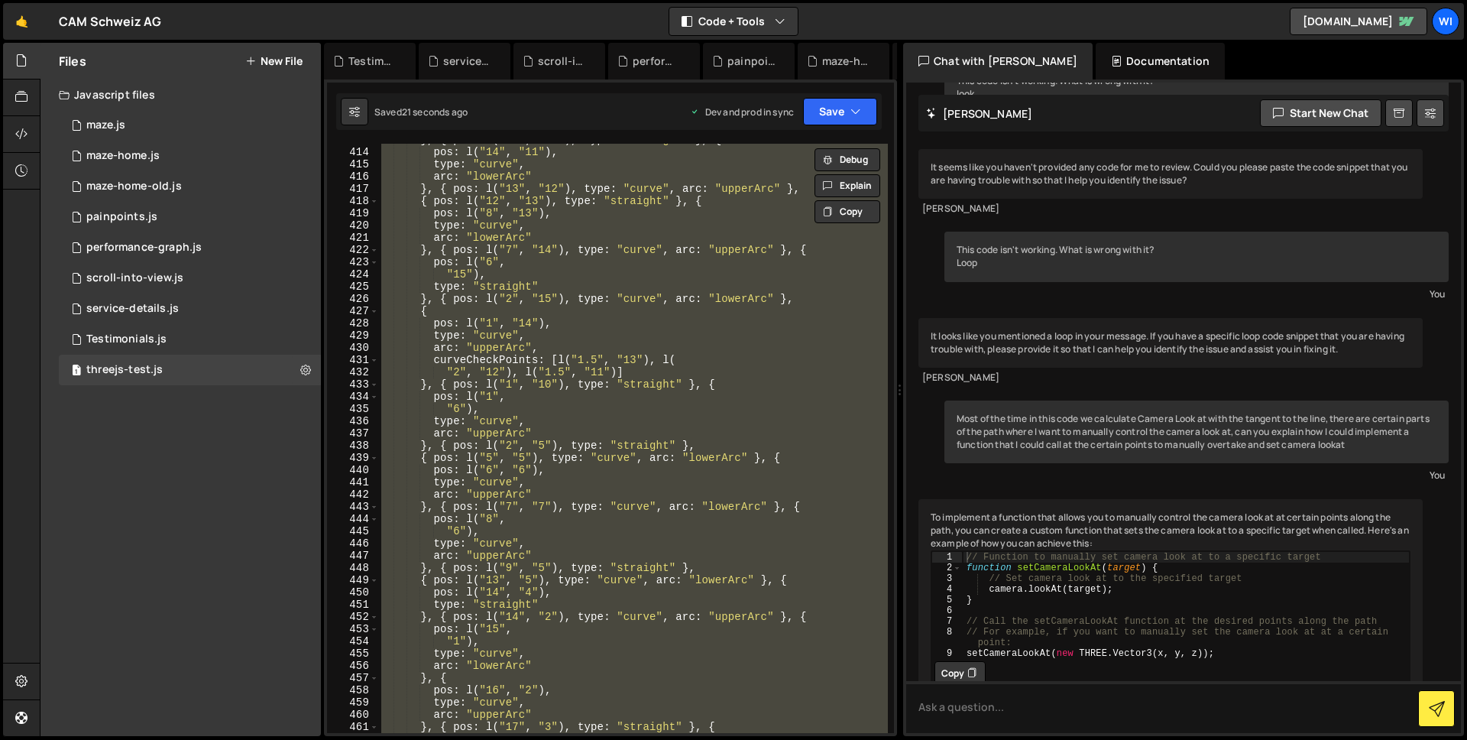
paste textarea
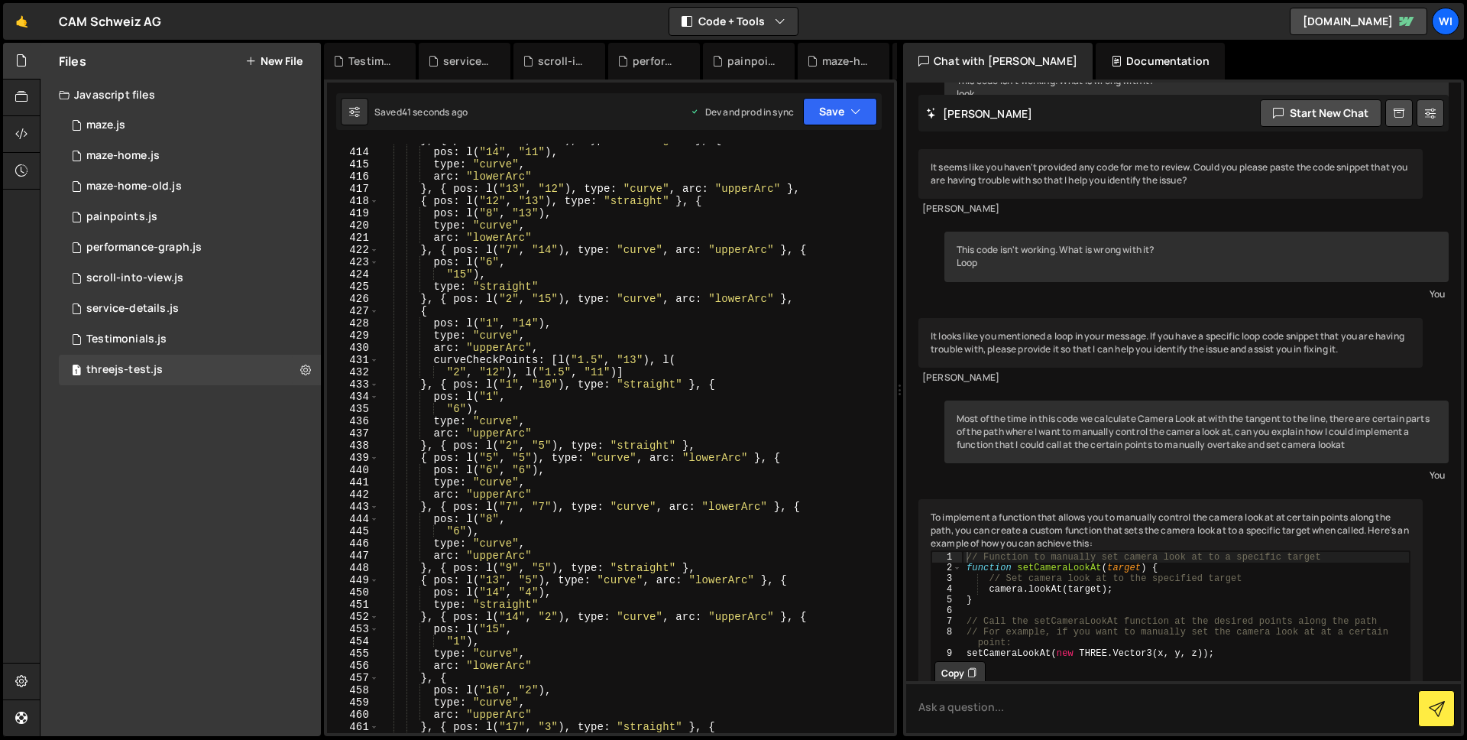
click at [532, 239] on div "} , { pos : l ( "15" , "11" ) , type : "straight" } , { pos : l ( "14" , "11" )…" at bounding box center [633, 440] width 510 height 613
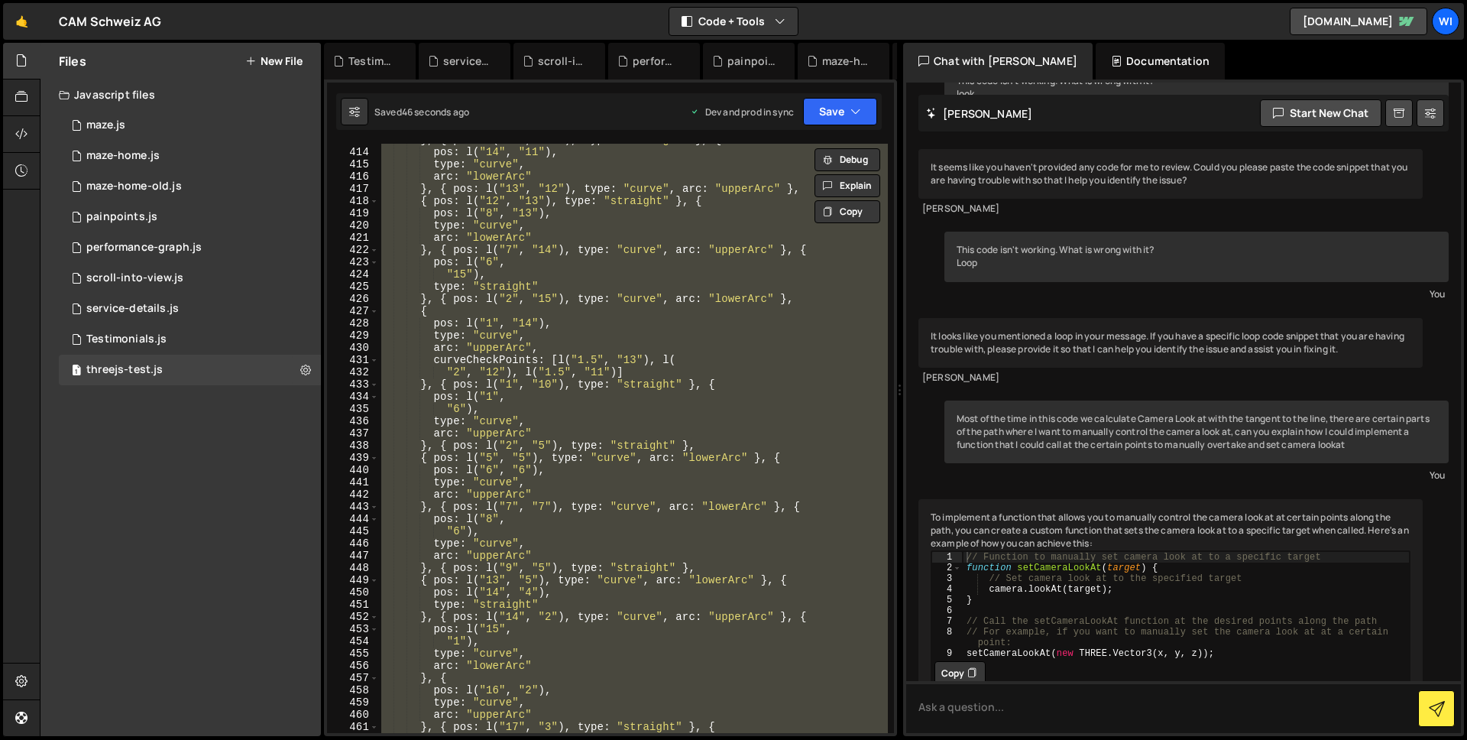
paste textarea
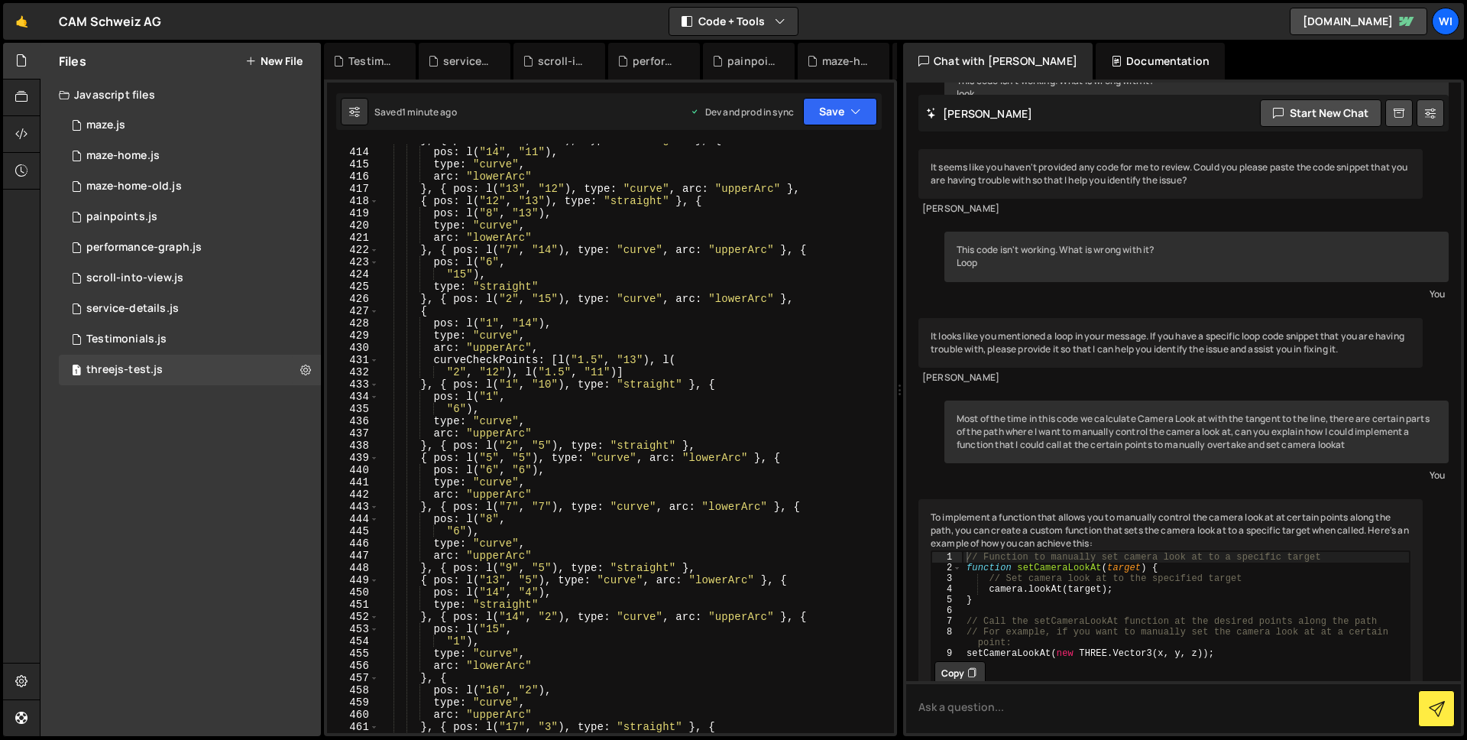
click at [419, 277] on div "} , { pos : l ( "15" , "11" ) , type : "straight" } , { pos : l ( "14" , "11" )…" at bounding box center [633, 440] width 510 height 613
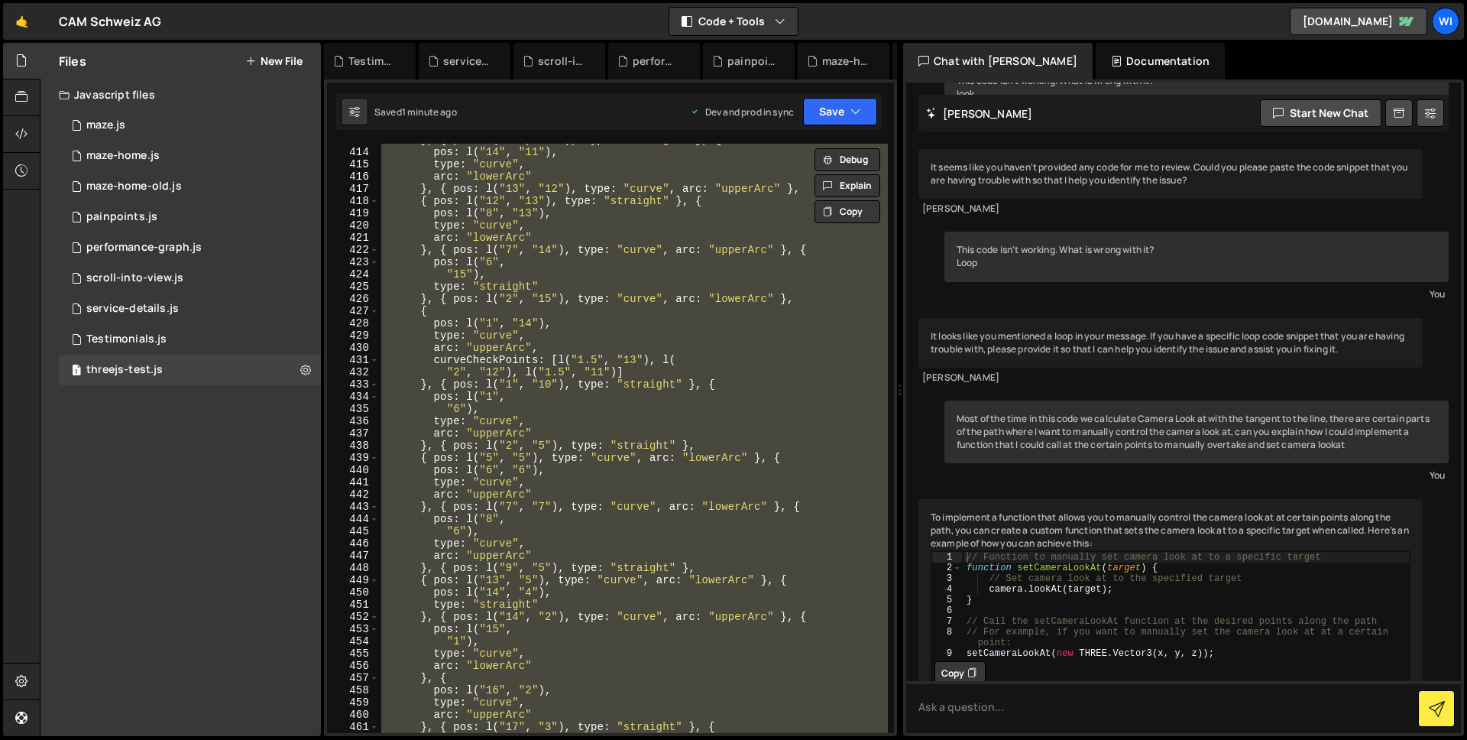
paste textarea
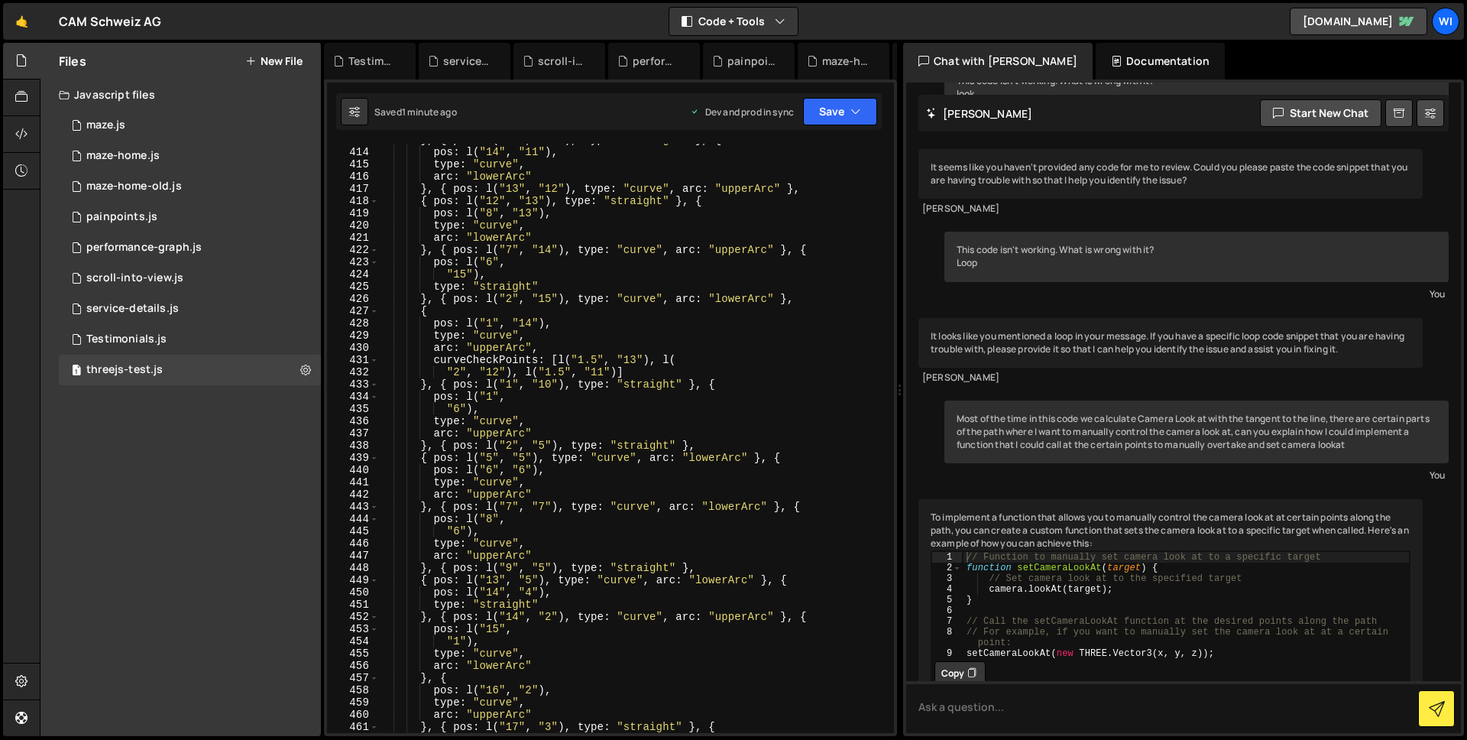
click at [495, 257] on div "} , { pos : l ( "15" , "11" ) , type : "straight" } , { pos : l ( "14" , "11" )…" at bounding box center [633, 440] width 510 height 613
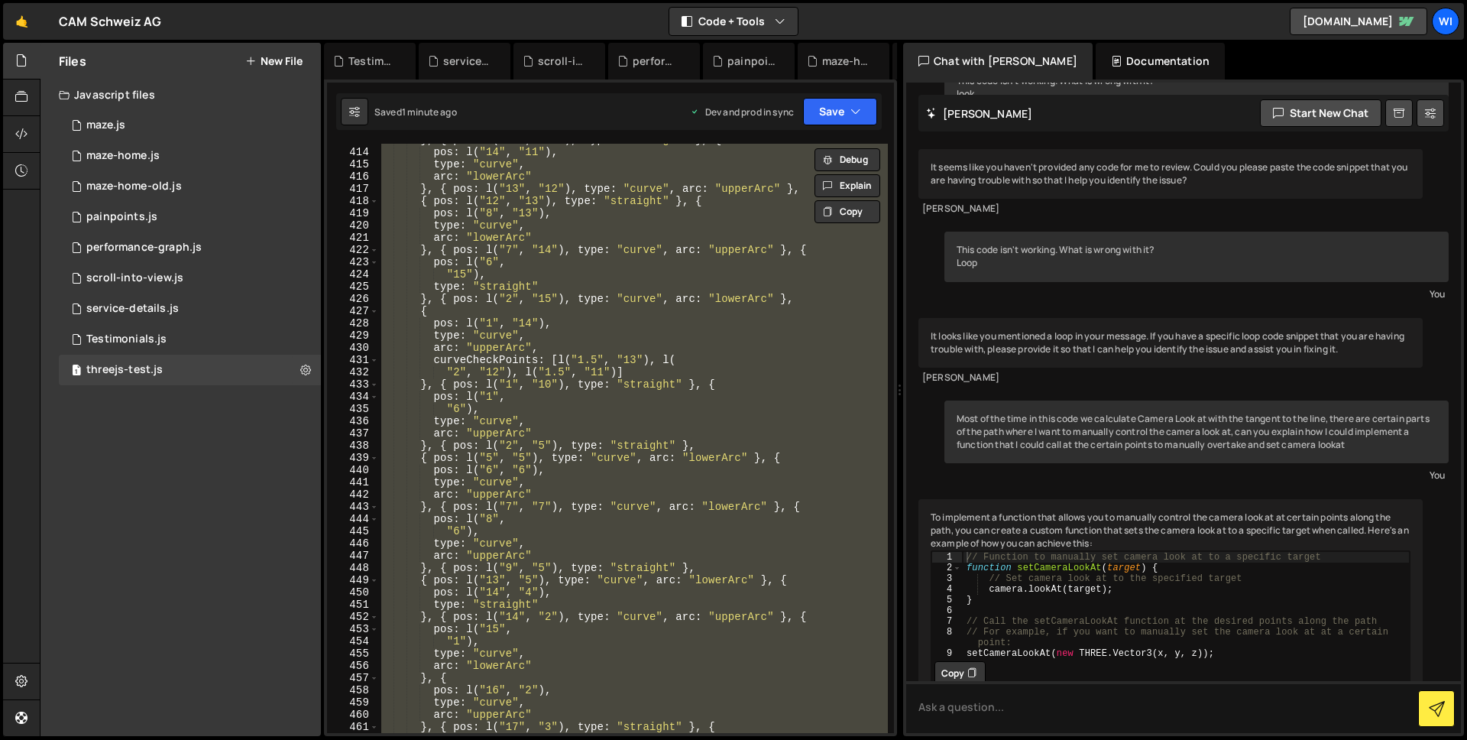
paste textarea
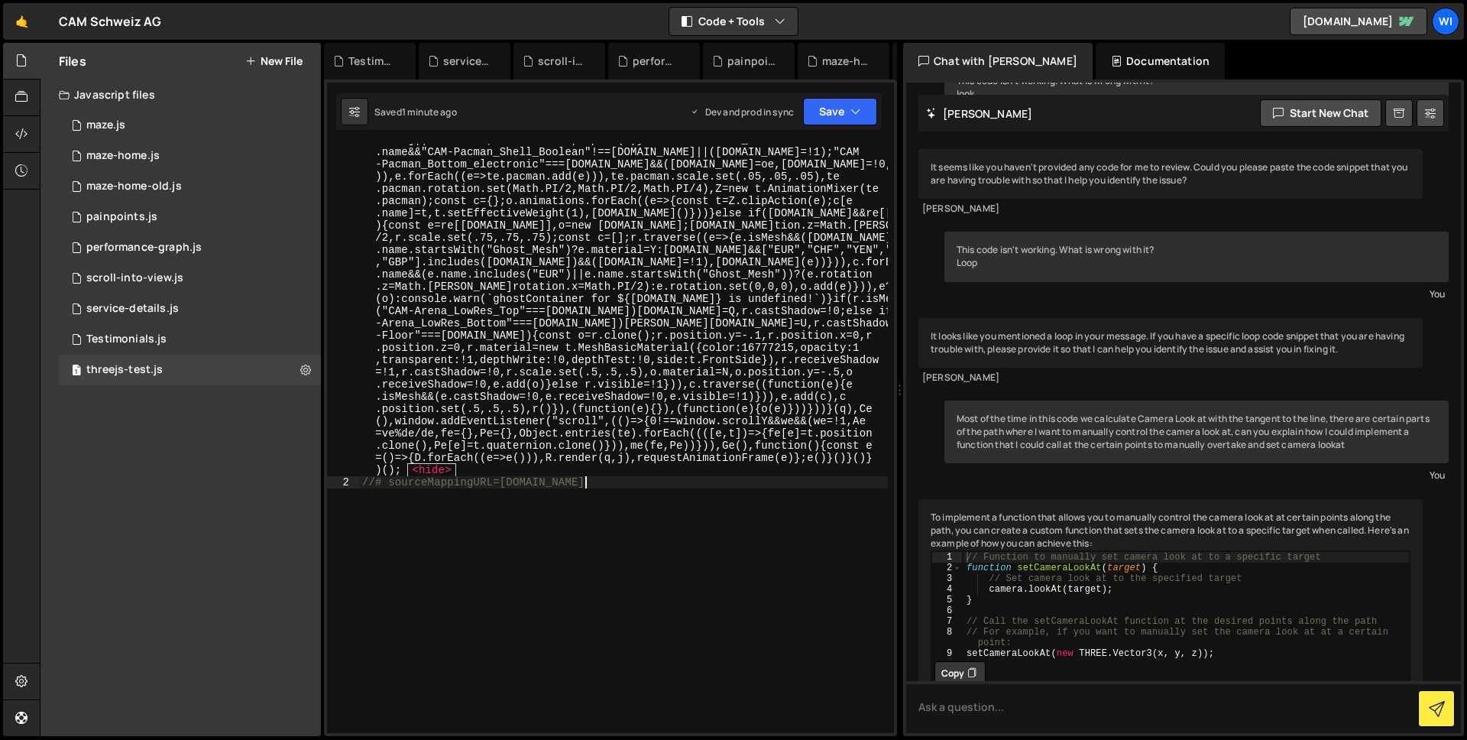
type textarea ""use strict";"
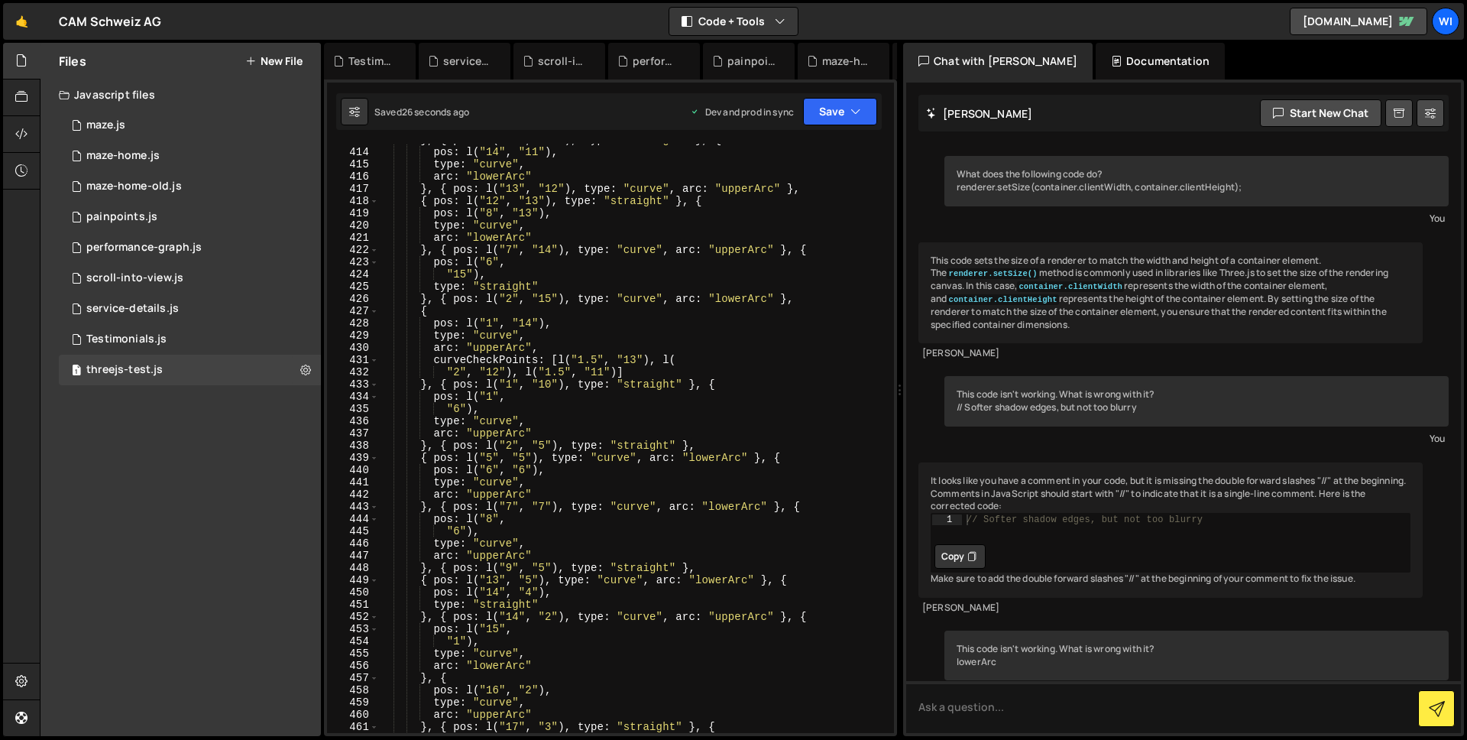
scroll to position [882, 0]
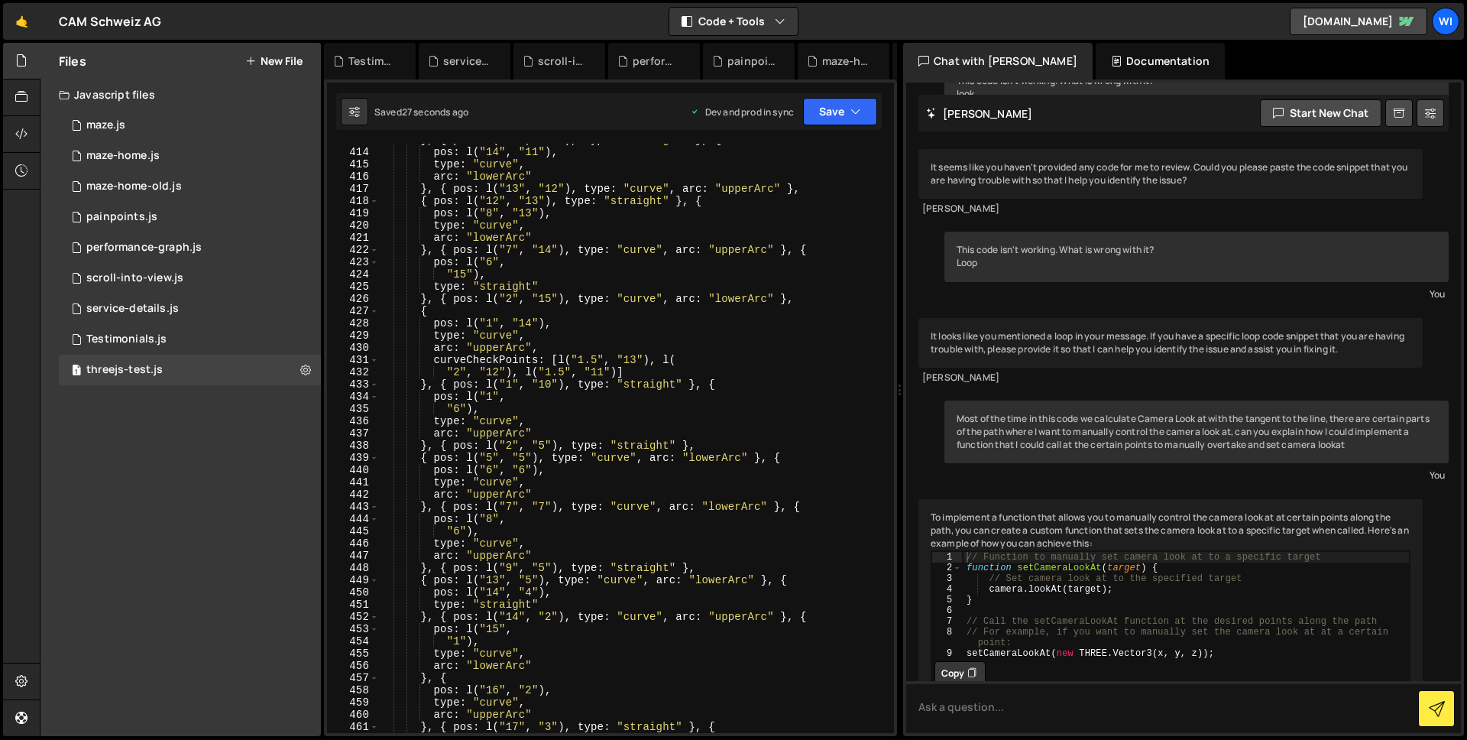
click at [633, 380] on div "} , { pos : l ( "15" , "11" ) , type : "straight" } , { pos : l ( "14" , "11" )…" at bounding box center [633, 440] width 510 height 613
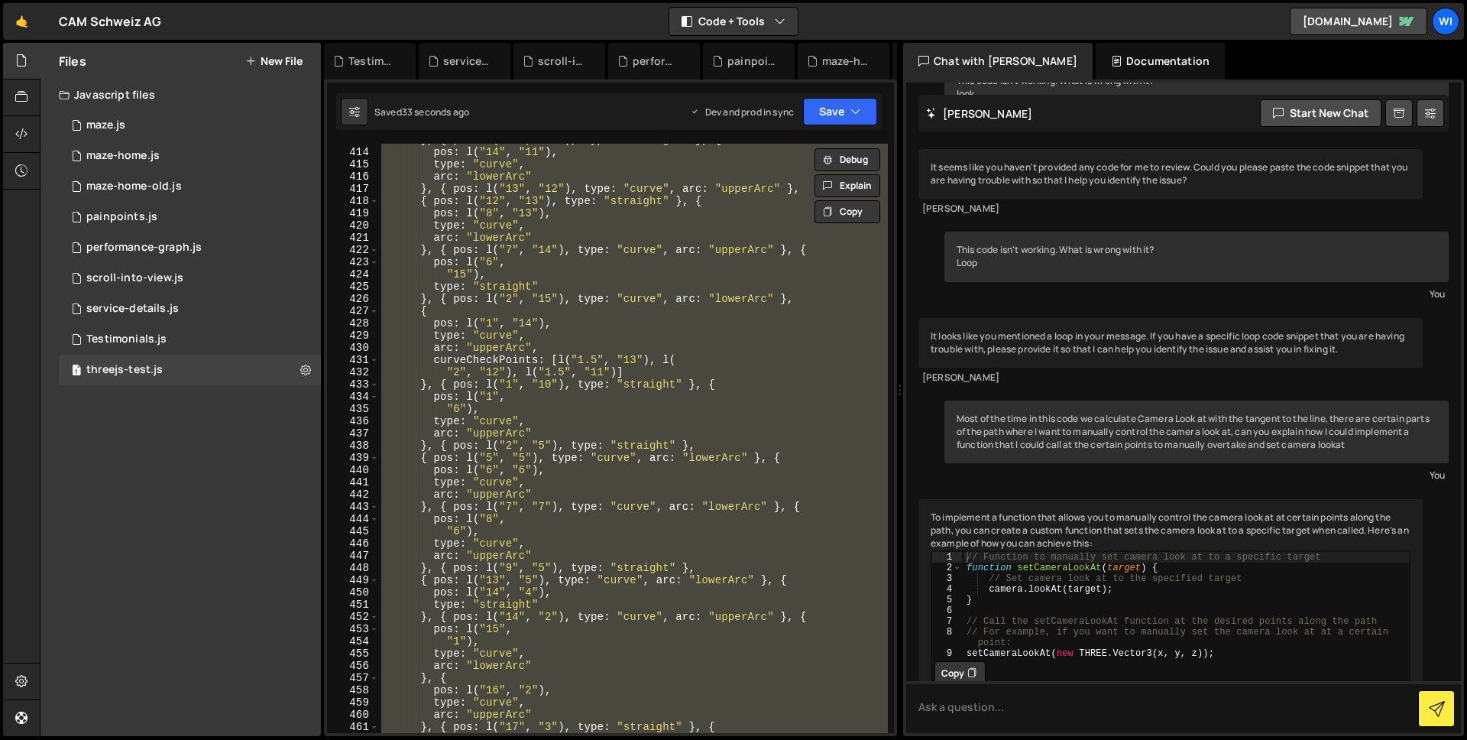
paste textarea
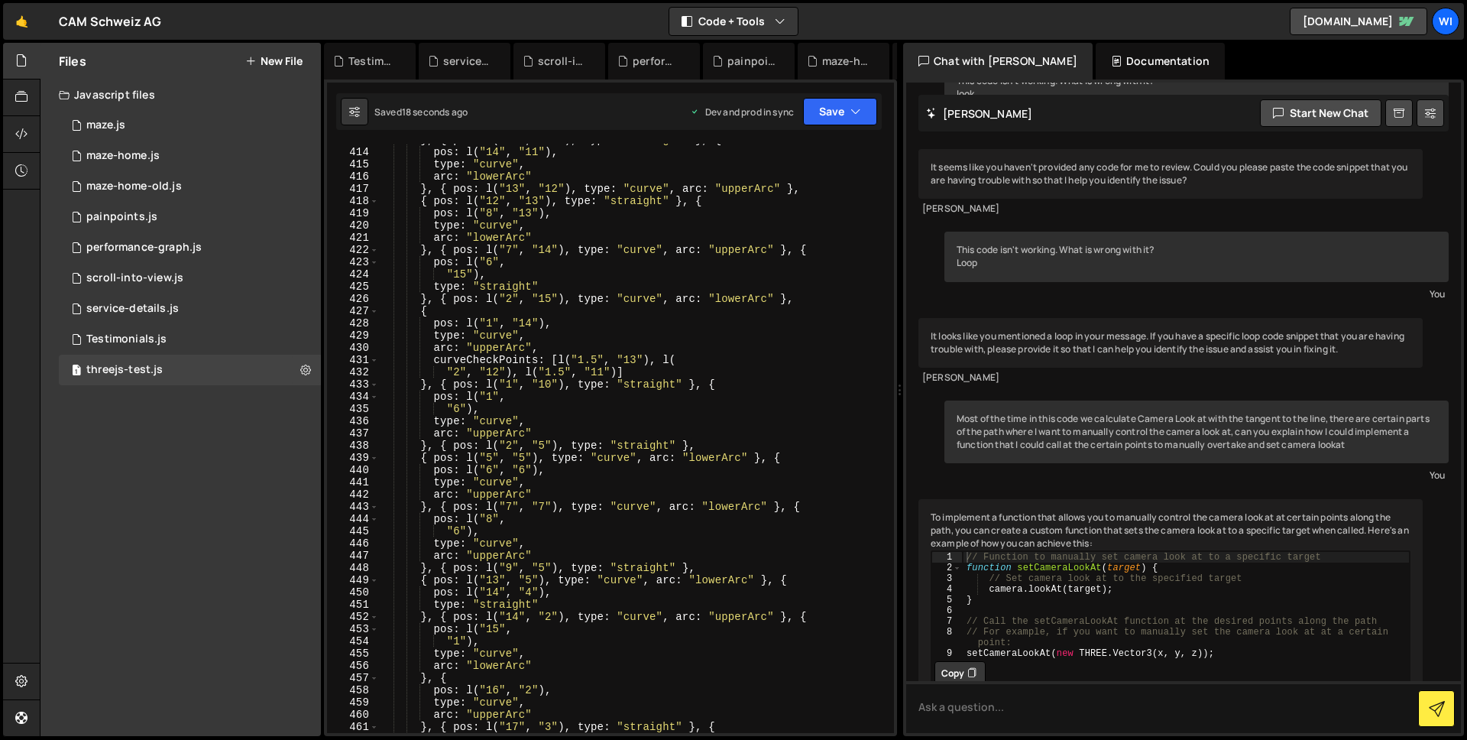
click at [588, 364] on div "} , { pos : l ( "15" , "11" ) , type : "straight" } , { pos : l ( "14" , "11" )…" at bounding box center [633, 440] width 510 height 613
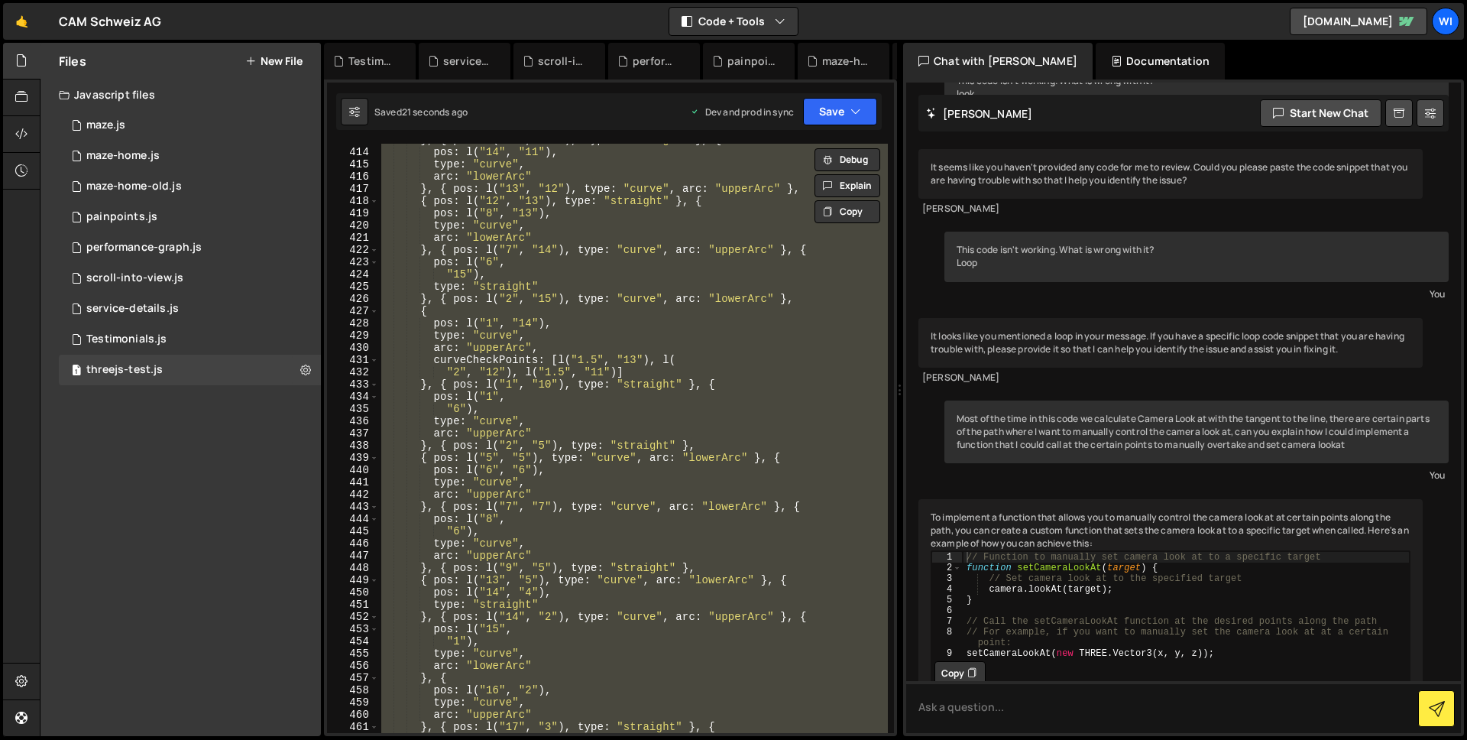
paste textarea
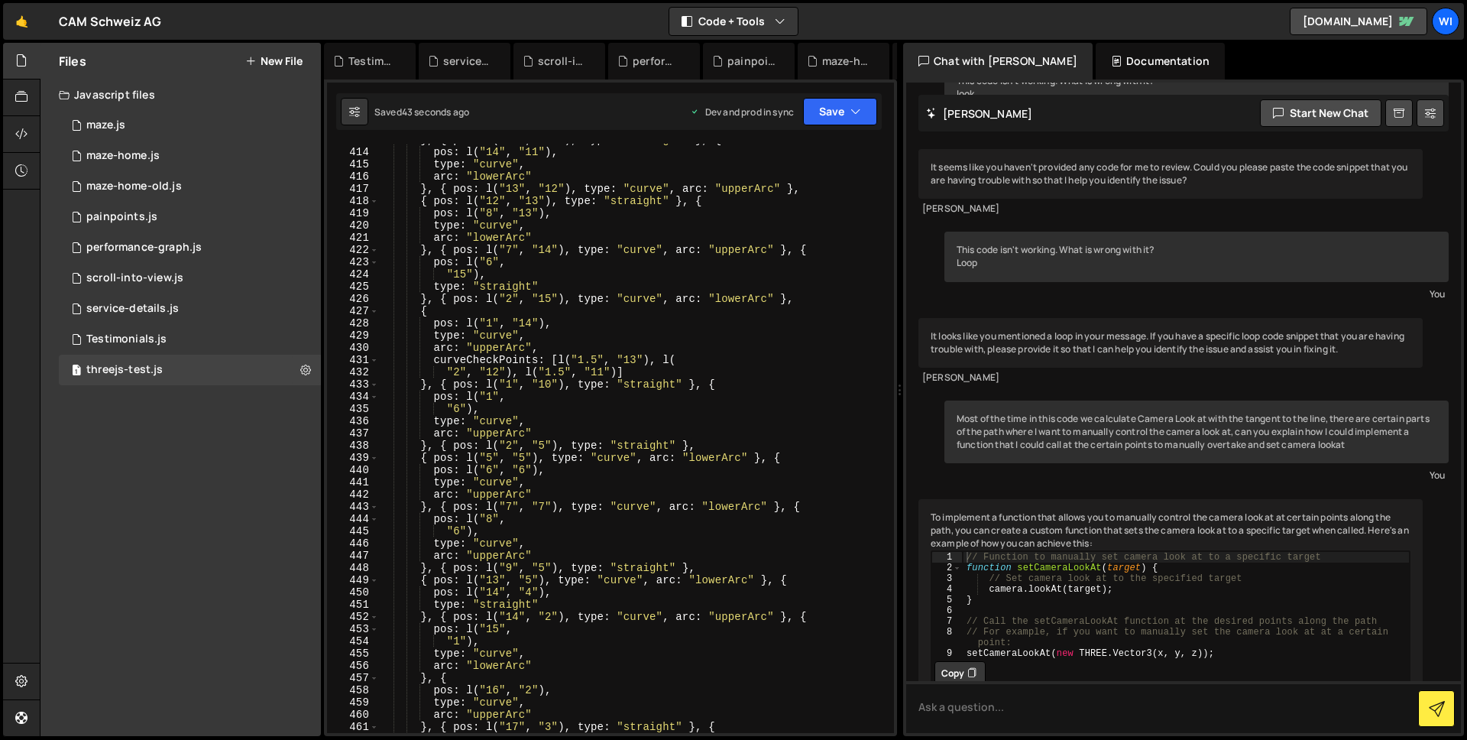
click at [585, 313] on div "} , { pos : l ( "15" , "11" ) , type : "straight" } , { pos : l ( "14" , "11" )…" at bounding box center [633, 440] width 510 height 613
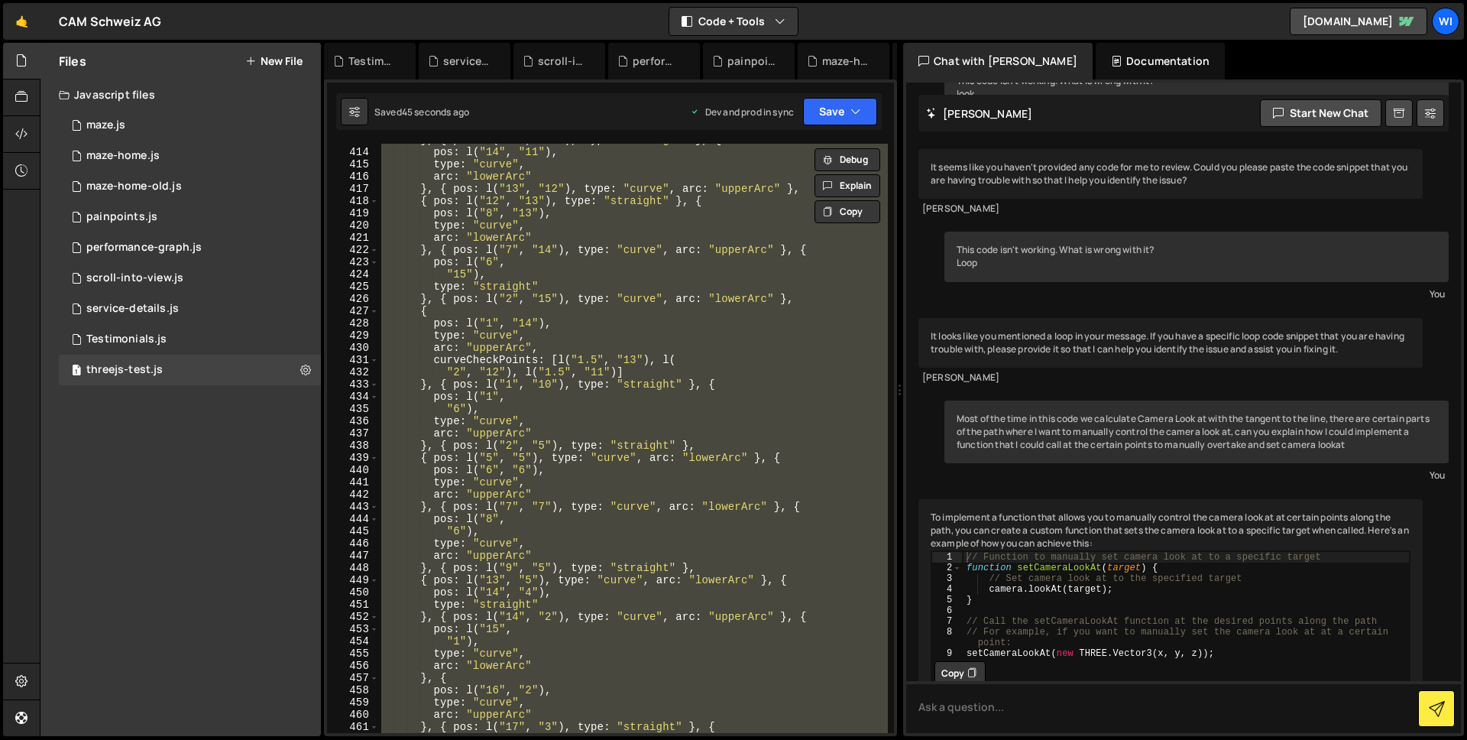
paste textarea
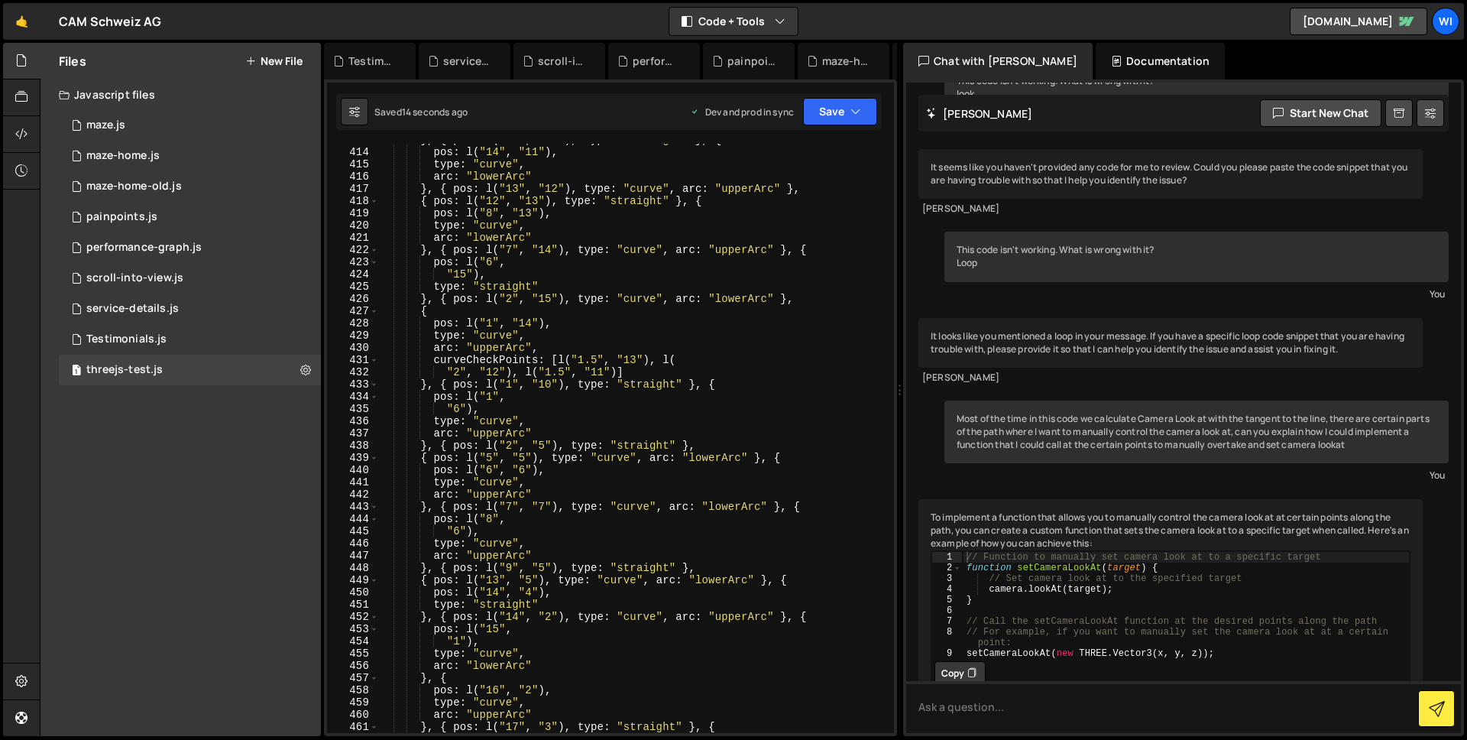
click at [671, 278] on div "} , { pos : l ( "15" , "11" ) , type : "straight" } , { pos : l ( "14" , "11" )…" at bounding box center [633, 440] width 510 height 613
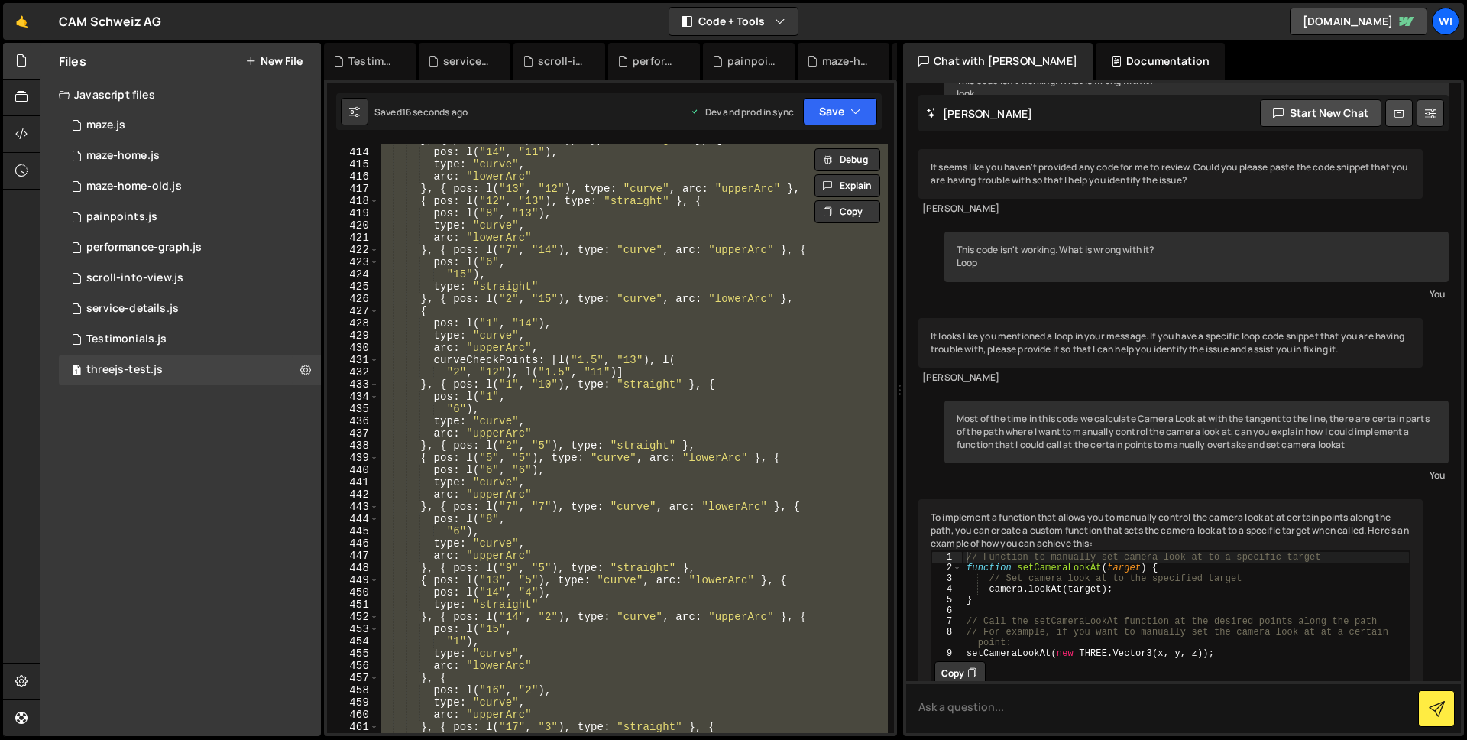
paste textarea
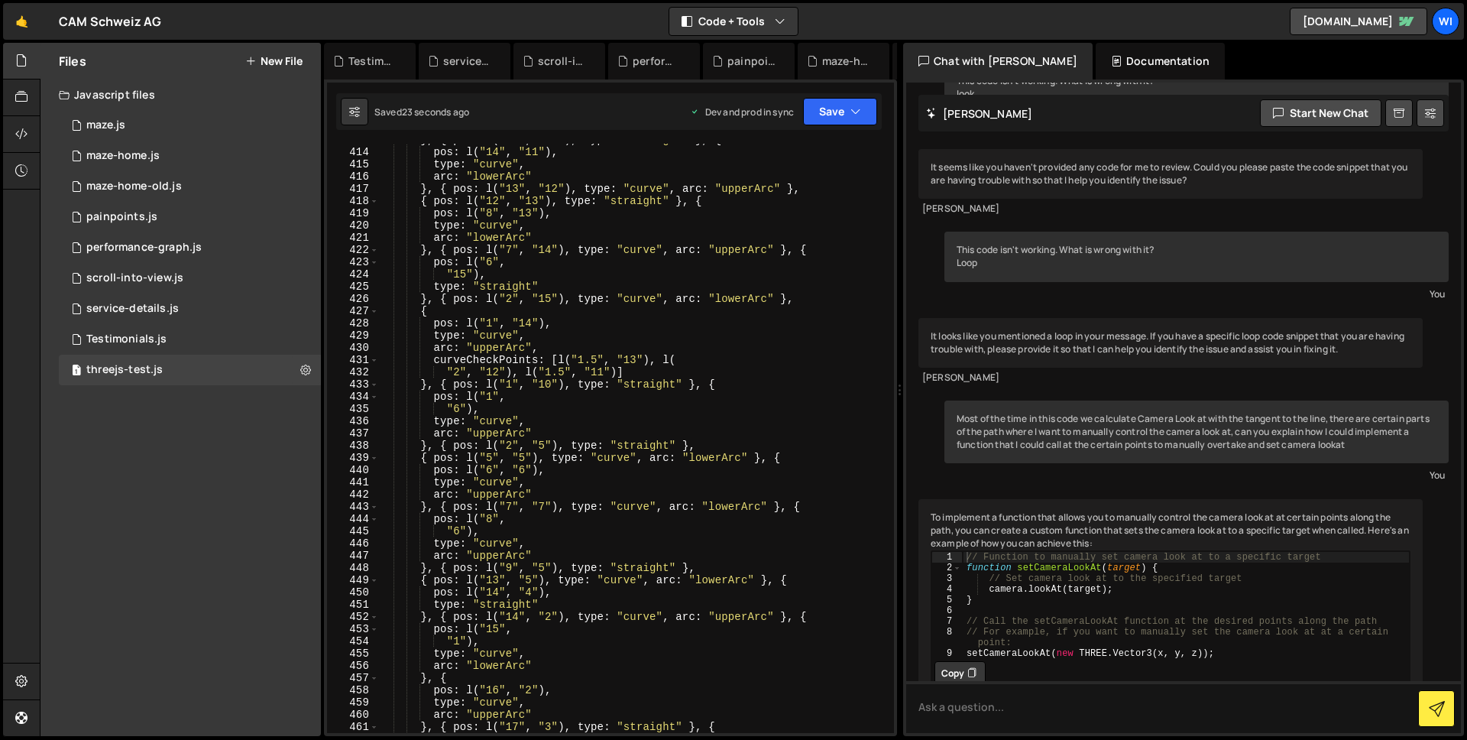
click at [817, 290] on div "} , { pos : l ( "15" , "11" ) , type : "straight" } , { pos : l ( "14" , "11" )…" at bounding box center [633, 440] width 510 height 613
click at [817, 290] on div "Debug Explain Copy Testimonials.js service-details.js scroll-into-view.js perfo…" at bounding box center [610, 390] width 573 height 694
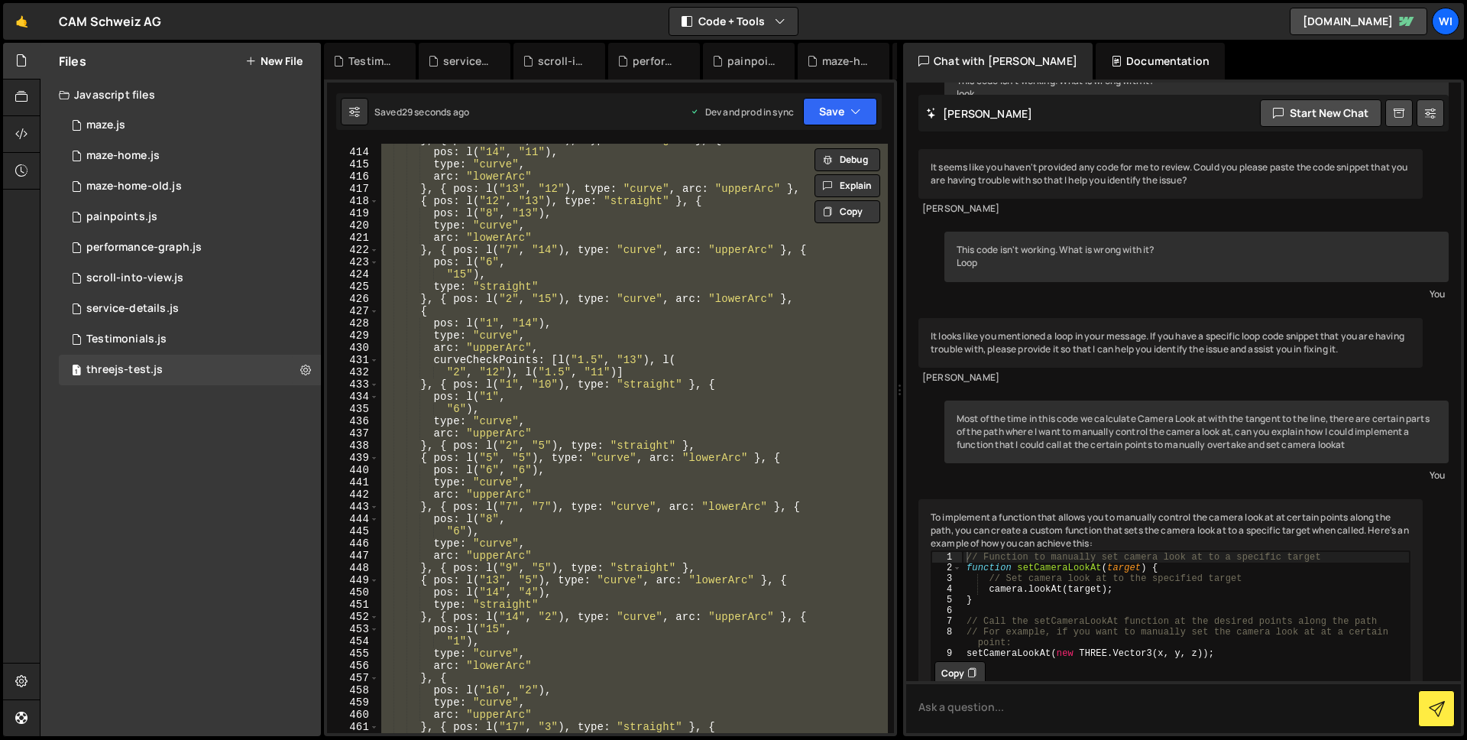
paste textarea
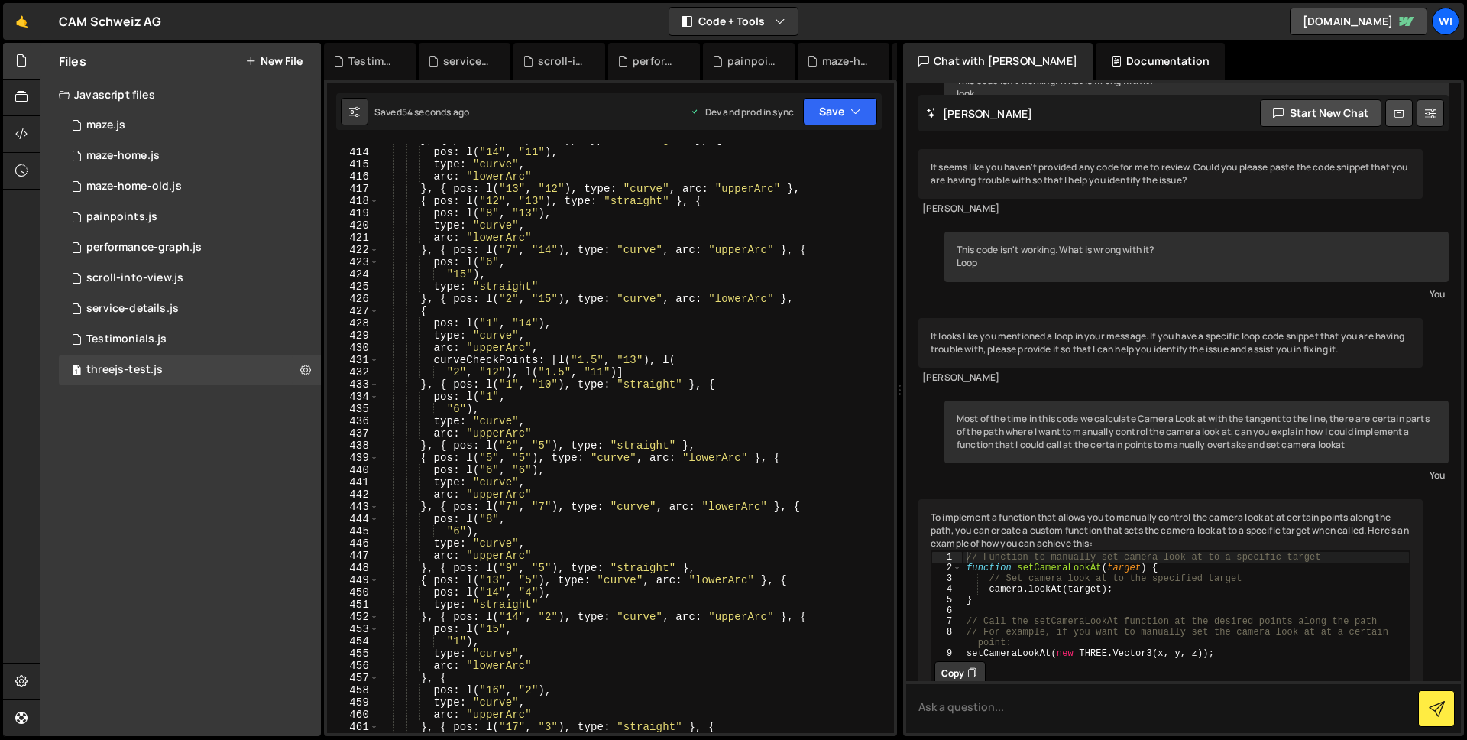
click at [521, 481] on div "} , { pos : l ( "15" , "11" ) , type : "straight" } , { pos : l ( "14" , "11" )…" at bounding box center [633, 440] width 510 height 613
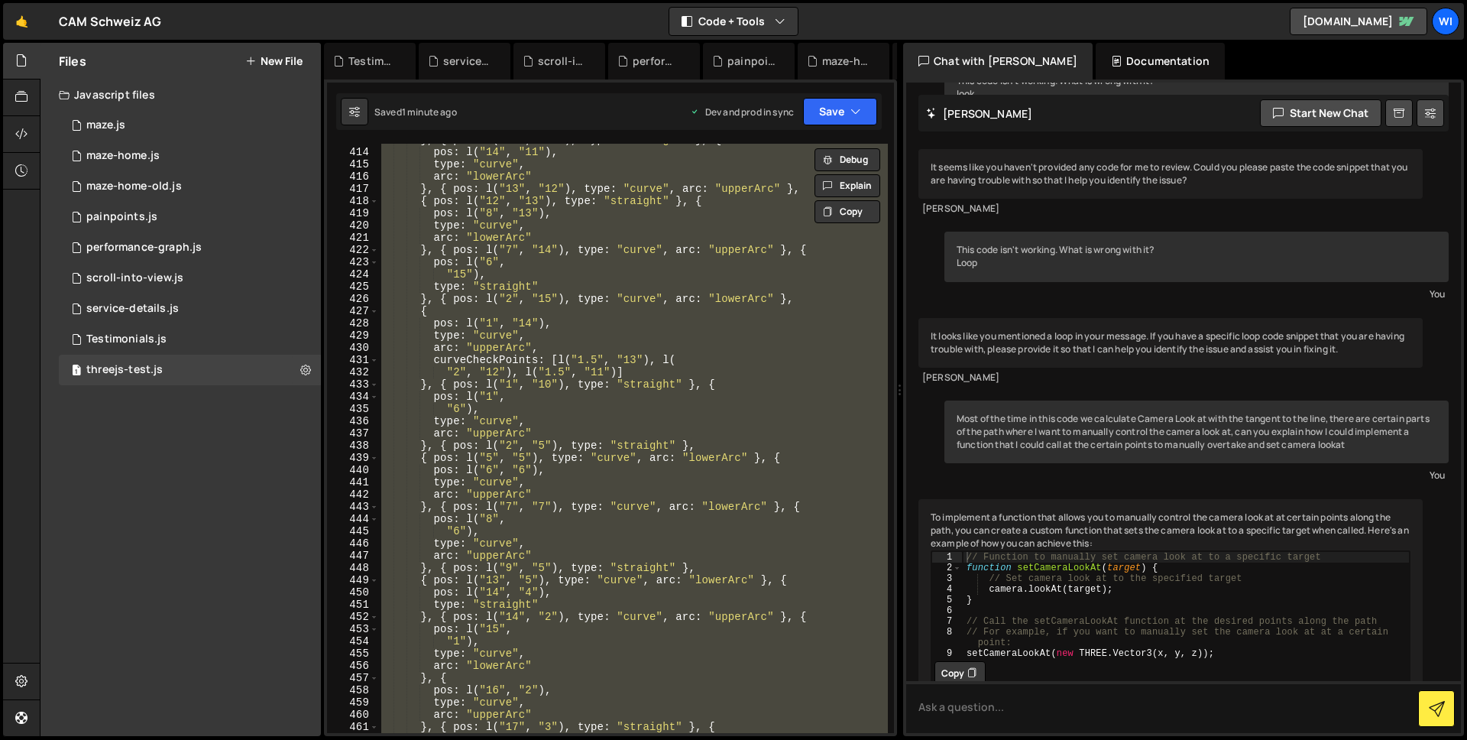
paste textarea
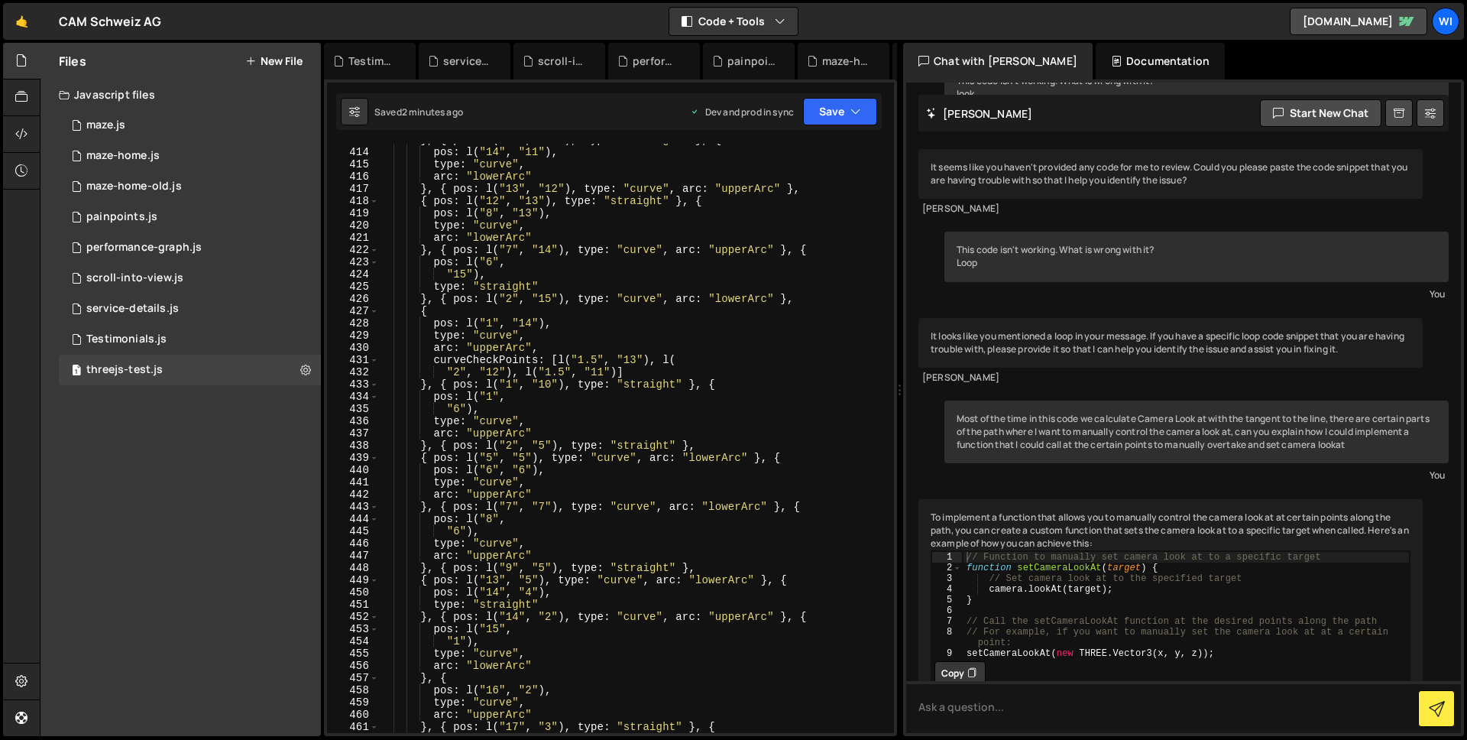
click at [529, 257] on div "} , { pos : l ( "15" , "11" ) , type : "straight" } , { pos : l ( "14" , "11" )…" at bounding box center [633, 440] width 510 height 613
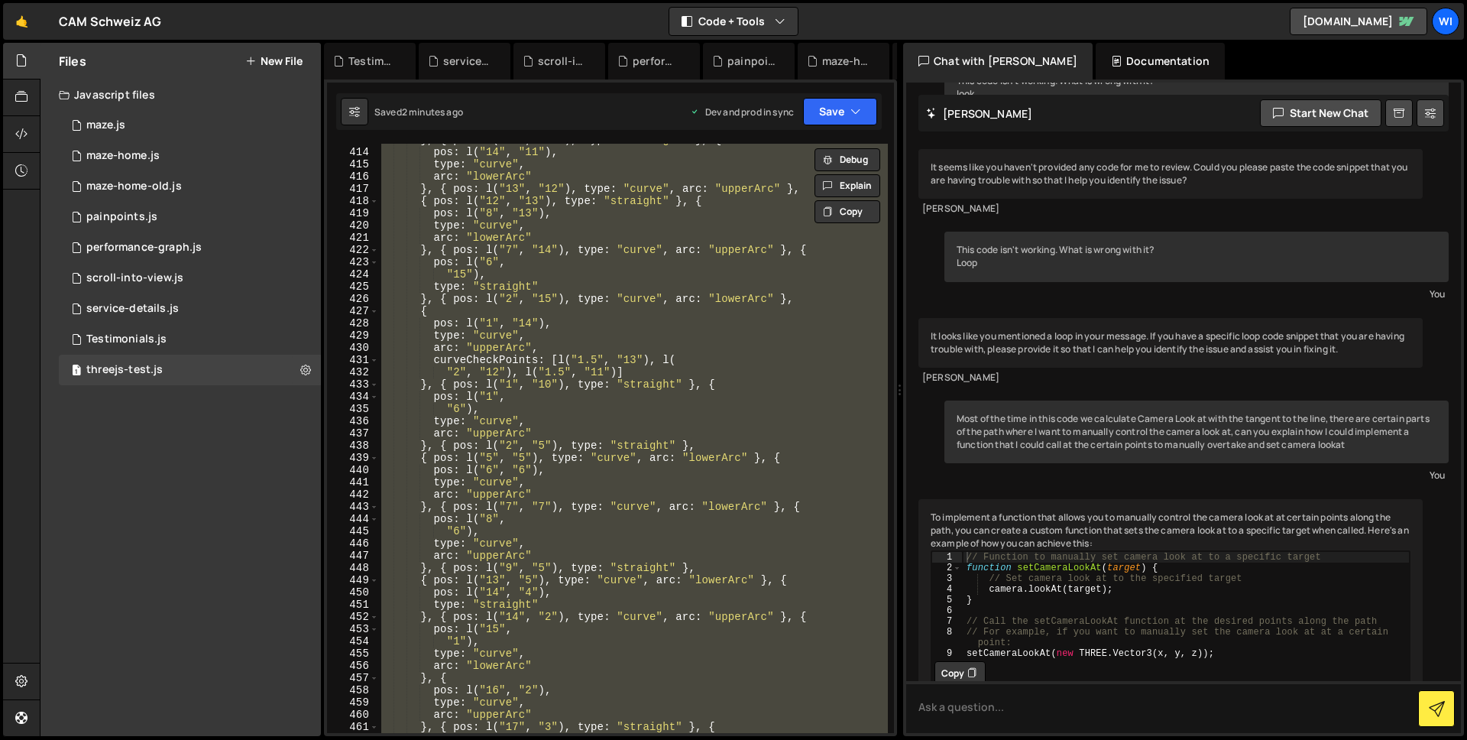
paste textarea
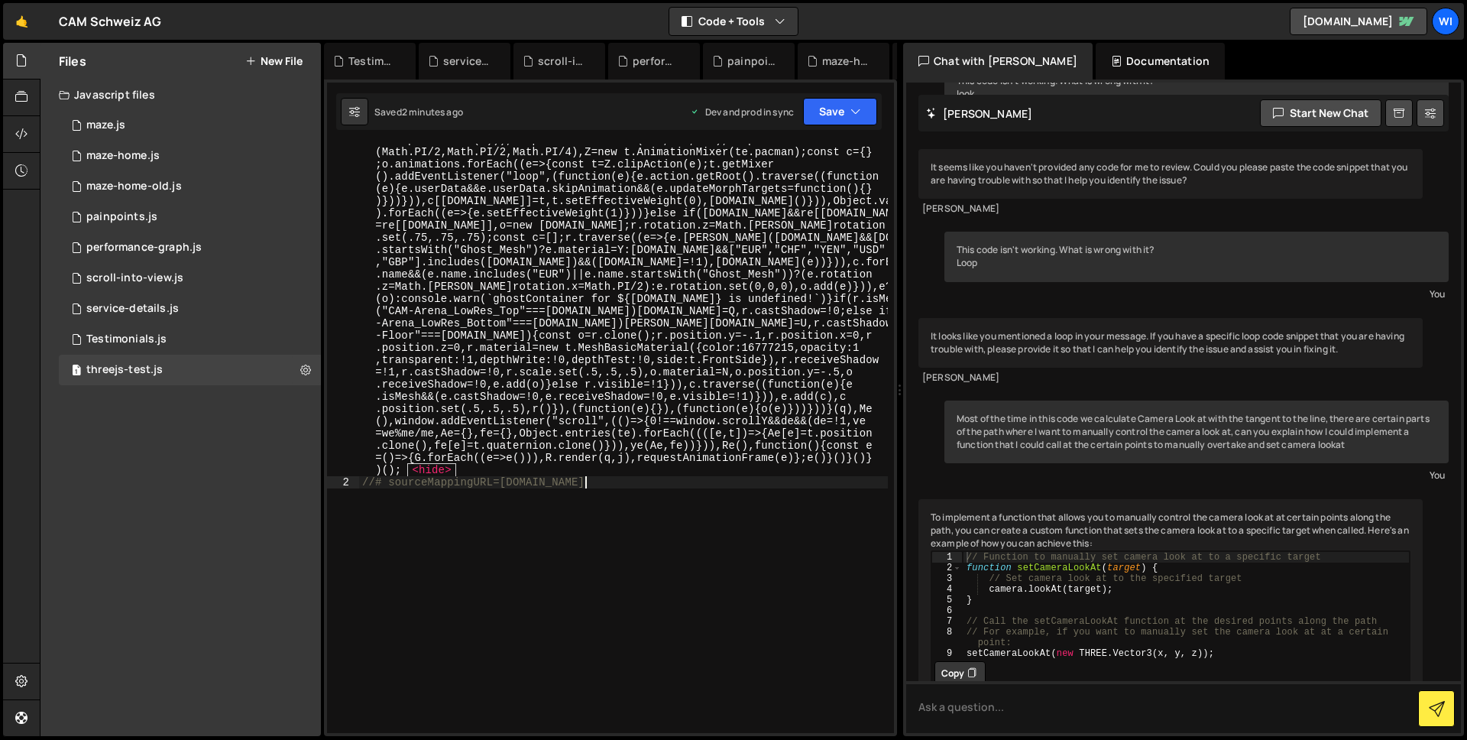
scroll to position [5168, 0]
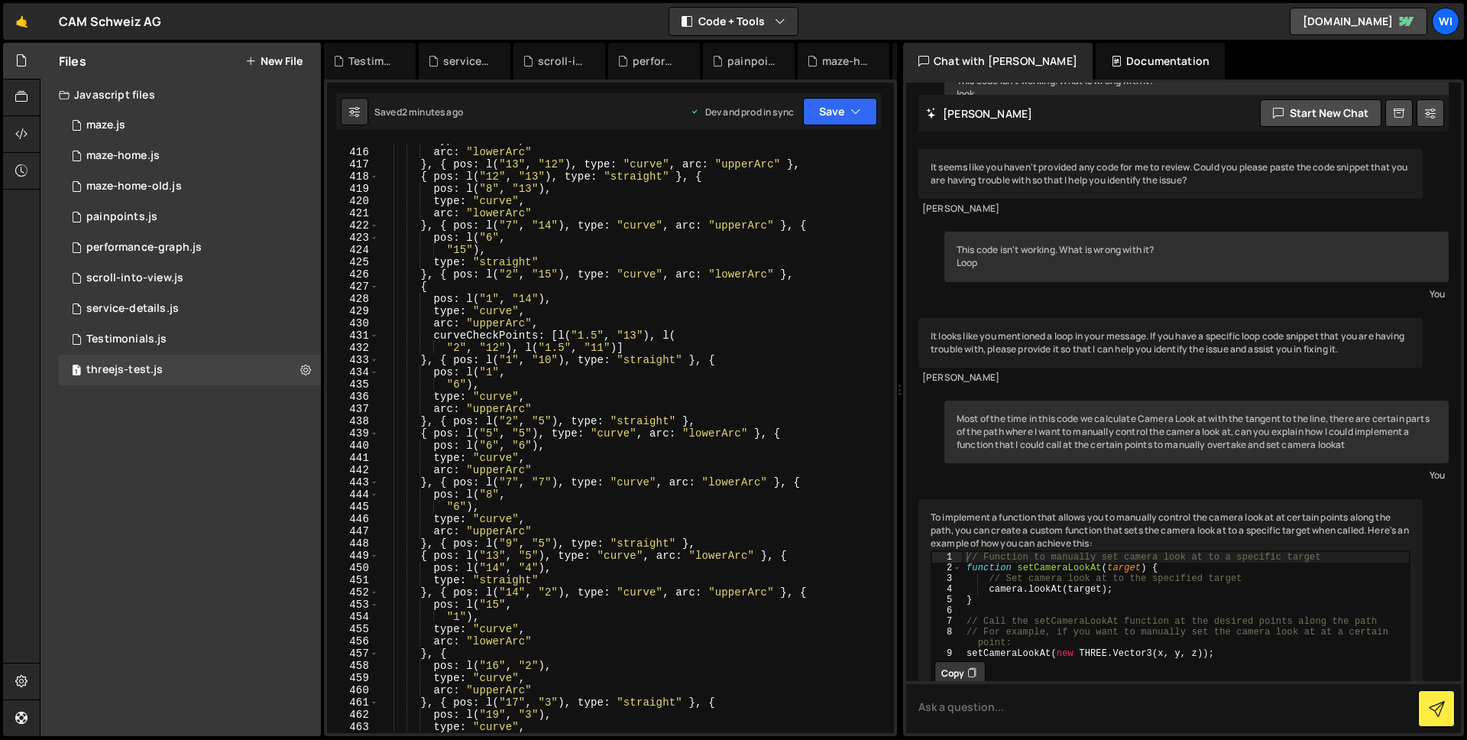
click at [649, 190] on div "type : "curve" , arc : "lowerArc" } , { pos : l ( "13" , "12" ) , type : "curve…" at bounding box center [633, 440] width 510 height 613
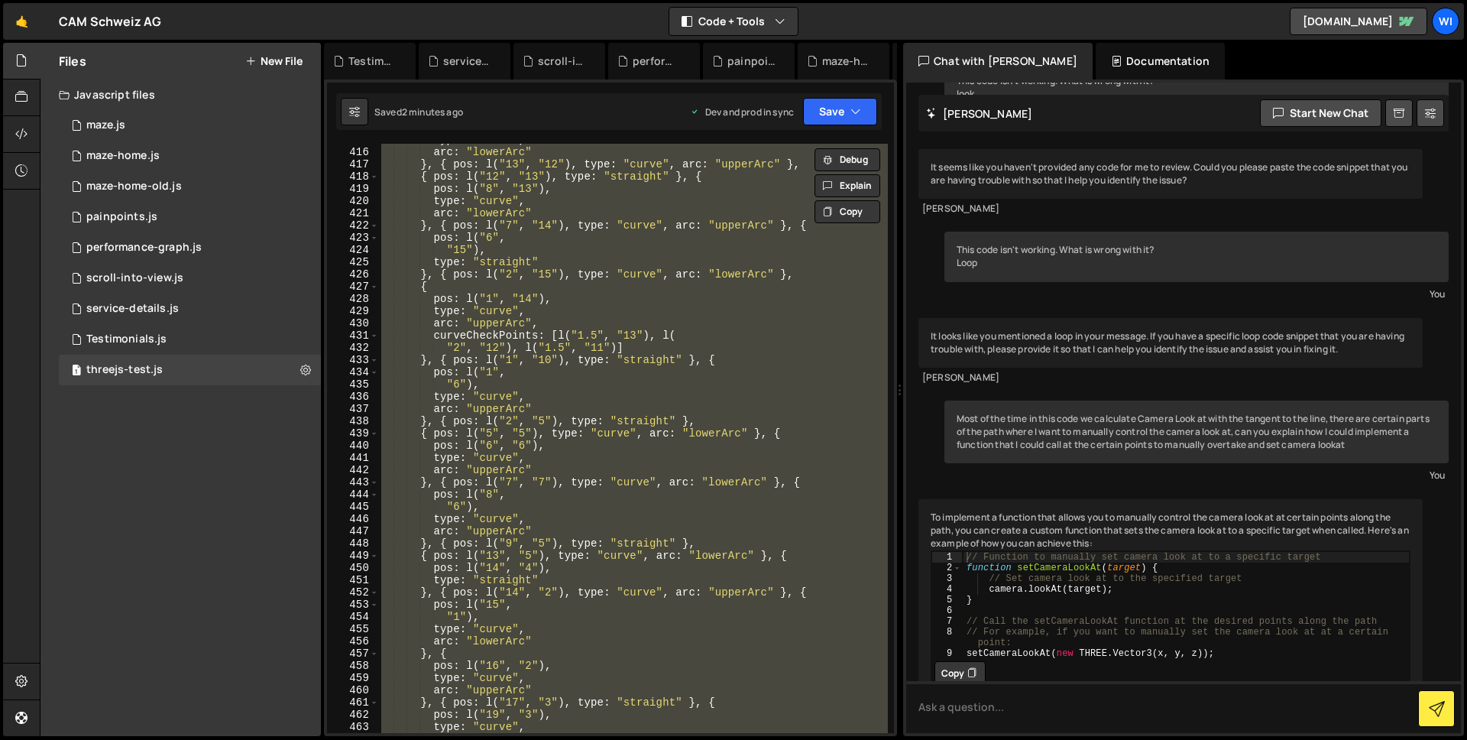
paste textarea
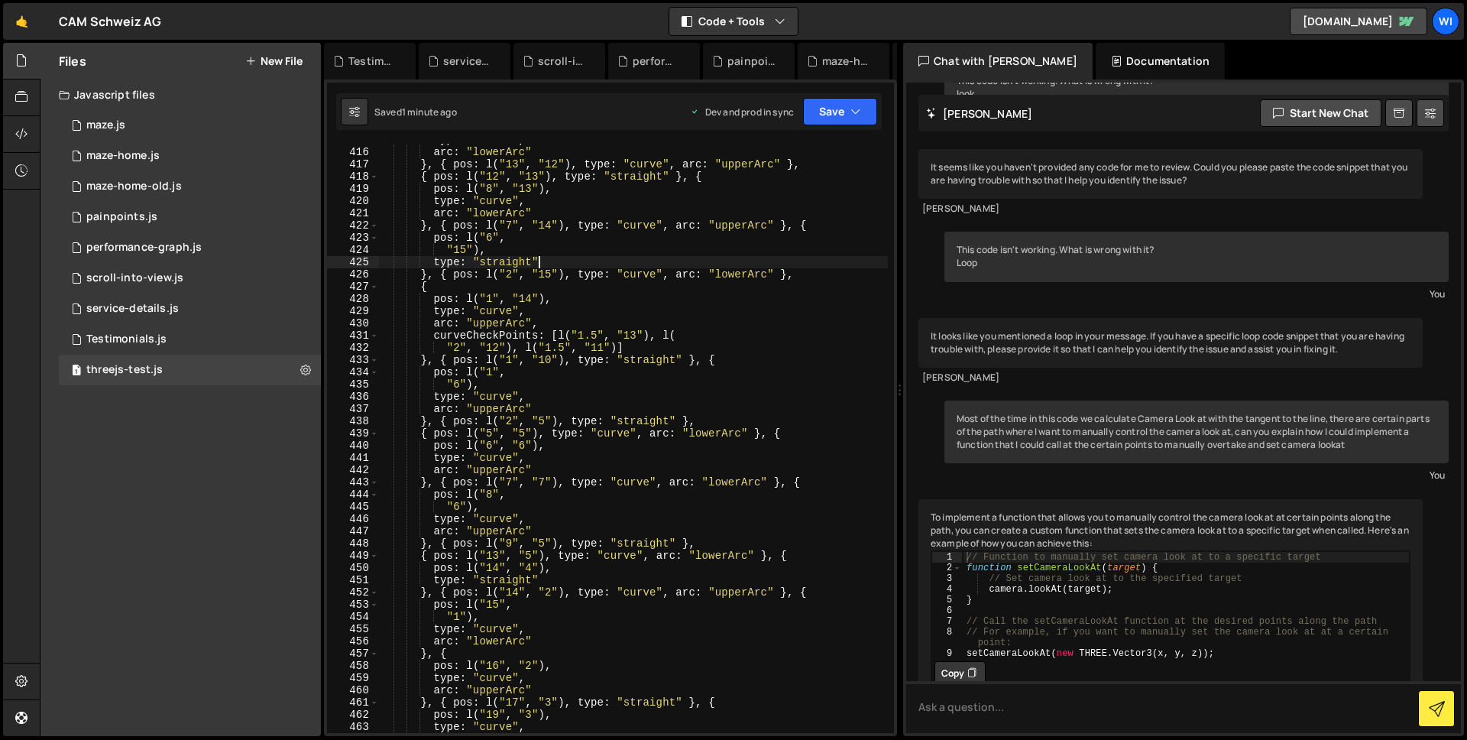
click at [571, 260] on div "type : "curve" , arc : "lowerArc" } , { pos : l ( "13" , "12" ) , type : "curve…" at bounding box center [633, 440] width 510 height 613
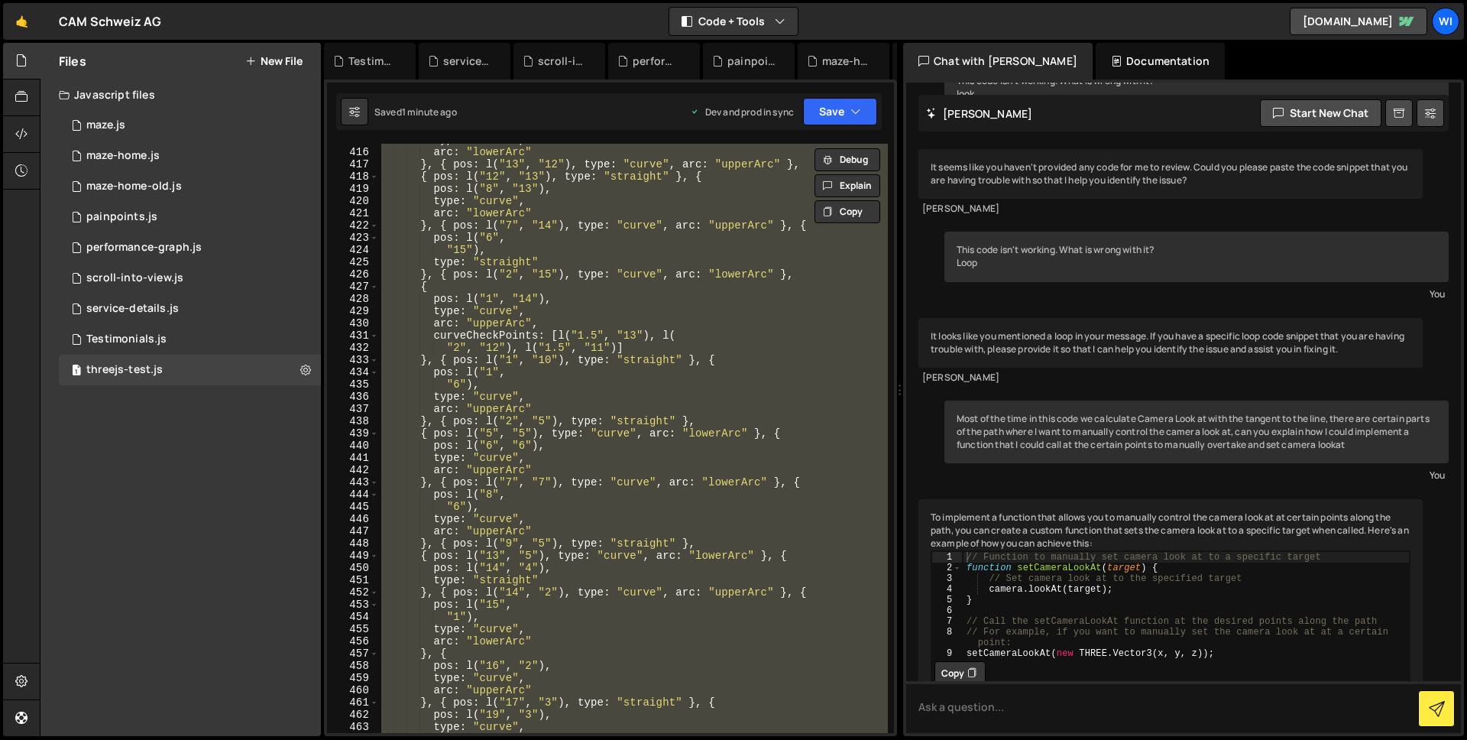
paste textarea
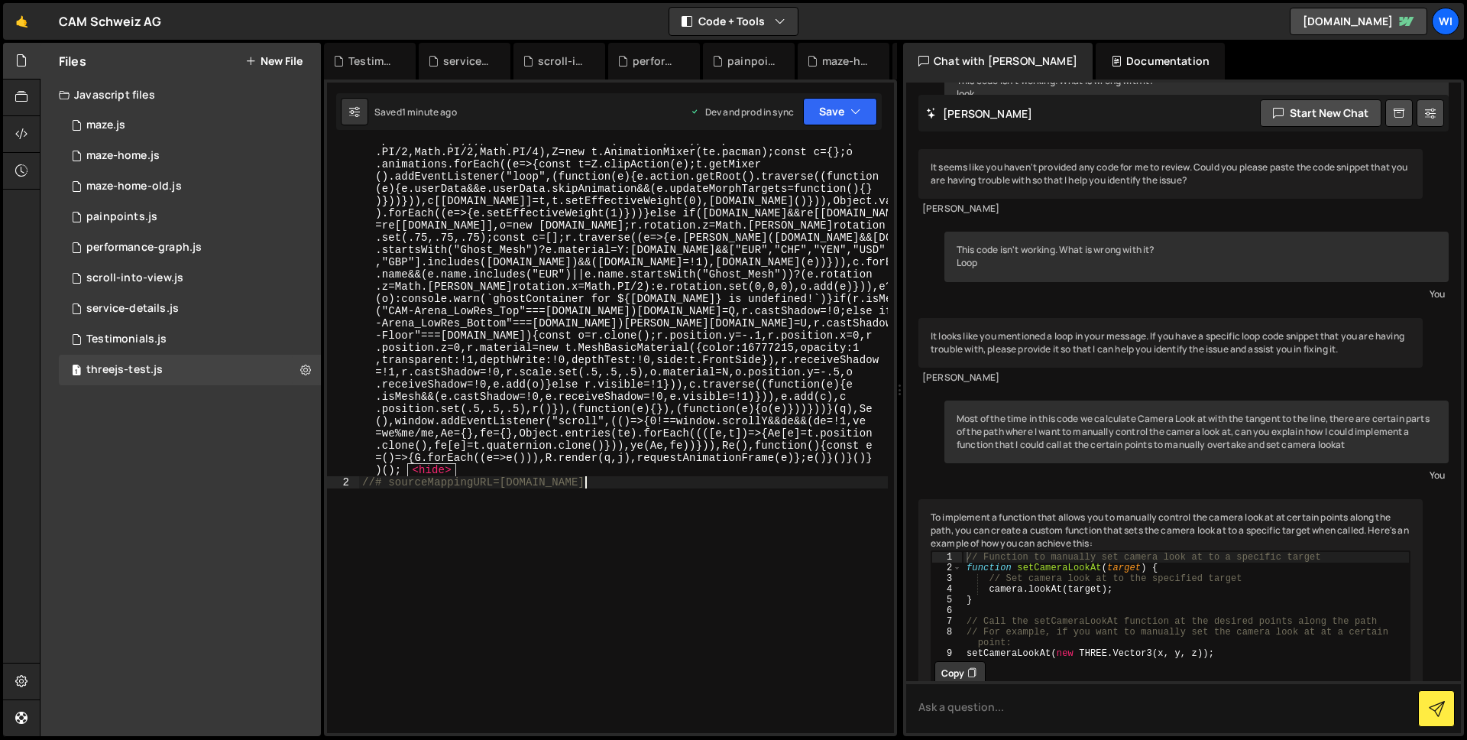
scroll to position [5193, 0]
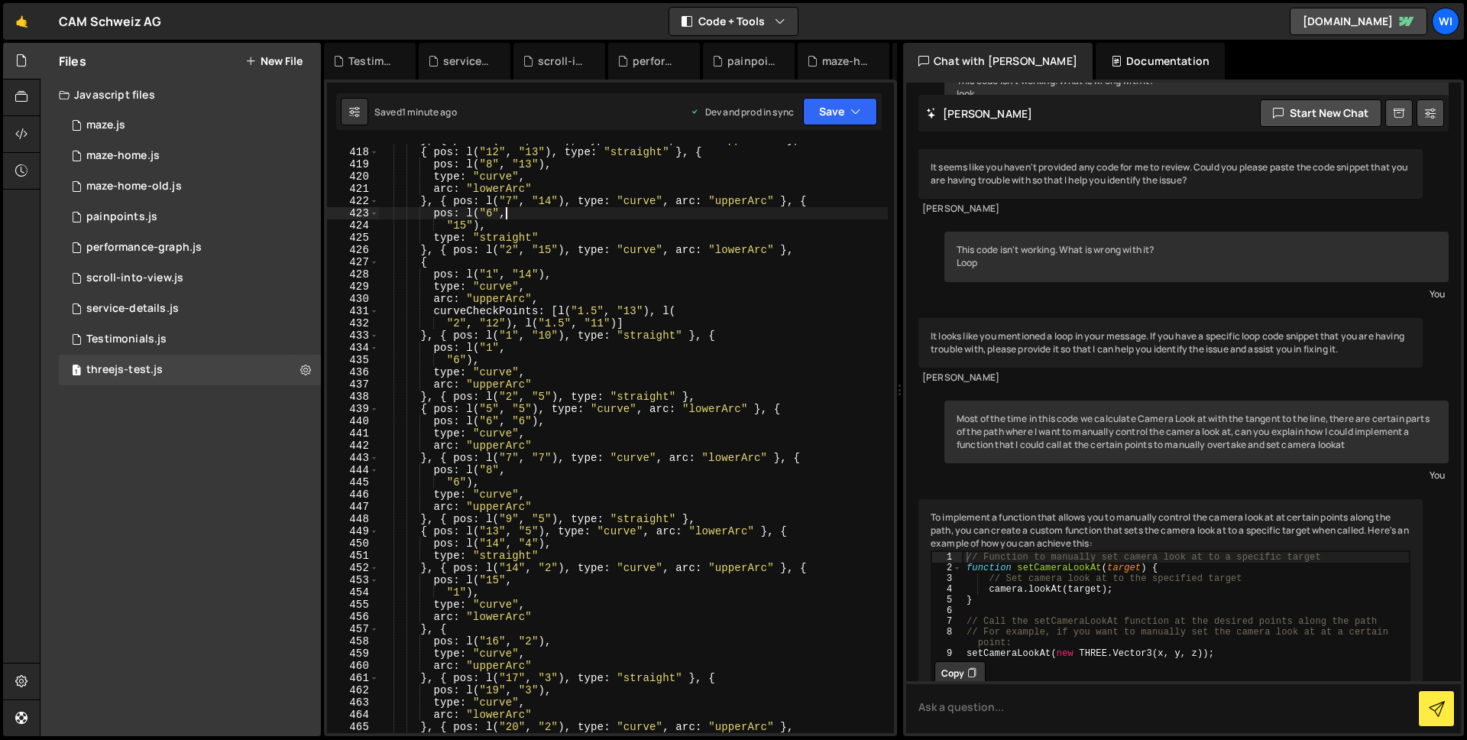
click at [701, 209] on div "} , { pos : l ( "13" , "12" ) , type : "curve" , arc : "upperArc" } , { pos : l…" at bounding box center [633, 440] width 510 height 613
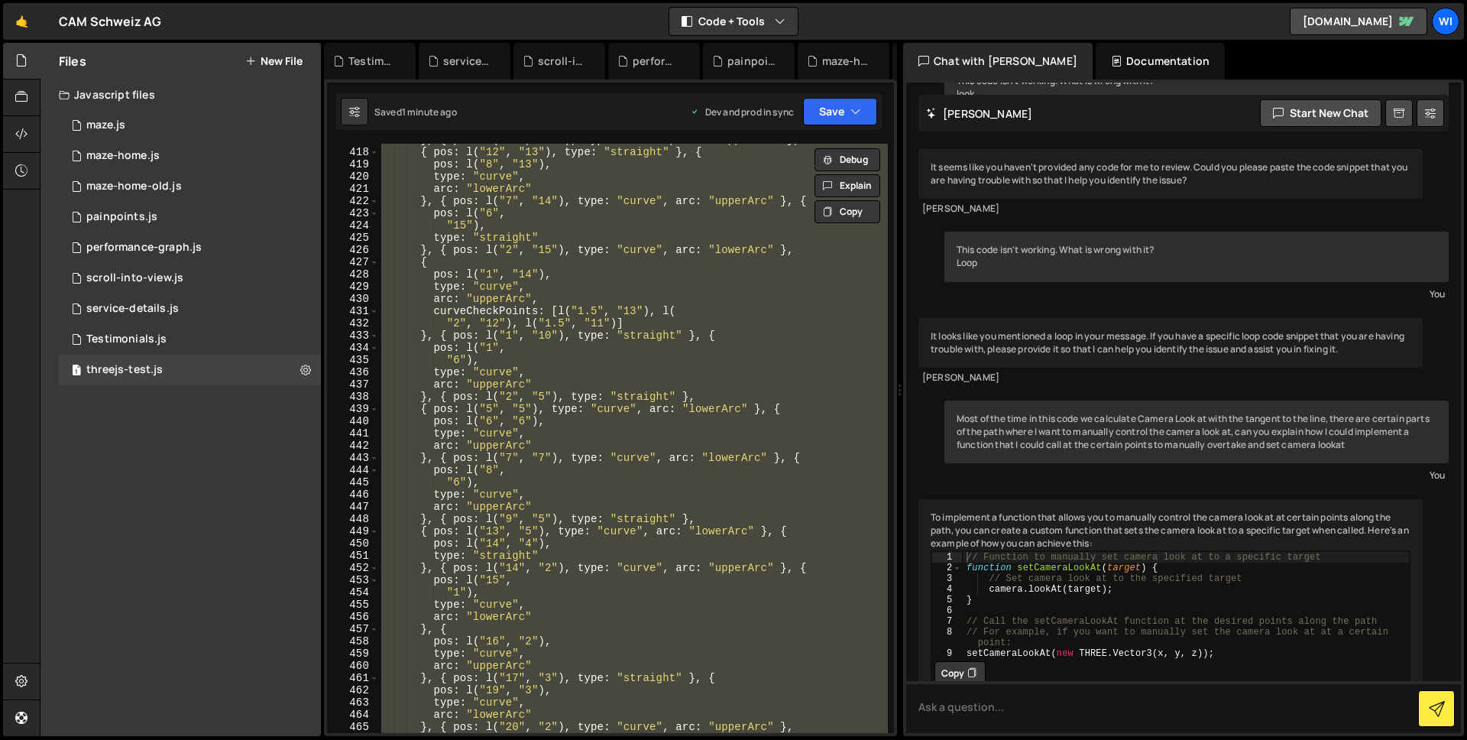
paste textarea
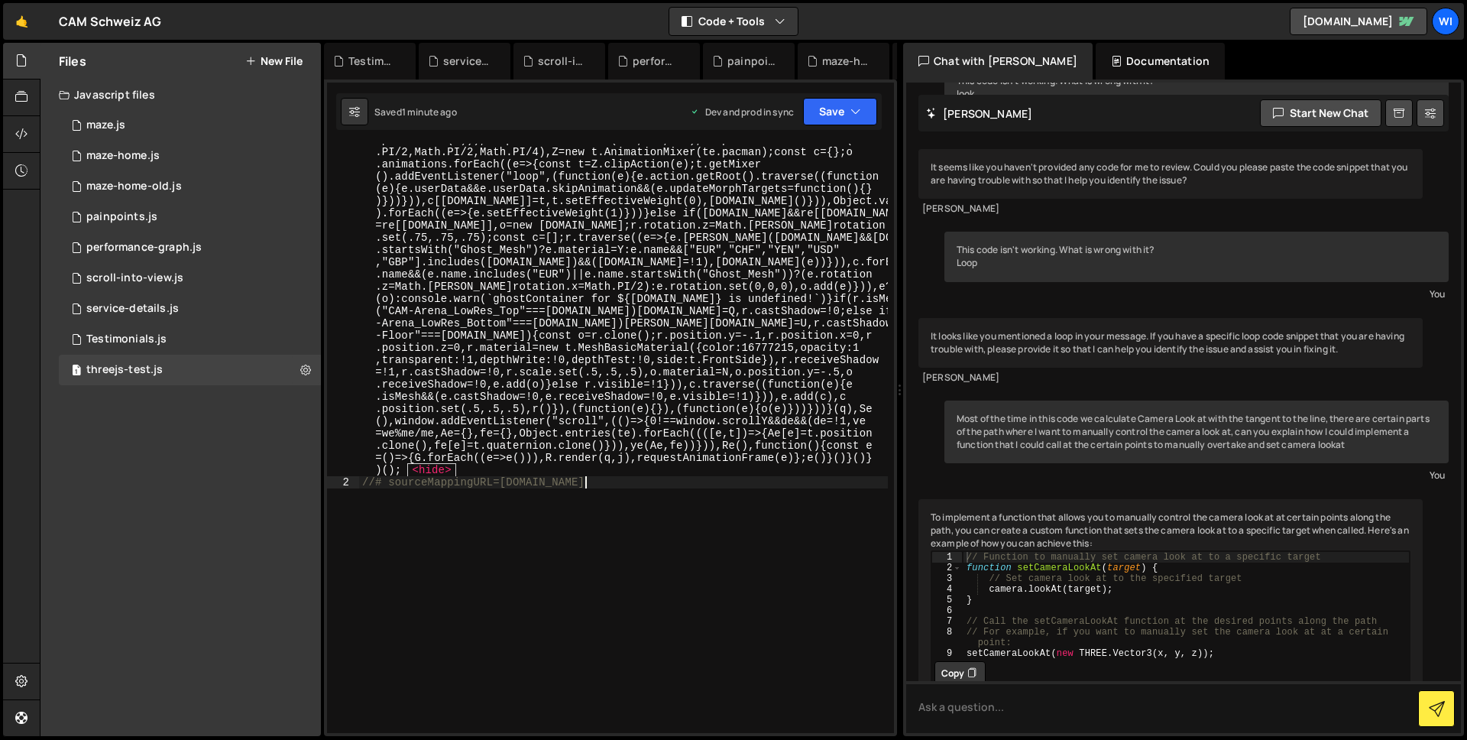
scroll to position [5205, 0]
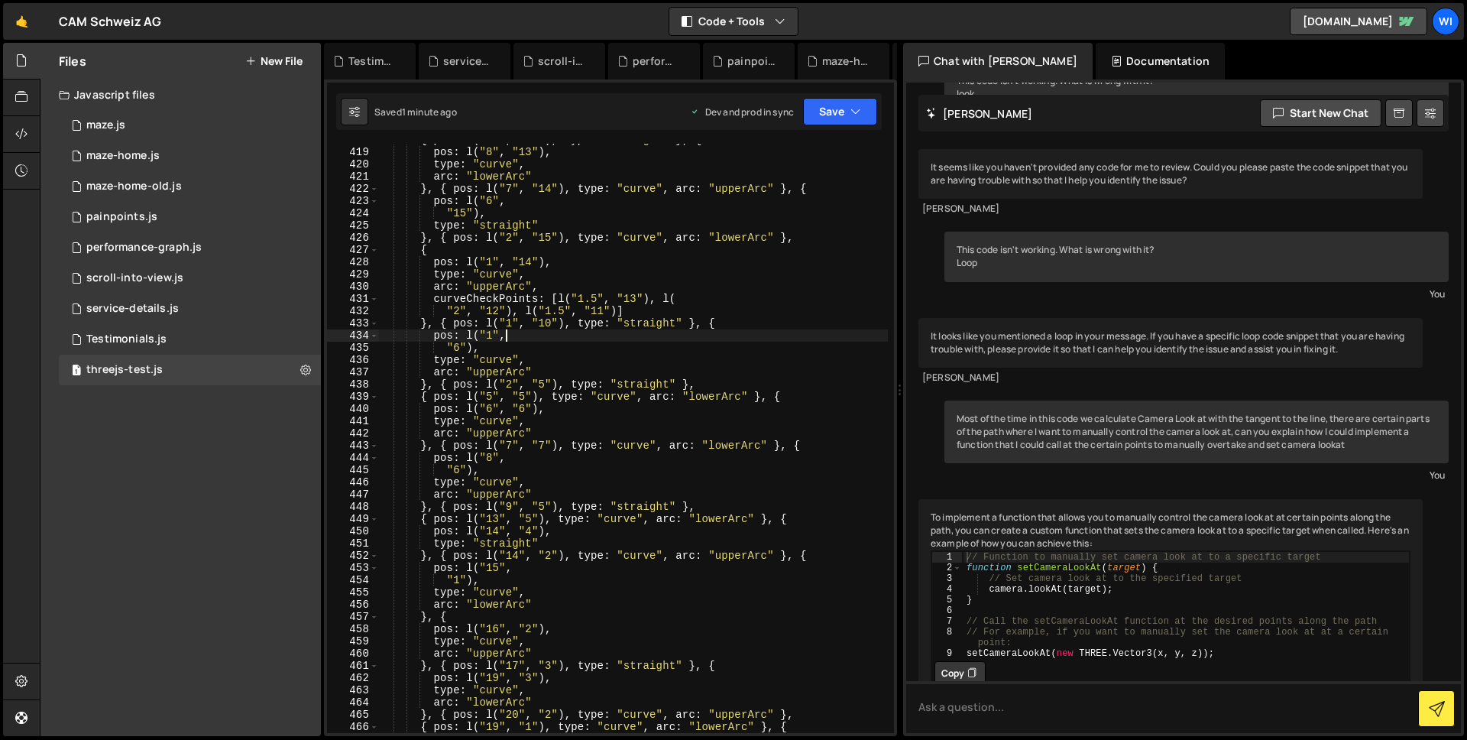
click at [830, 335] on div "{ pos : l ( "12" , "13" ) , type : "straight" } , { pos : l ( "8" , "13" ) , ty…" at bounding box center [633, 440] width 510 height 613
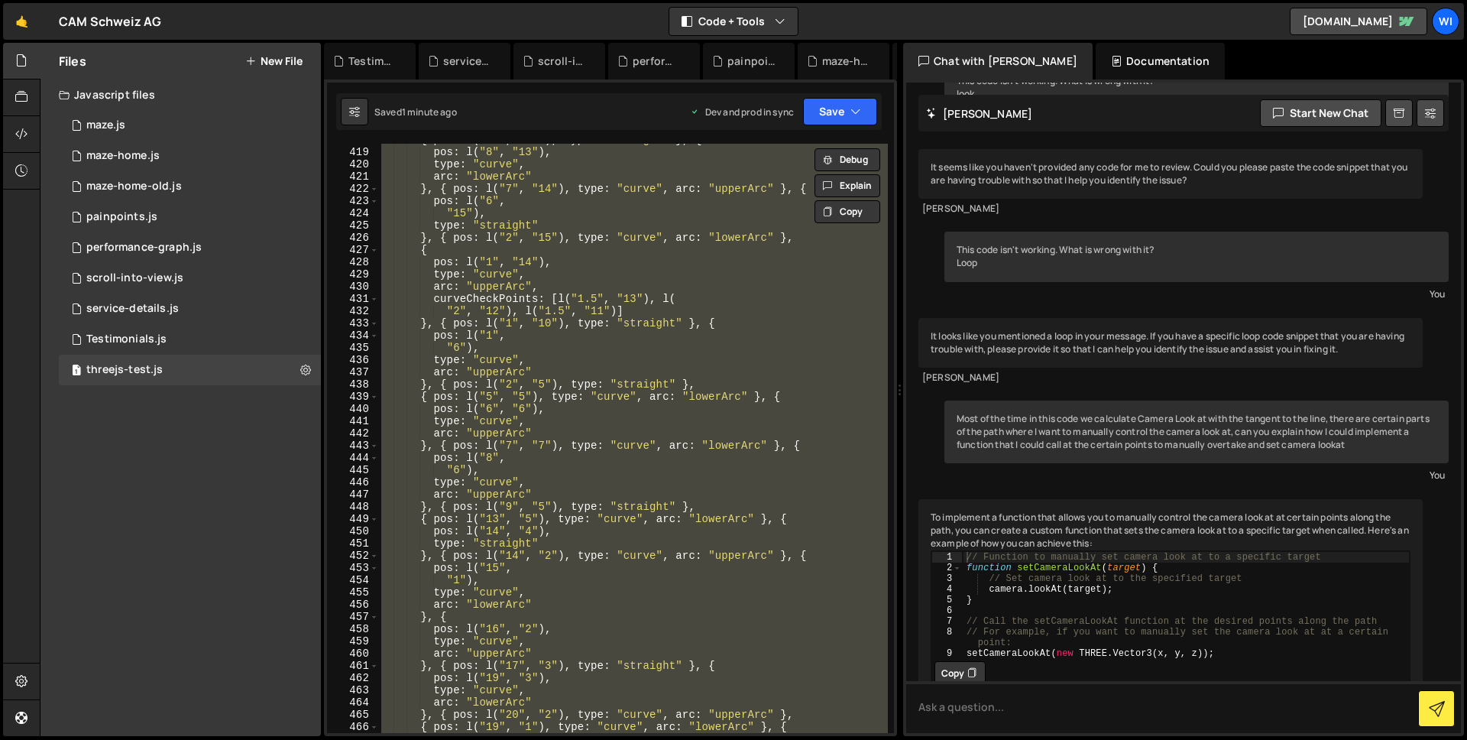
paste textarea
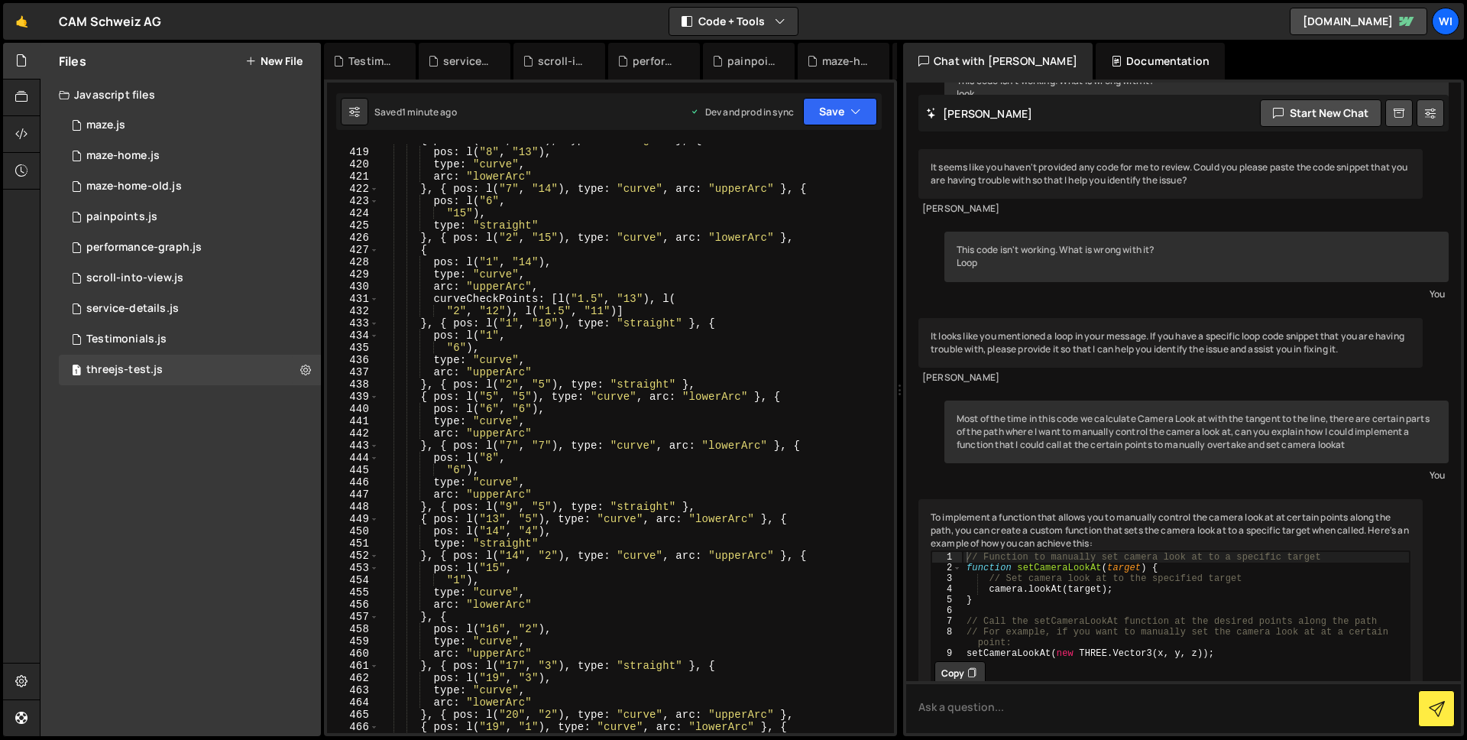
click at [581, 317] on div "{ pos : l ( "12" , "13" ) , type : "straight" } , { pos : l ( "8" , "13" ) , ty…" at bounding box center [633, 440] width 510 height 613
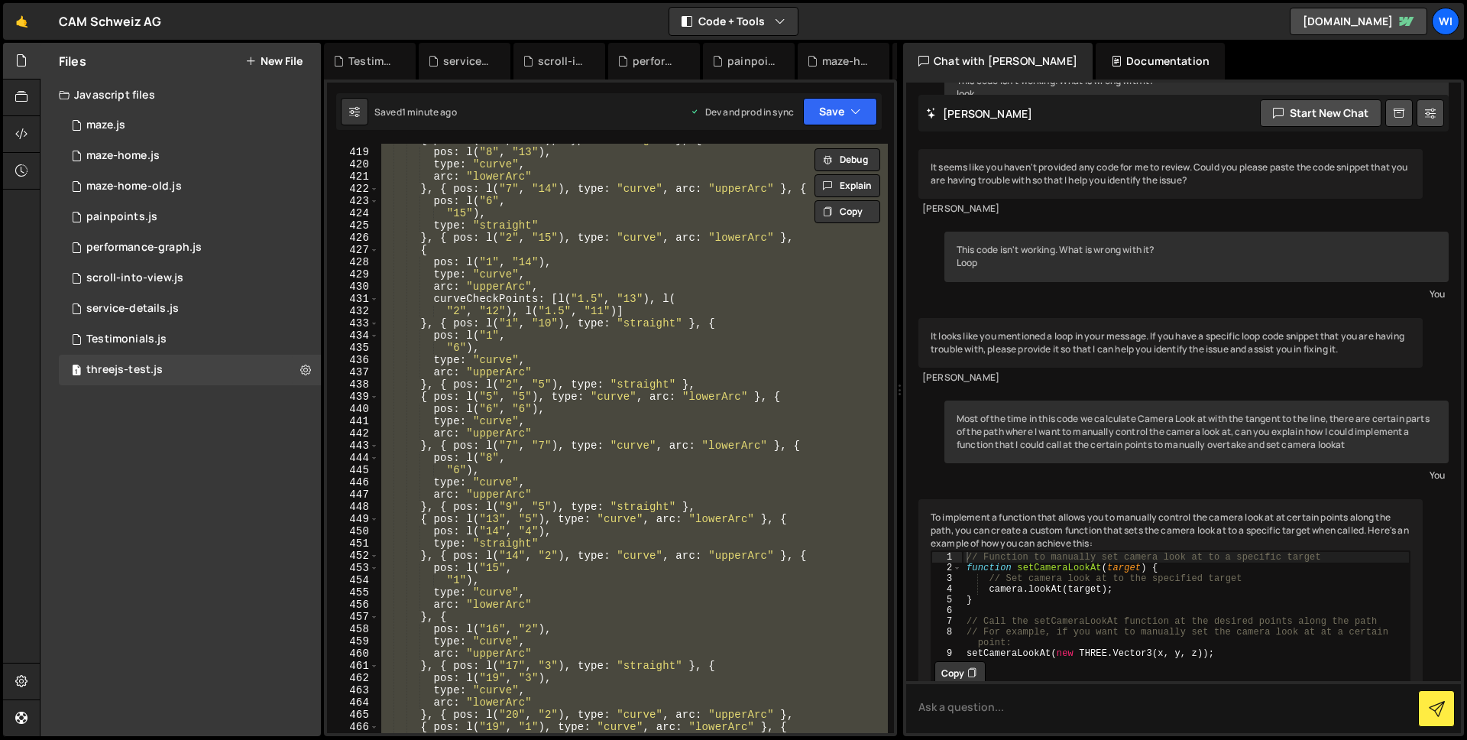
paste textarea
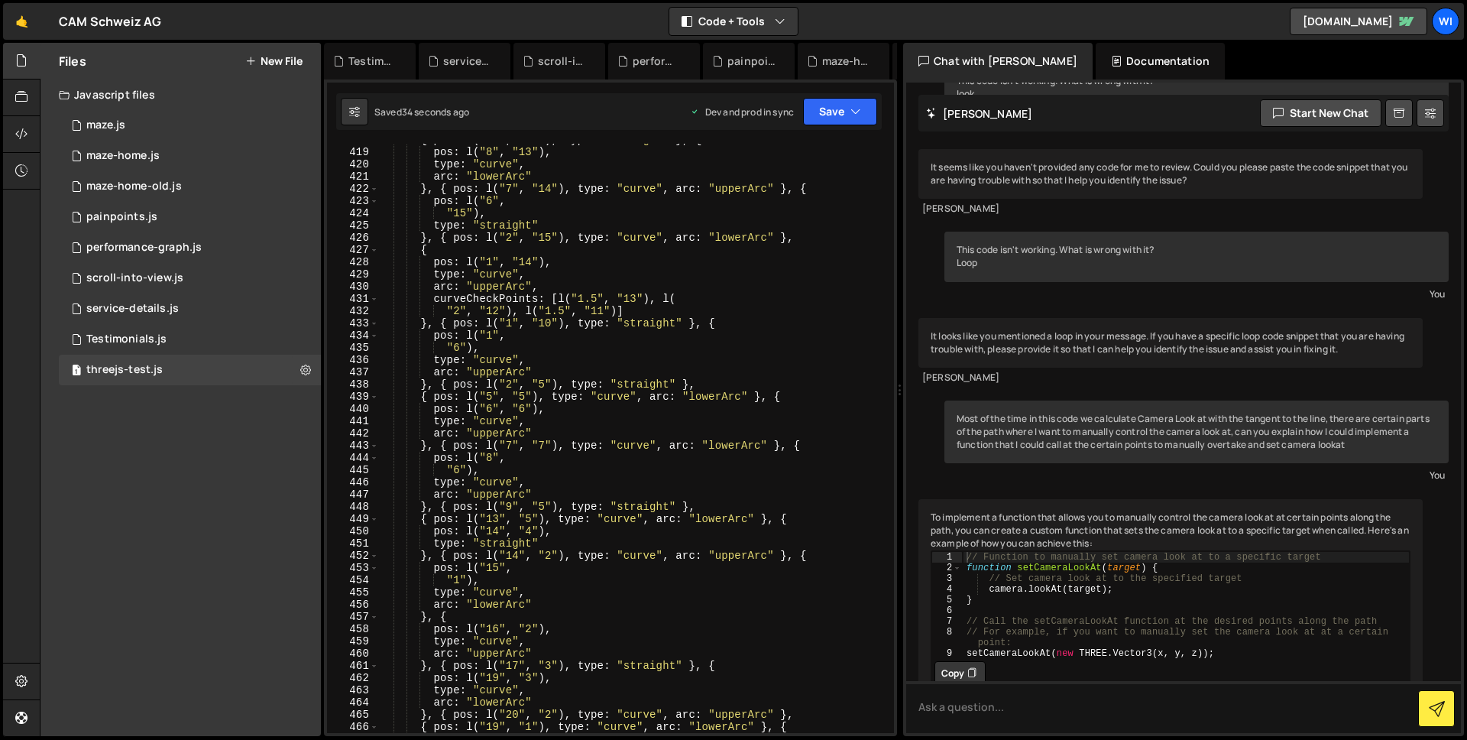
click at [709, 358] on div "{ pos : l ( "12" , "13" ) , type : "straight" } , { pos : l ( "8" , "13" ) , ty…" at bounding box center [633, 440] width 510 height 613
paste textarea
type textarea "//# sourceMappingURL=[DOMAIN_NAME]"
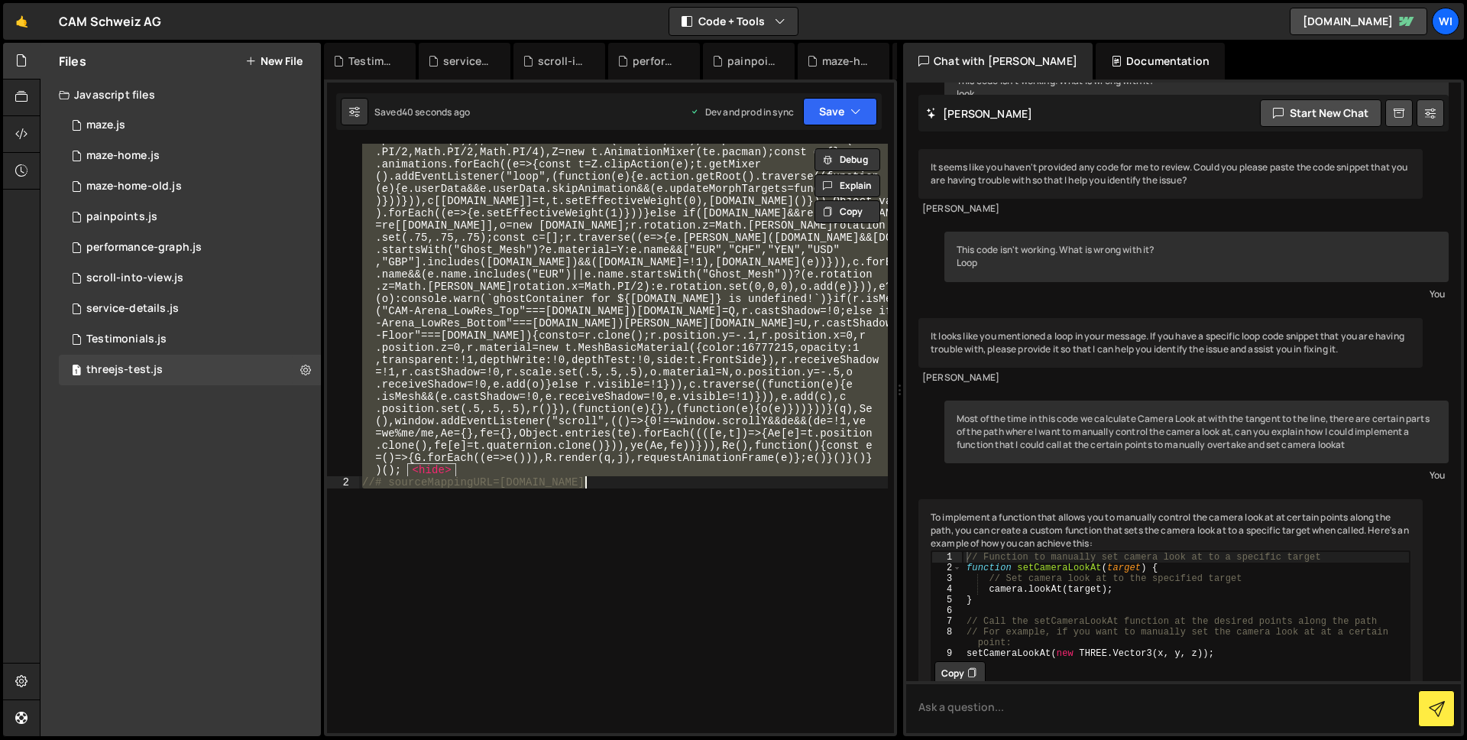
paste textarea "//# sourceMappingURL=[DOMAIN_NAME]"
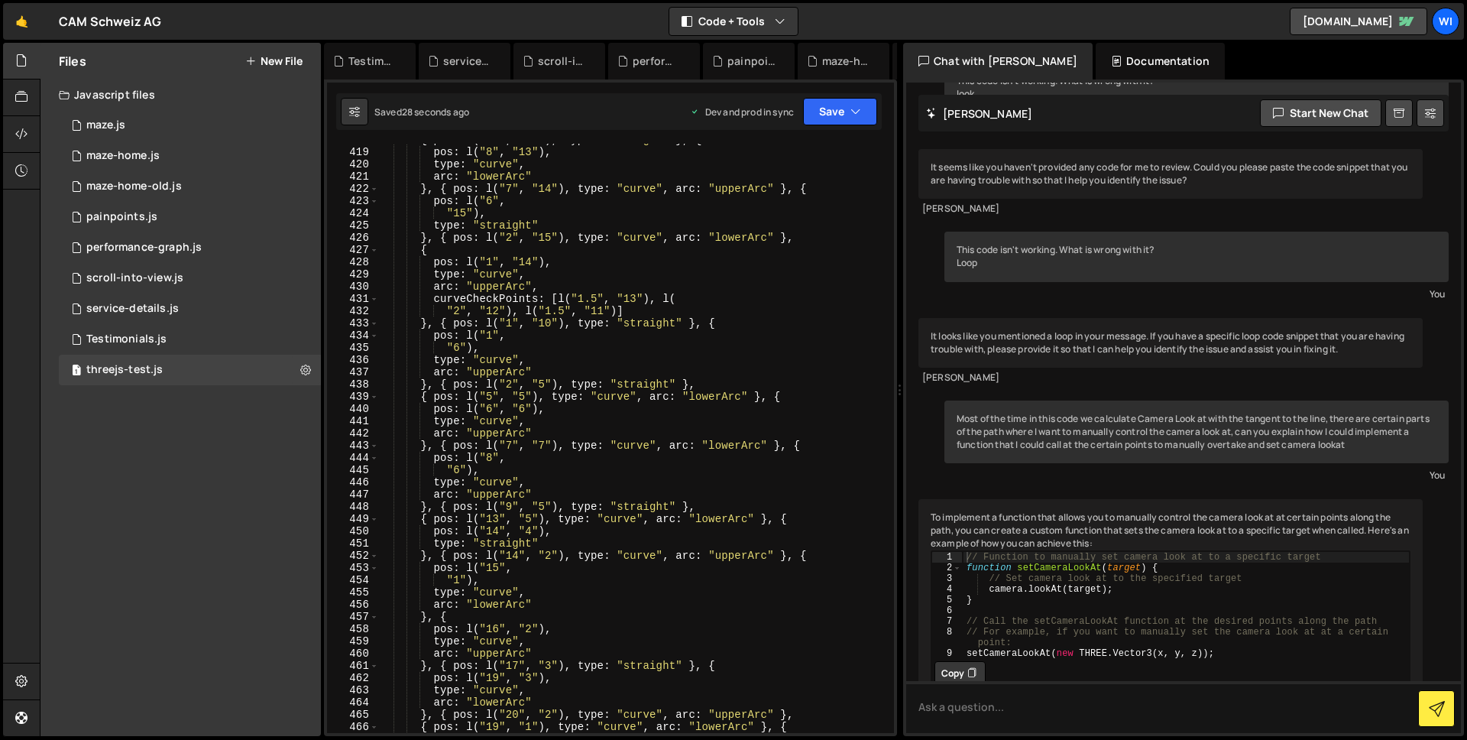
click at [617, 286] on div "{ pos : l ( "12" , "13" ) , type : "straight" } , { pos : l ( "8" , "13" ) , ty…" at bounding box center [633, 440] width 510 height 613
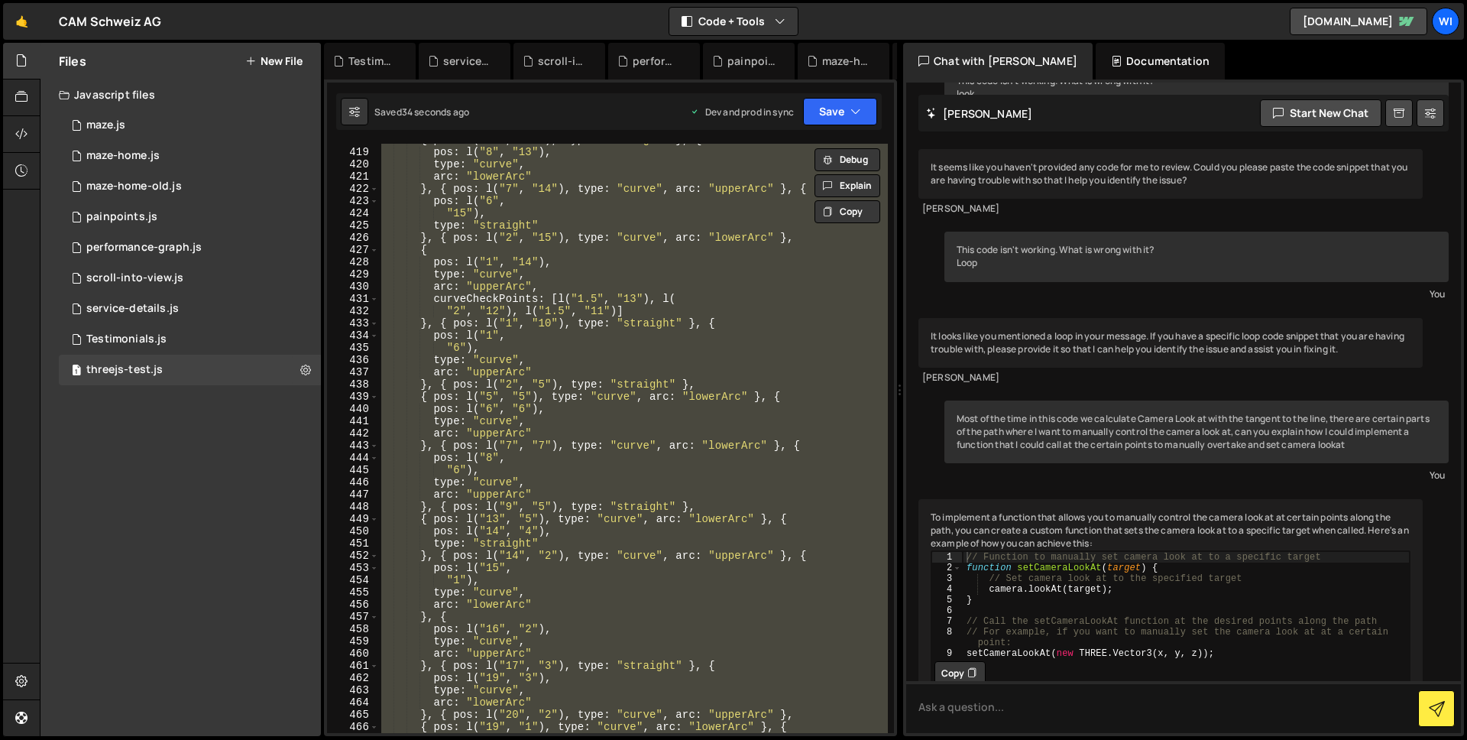
paste textarea
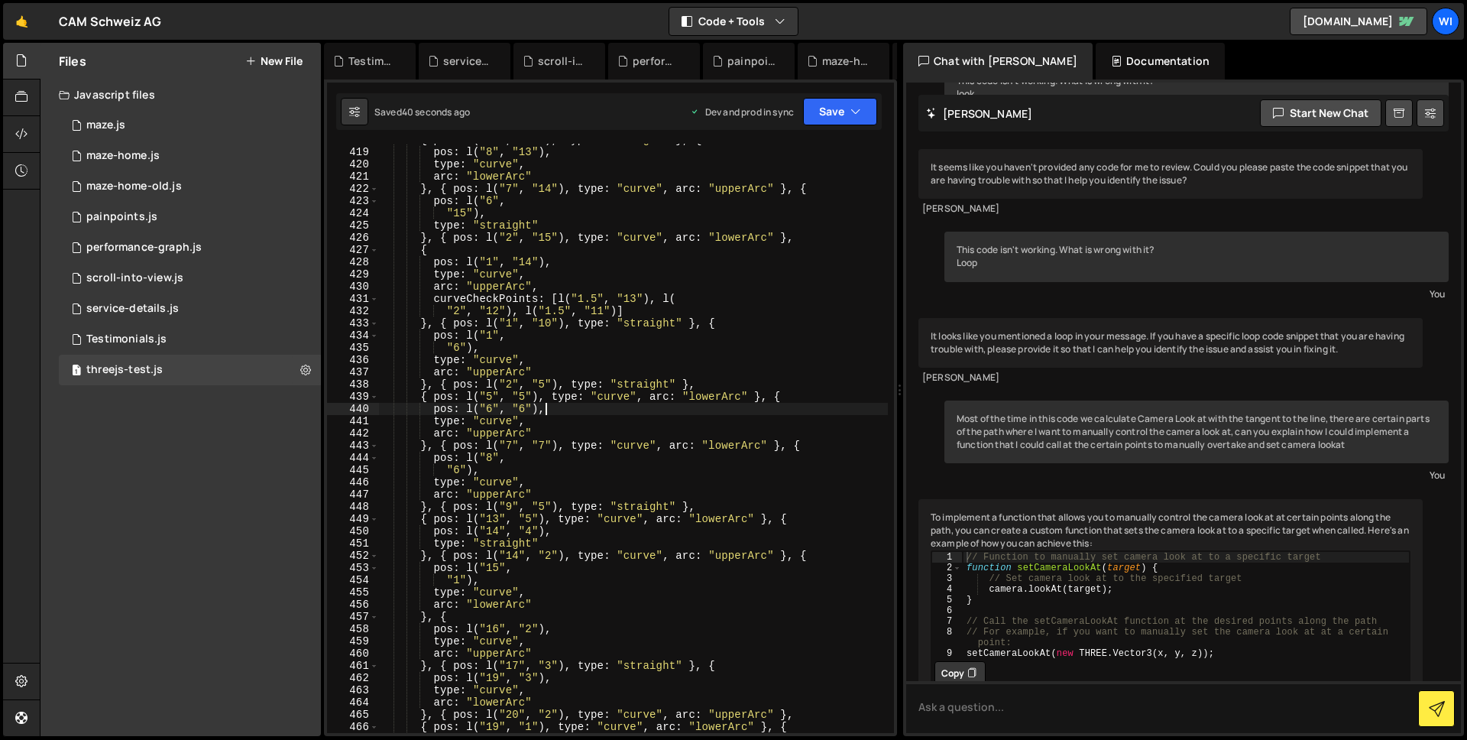
click at [685, 409] on div "{ pos : l ( "12" , "13" ) , type : "straight" } , { pos : l ( "8" , "13" ) , ty…" at bounding box center [633, 440] width 510 height 613
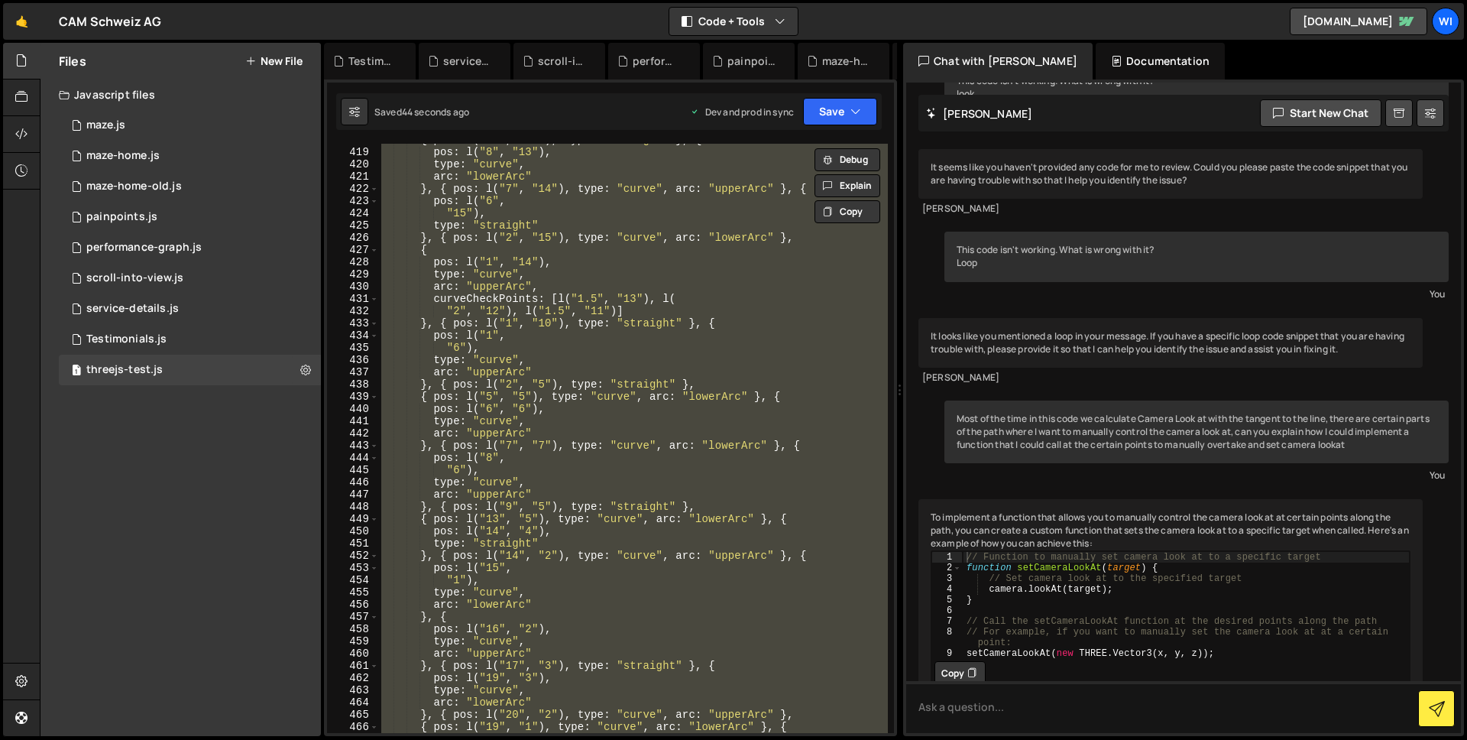
paste textarea
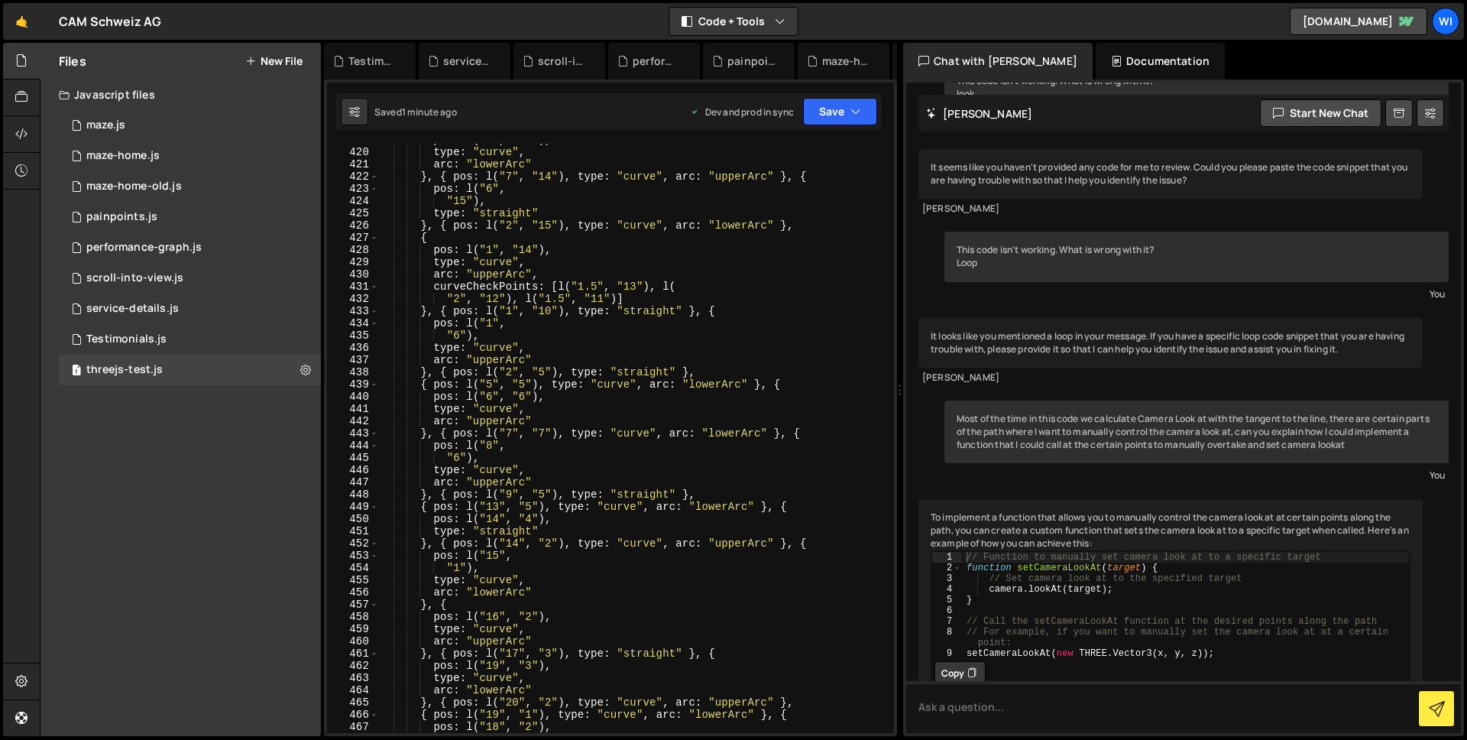
click at [717, 302] on div "pos : l ( "8" , "13" ) , type : "curve" , arc : "lowerArc" } , { pos : l ( "7" …" at bounding box center [633, 440] width 510 height 613
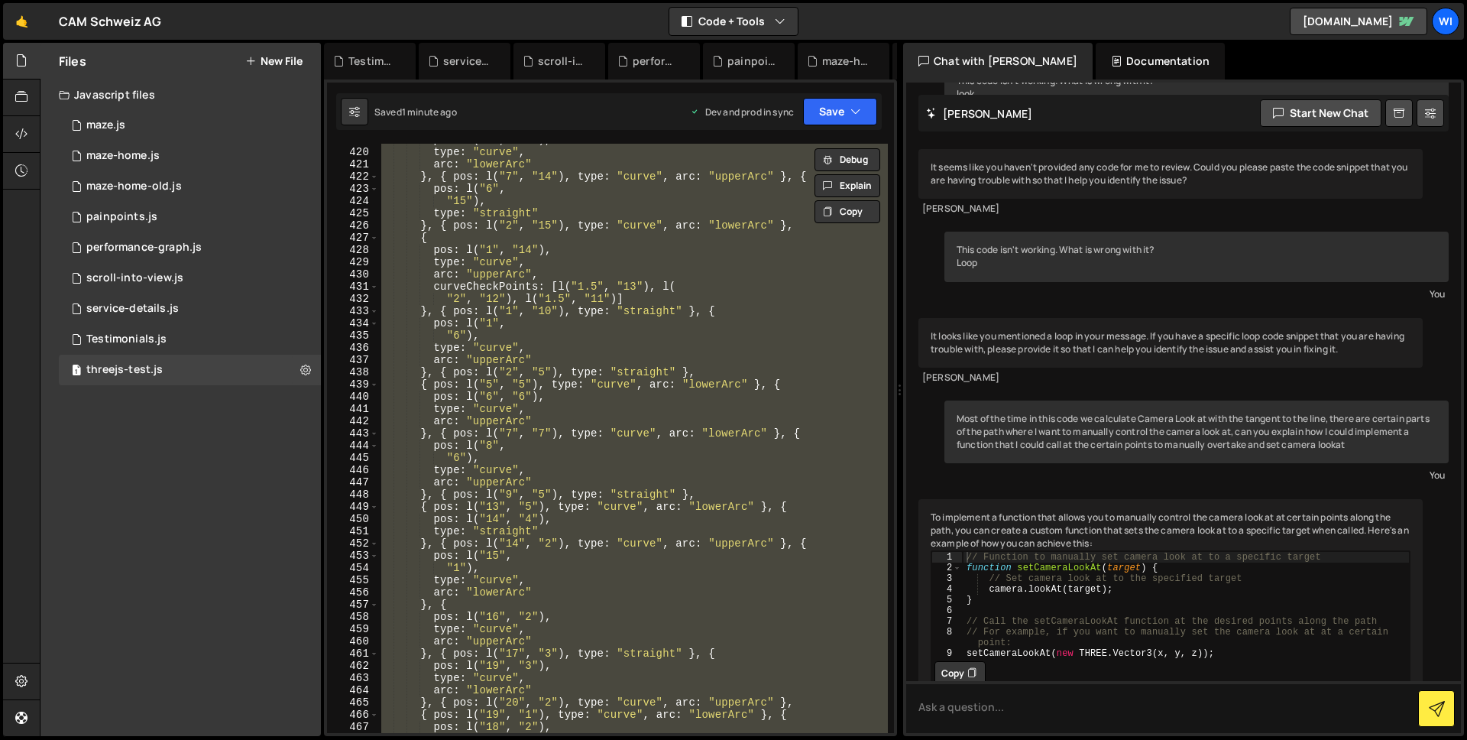
paste textarea
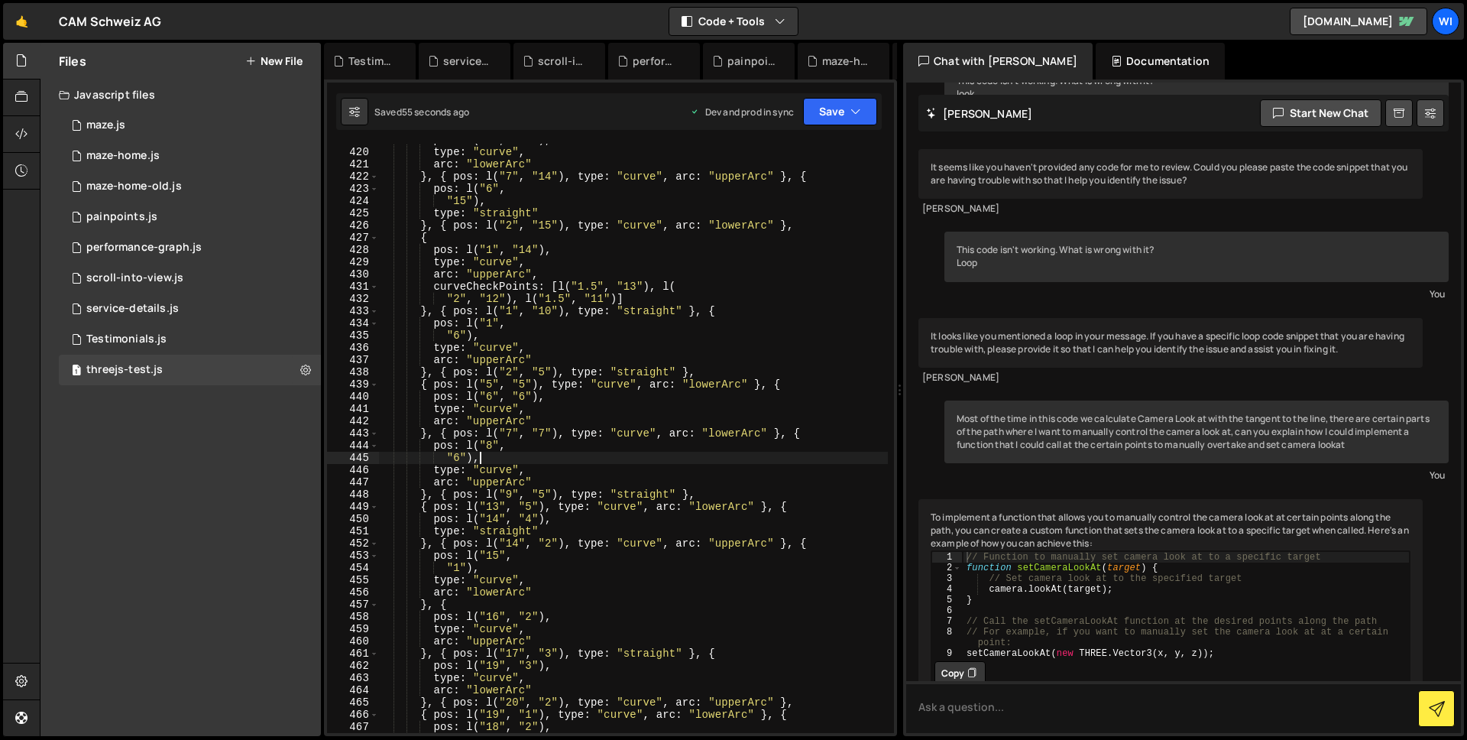
click at [641, 460] on div "pos : l ( "8" , "13" ) , type : "curve" , arc : "lowerArc" } , { pos : l ( "7" …" at bounding box center [633, 440] width 510 height 613
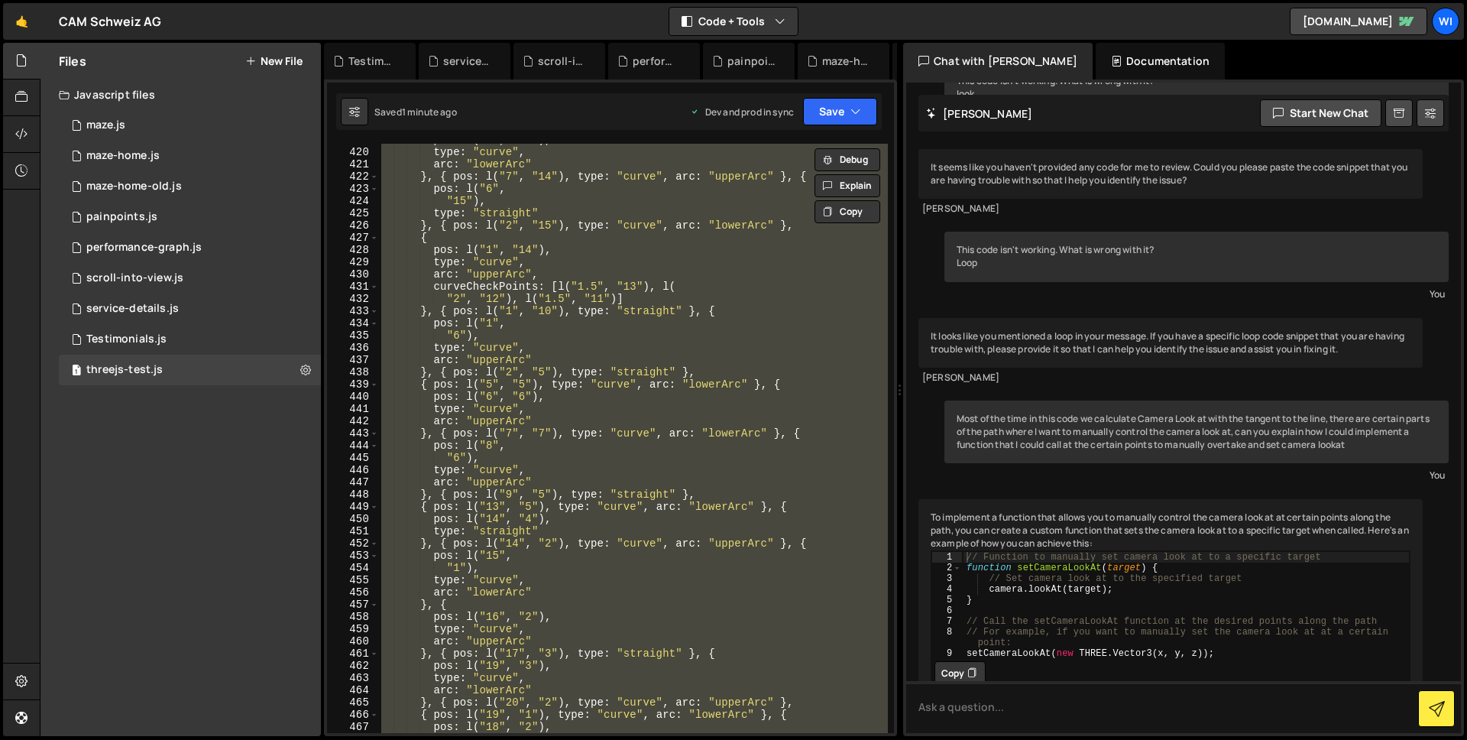
paste textarea
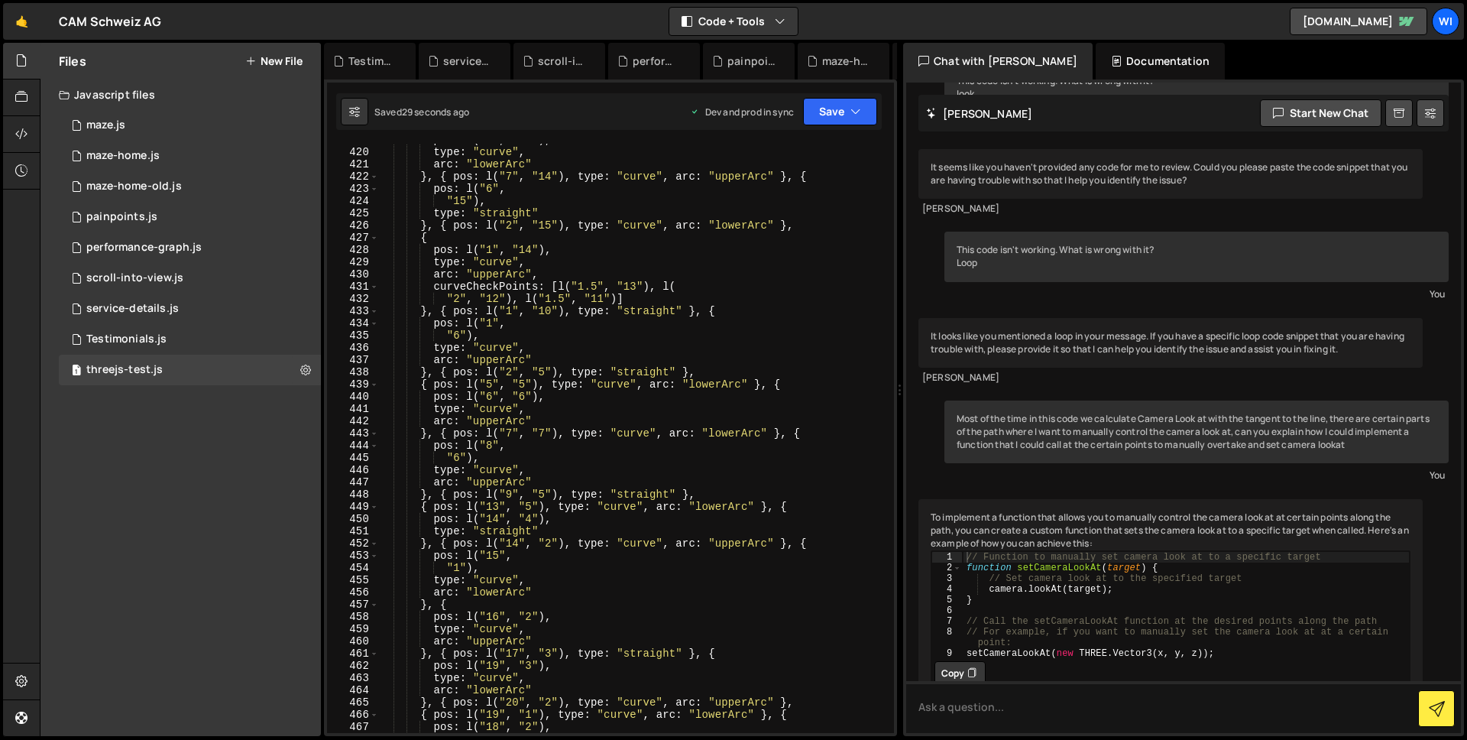
click at [704, 373] on div "pos : l ( "8" , "13" ) , type : "curve" , arc : "lowerArc" } , { pos : l ( "7" …" at bounding box center [633, 440] width 510 height 613
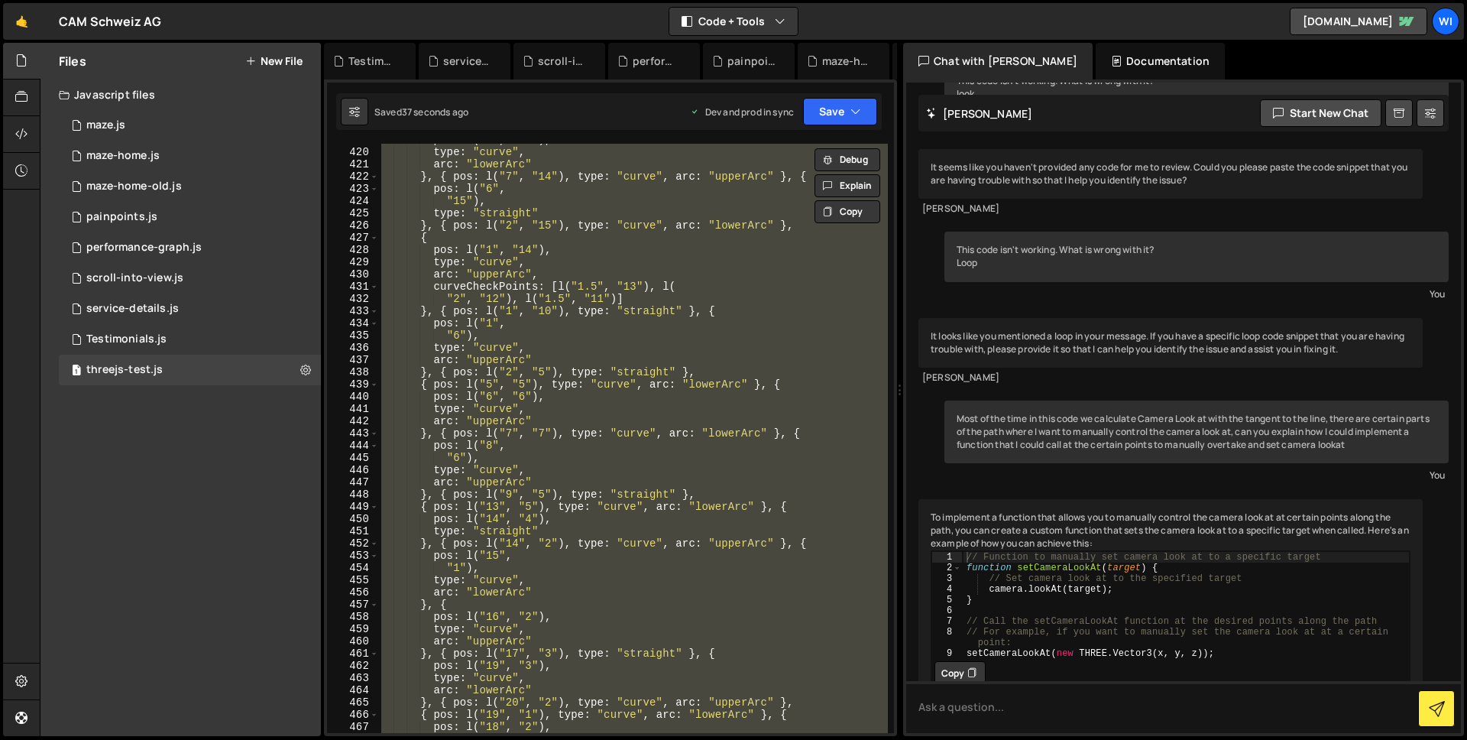
paste textarea
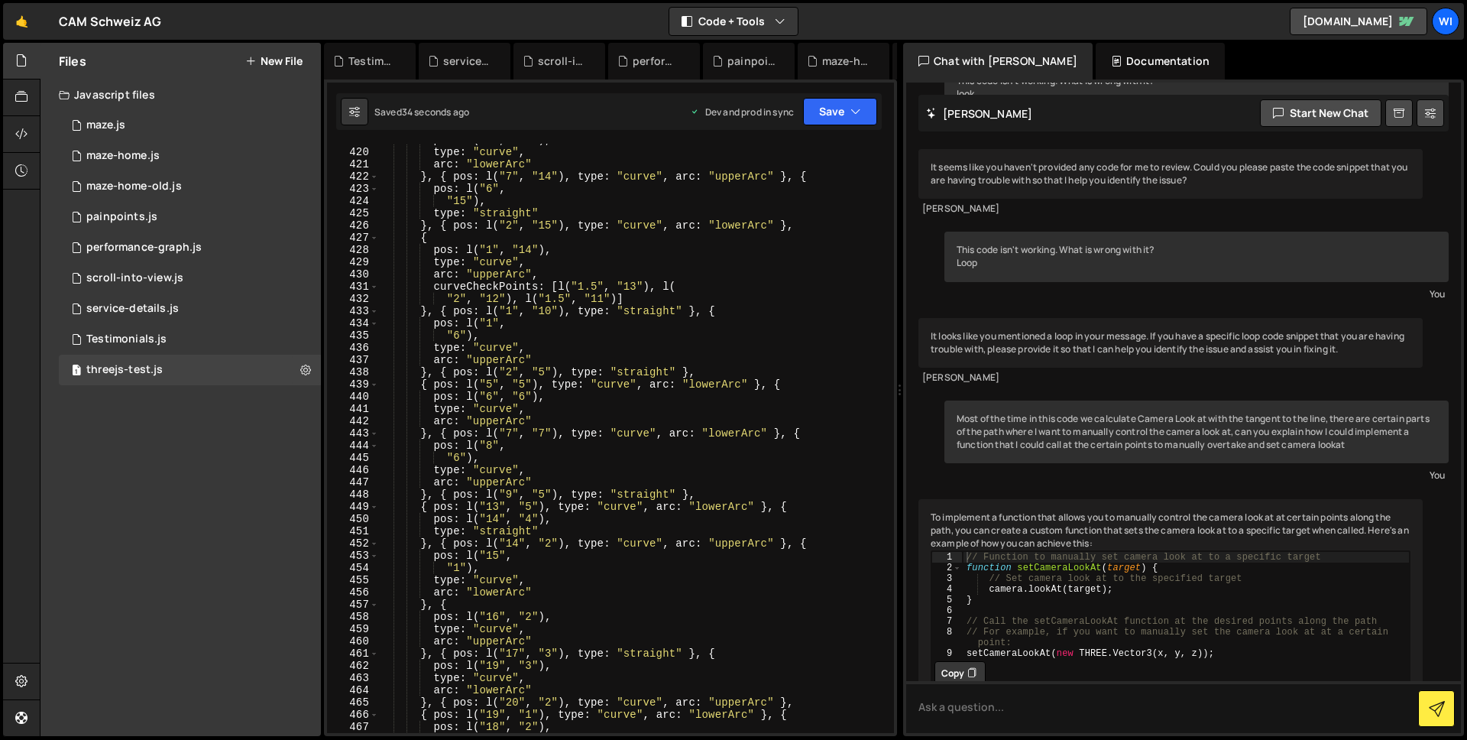
click at [685, 307] on div "pos : l ( "8" , "13" ) , type : "curve" , arc : "lowerArc" } , { pos : l ( "7" …" at bounding box center [633, 440] width 510 height 613
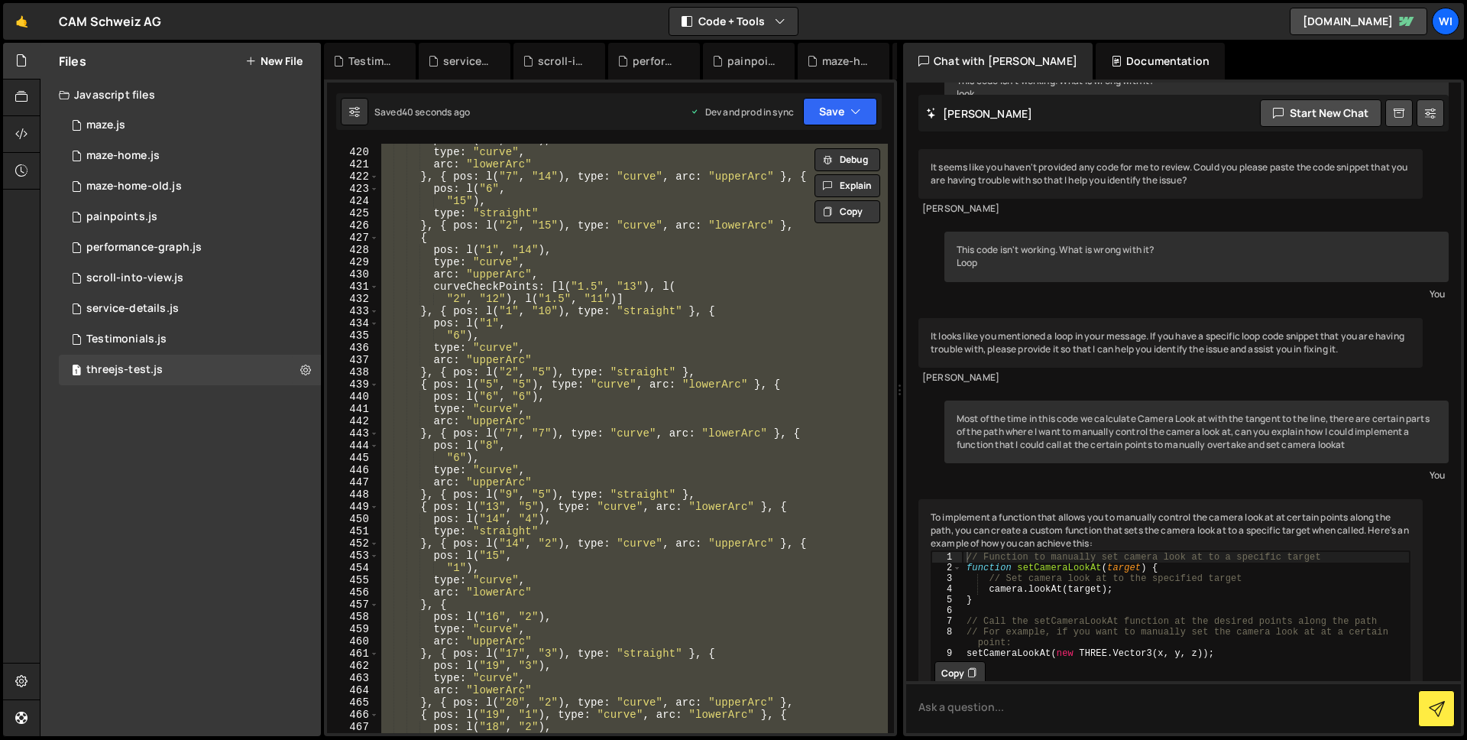
paste textarea
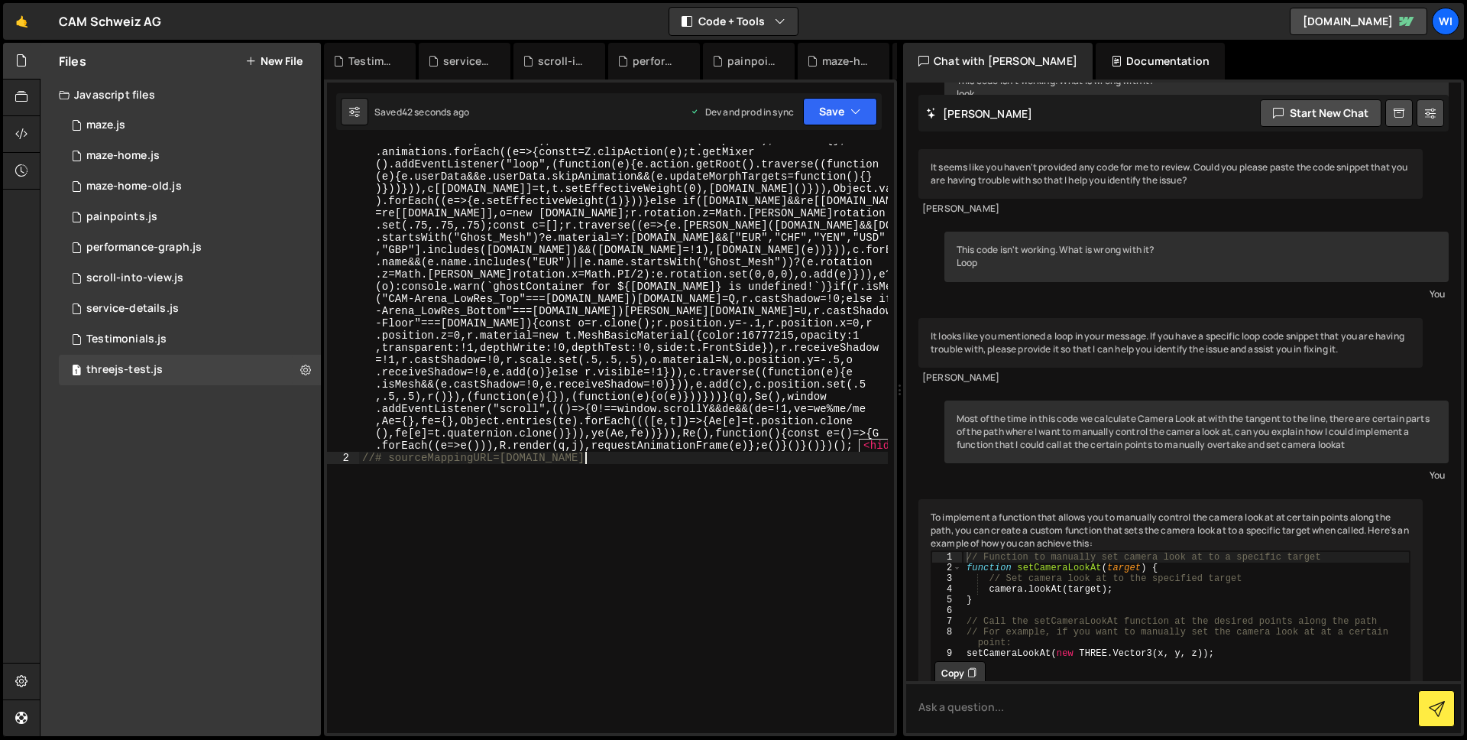
type textarea ""use strict";"
